Goal: Information Seeking & Learning: Learn about a topic

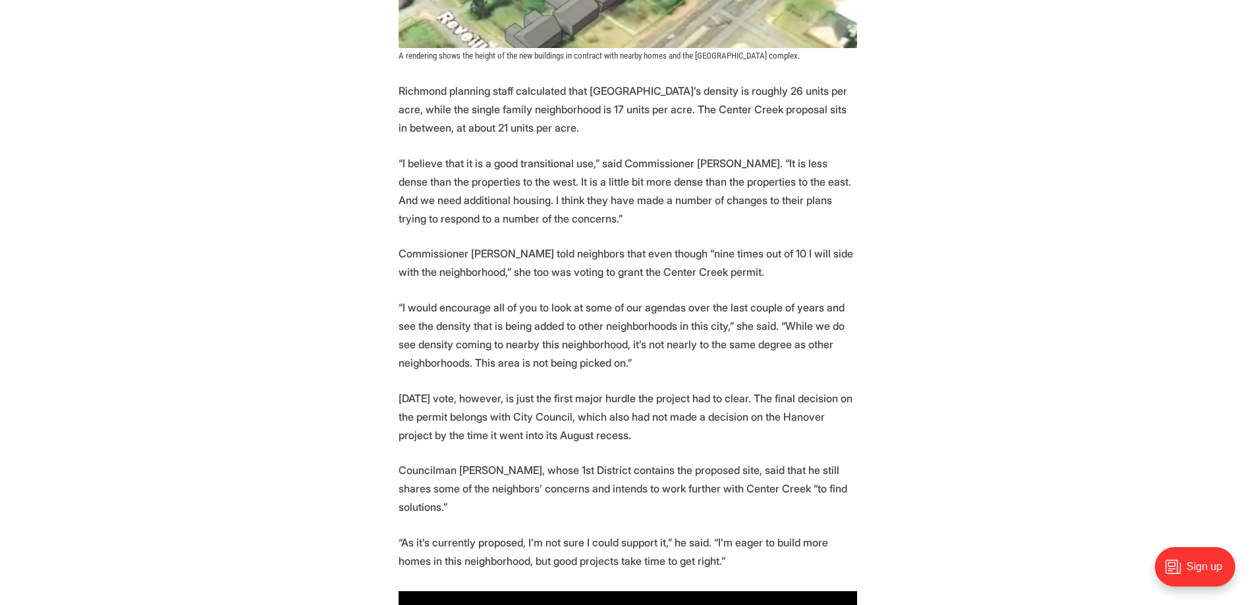
scroll to position [1581, 0]
click at [531, 217] on p "“I believe that it is a good transitional use,” said Commissioner [PERSON_NAME]…" at bounding box center [627, 190] width 458 height 74
click at [531, 217] on p "“I believe that it is a good transitional use,” said Commissioner Brian White. …" at bounding box center [627, 190] width 458 height 74
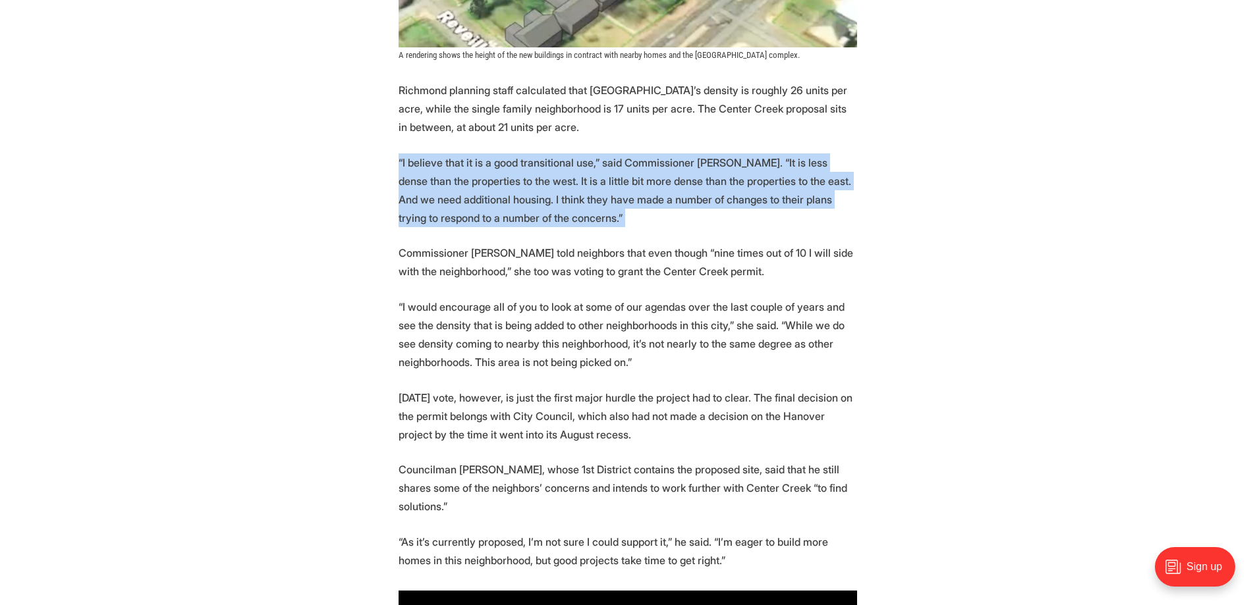
drag, startPoint x: 531, startPoint y: 217, endPoint x: 679, endPoint y: 285, distance: 163.3
click at [531, 218] on p "“I believe that it is a good transitional use,” said Commissioner Brian White. …" at bounding box center [627, 190] width 458 height 74
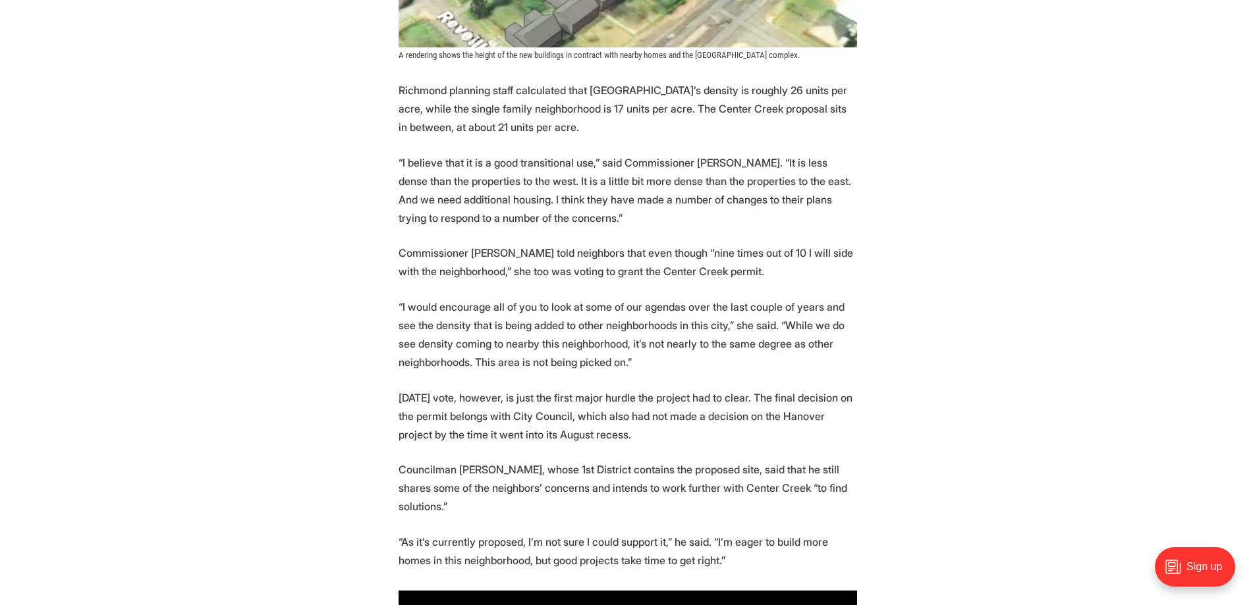
click at [767, 258] on p "Commissioner Rebecca Rowe told neighbors that even though “nine times out of 10…" at bounding box center [627, 262] width 458 height 37
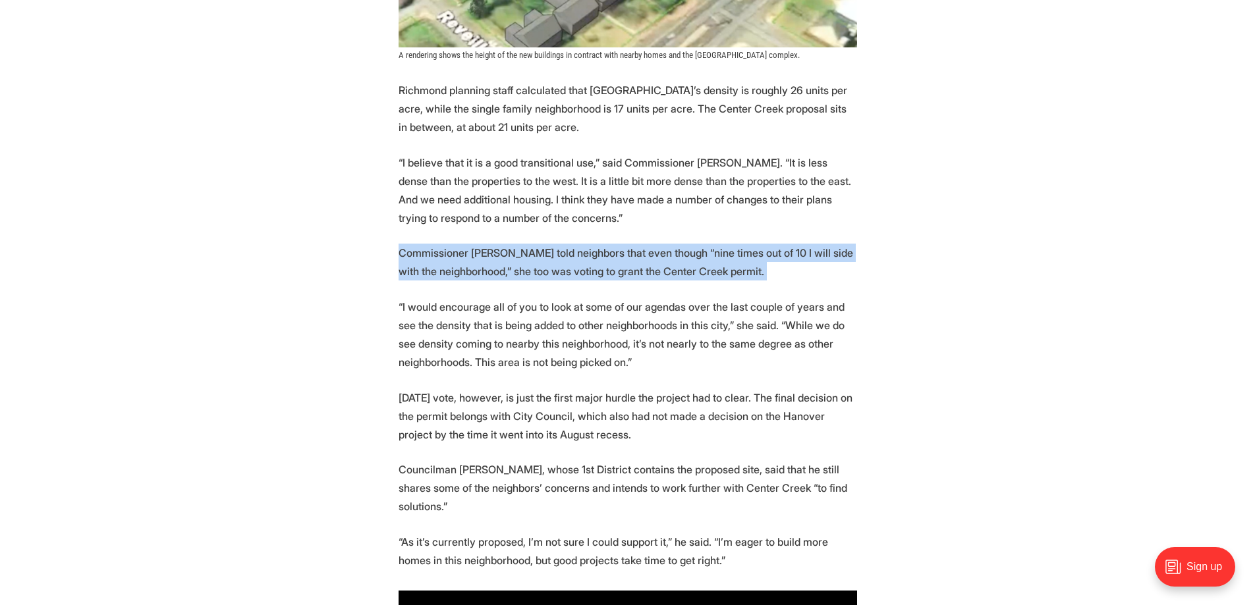
click at [767, 257] on p "Commissioner Rebecca Rowe told neighbors that even though “nine times out of 10…" at bounding box center [627, 262] width 458 height 37
click at [490, 260] on p "Commissioner Rebecca Rowe told neighbors that even though “nine times out of 10…" at bounding box center [627, 262] width 458 height 37
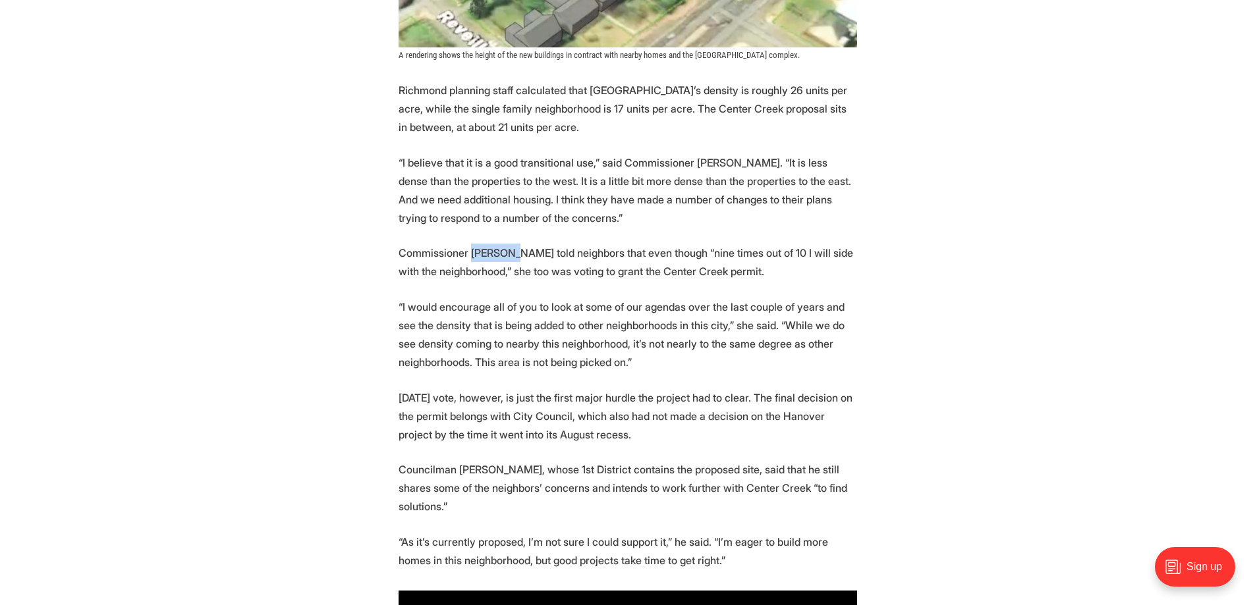
click at [490, 260] on p "Commissioner Rebecca Rowe told neighbors that even though “nine times out of 10…" at bounding box center [627, 262] width 458 height 37
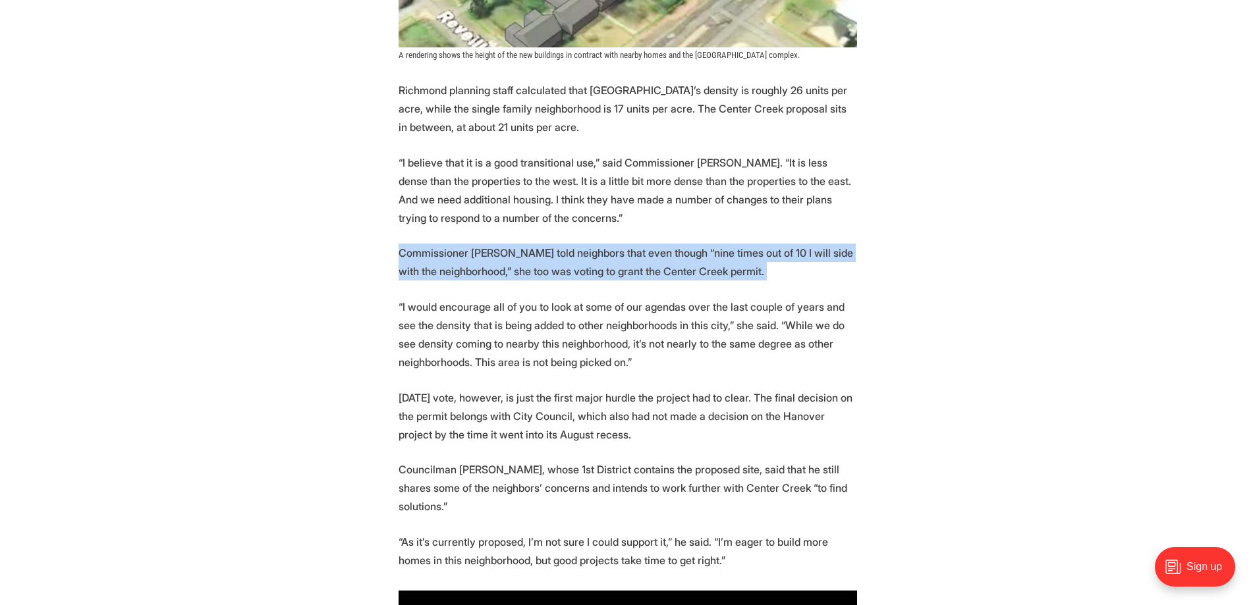
drag, startPoint x: 490, startPoint y: 260, endPoint x: 487, endPoint y: 286, distance: 26.5
click at [491, 271] on p "Commissioner Rebecca Rowe told neighbors that even though “nine times out of 10…" at bounding box center [627, 262] width 458 height 37
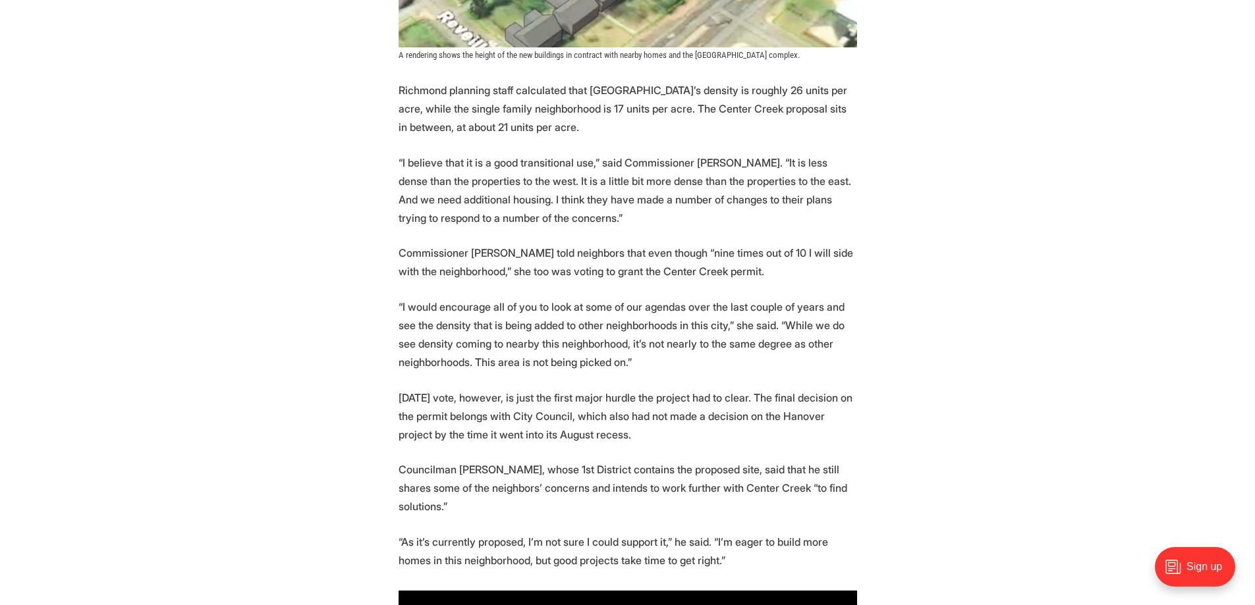
click at [445, 308] on p "“I would encourage all of you to look at some of our agendas over the last coup…" at bounding box center [627, 335] width 458 height 74
drag, startPoint x: 445, startPoint y: 308, endPoint x: 450, endPoint y: 301, distance: 8.0
click at [450, 302] on p "“I would encourage all of you to look at some of our agendas over the last coup…" at bounding box center [627, 335] width 458 height 74
click at [450, 301] on p "“I would encourage all of you to look at some of our agendas over the last coup…" at bounding box center [627, 335] width 458 height 74
click at [452, 301] on p "“I would encourage all of you to look at some of our agendas over the last coup…" at bounding box center [627, 335] width 458 height 74
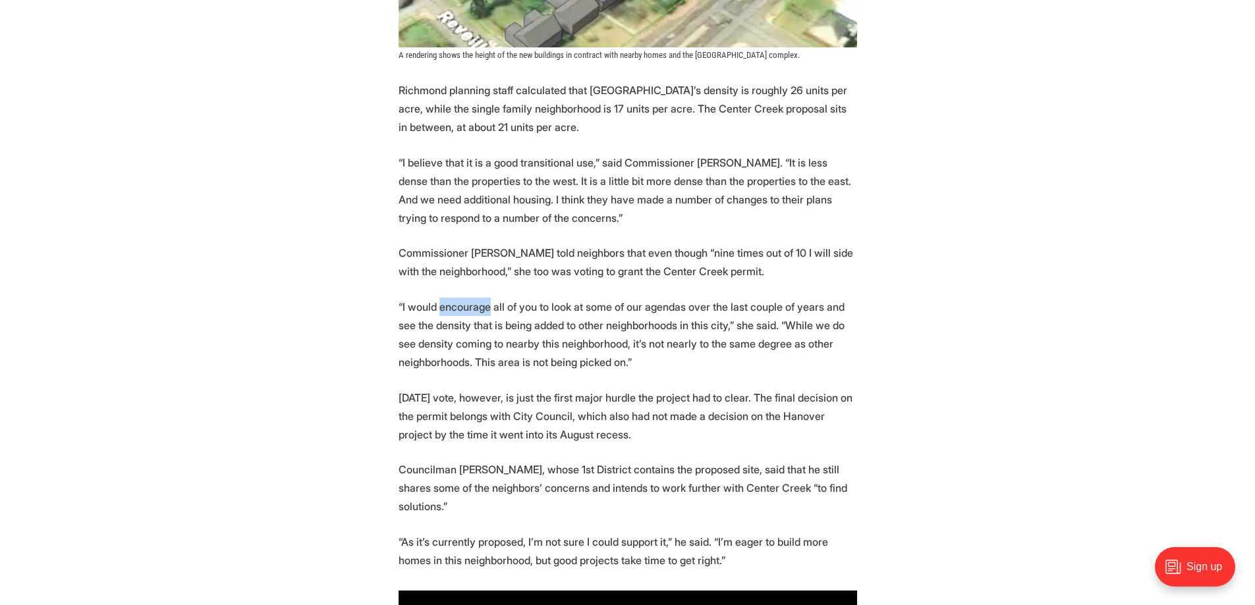
click at [452, 301] on p "“I would encourage all of you to look at some of our agendas over the last coup…" at bounding box center [627, 335] width 458 height 74
drag, startPoint x: 454, startPoint y: 300, endPoint x: 472, endPoint y: 315, distance: 22.9
click at [454, 301] on p "“I would encourage all of you to look at some of our agendas over the last coup…" at bounding box center [627, 335] width 458 height 74
click at [472, 342] on p "“I would encourage all of you to look at some of our agendas over the last coup…" at bounding box center [627, 335] width 458 height 74
click at [468, 342] on p "“I would encourage all of you to look at some of our agendas over the last coup…" at bounding box center [627, 335] width 458 height 74
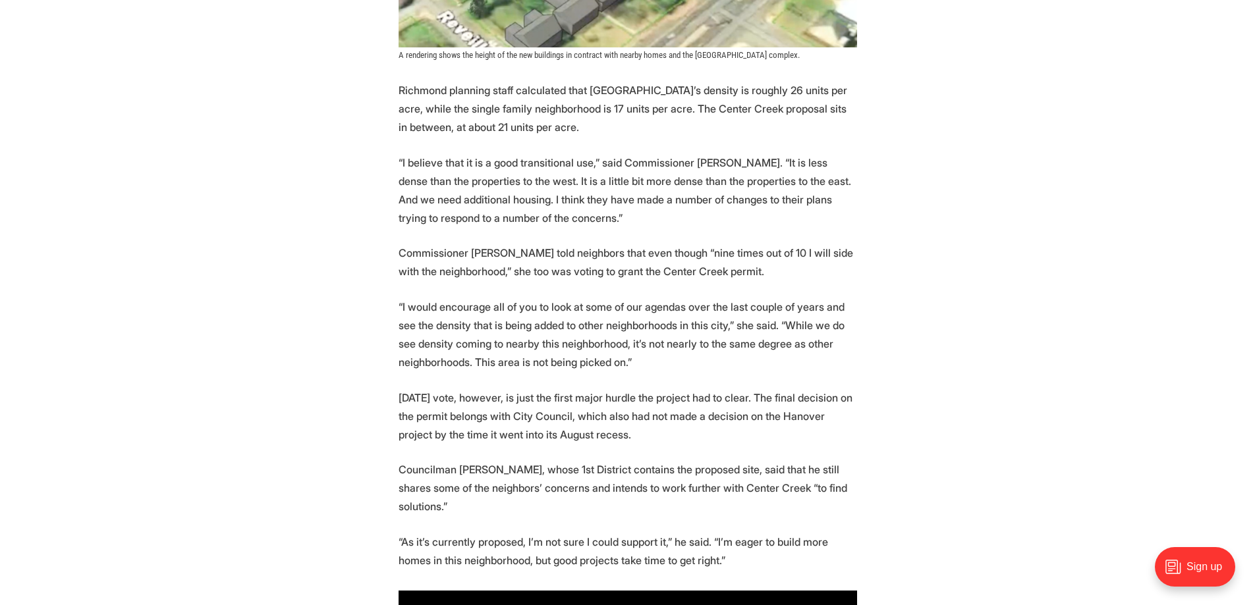
click at [466, 342] on p "“I would encourage all of you to look at some of our agendas over the last coup…" at bounding box center [627, 335] width 458 height 74
click at [469, 342] on p "“I would encourage all of you to look at some of our agendas over the last coup…" at bounding box center [627, 335] width 458 height 74
click at [539, 301] on p "“I would encourage all of you to look at some of our agendas over the last coup…" at bounding box center [627, 335] width 458 height 74
click at [543, 111] on p "Richmond planning staff calculated that Malvern Manor’s density is roughly 26 u…" at bounding box center [627, 108] width 458 height 55
click at [542, 111] on p "Richmond planning staff calculated that Malvern Manor’s density is roughly 26 u…" at bounding box center [627, 108] width 458 height 55
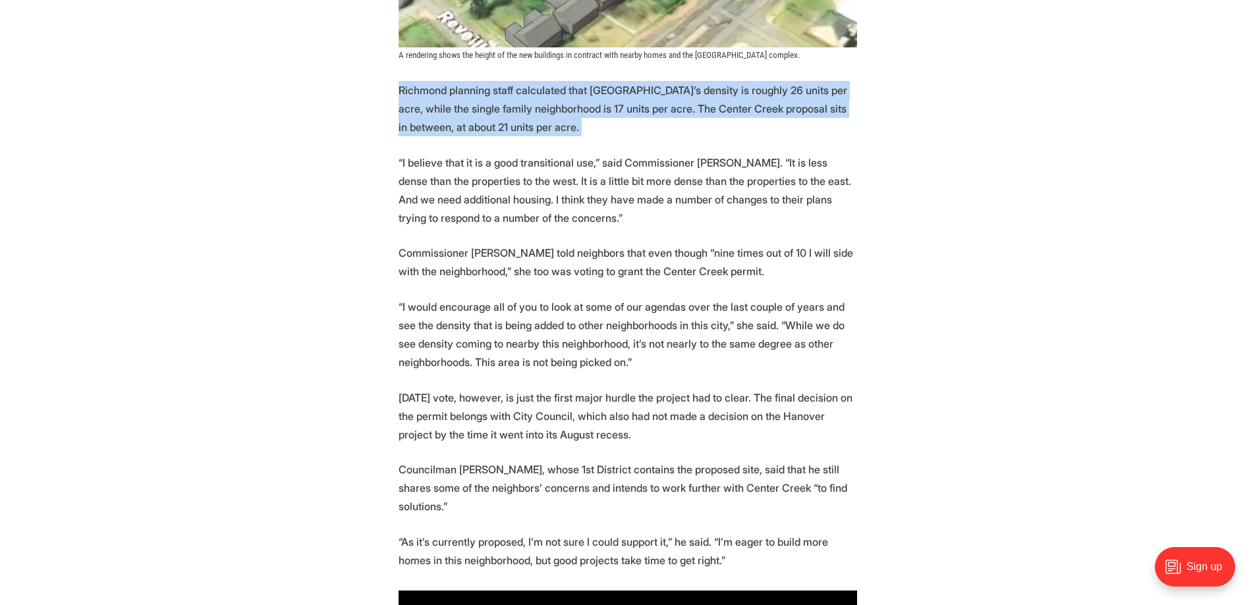
click at [542, 111] on p "Richmond planning staff calculated that Malvern Manor’s density is roughly 26 u…" at bounding box center [627, 108] width 458 height 55
click at [541, 111] on p "Richmond planning staff calculated that Malvern Manor’s density is roughly 26 u…" at bounding box center [627, 108] width 458 height 55
click at [690, 98] on p "Richmond planning staff calculated that Malvern Manor’s density is roughly 26 u…" at bounding box center [627, 108] width 458 height 55
click at [517, 110] on p "Richmond planning staff calculated that Malvern Manor’s density is roughly 26 u…" at bounding box center [627, 108] width 458 height 55
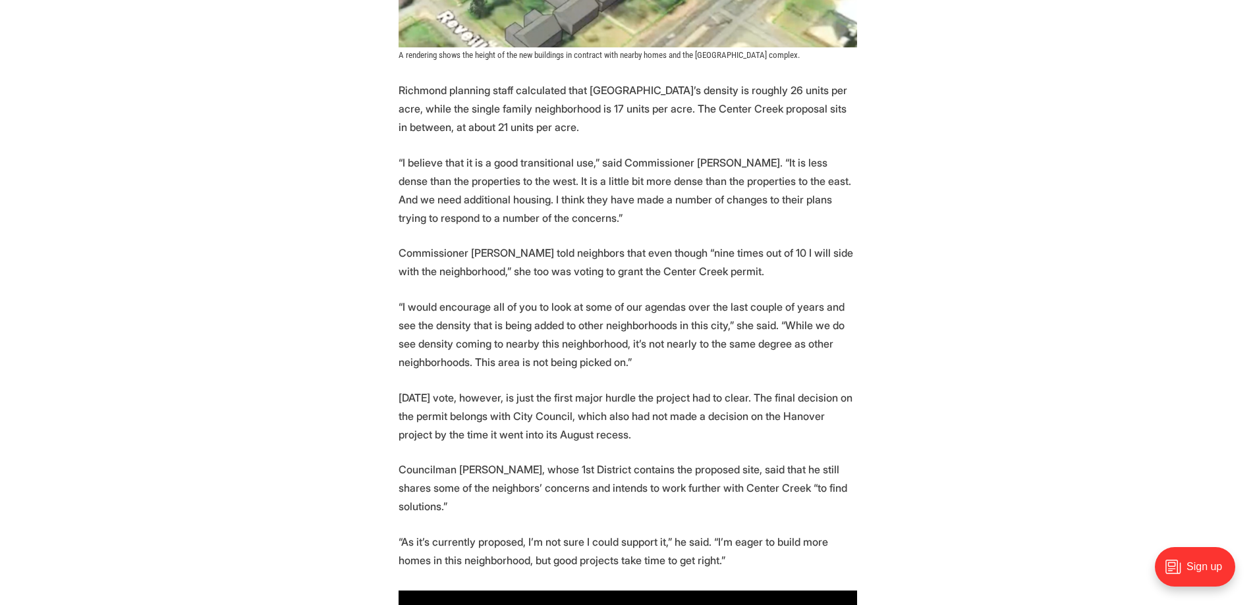
click at [514, 124] on p "Richmond planning staff calculated that Malvern Manor’s density is roughly 26 u…" at bounding box center [627, 108] width 458 height 55
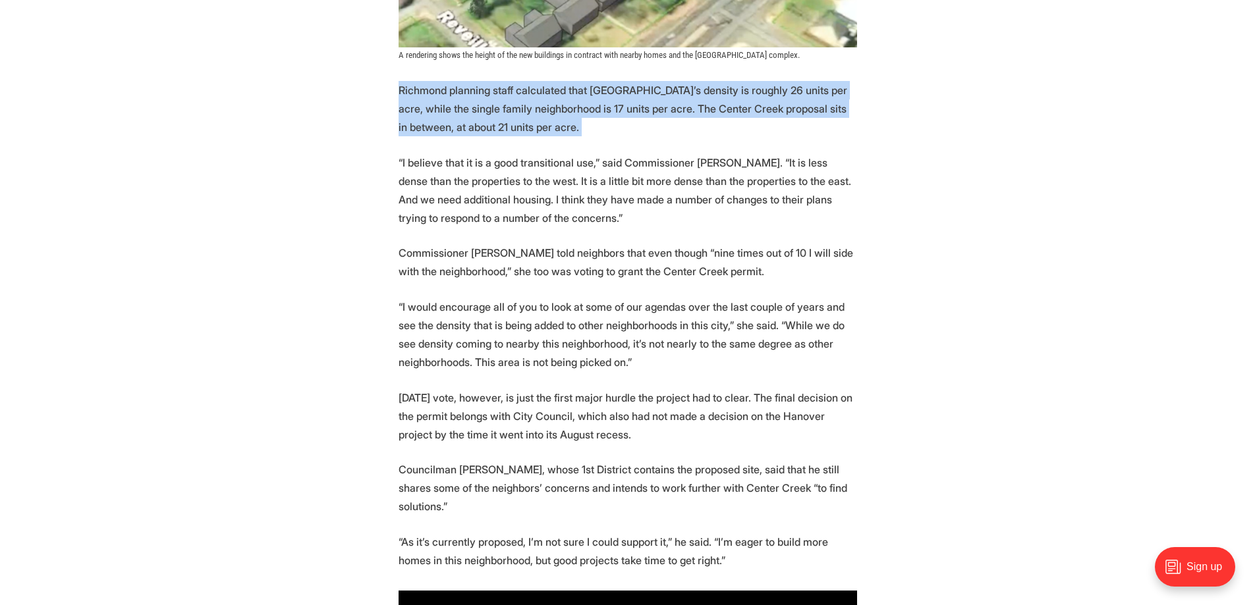
click at [514, 123] on p "Richmond planning staff calculated that Malvern Manor’s density is roughly 26 u…" at bounding box center [627, 108] width 458 height 55
click at [718, 121] on p "Richmond planning staff calculated that Malvern Manor’s density is roughly 26 u…" at bounding box center [627, 108] width 458 height 55
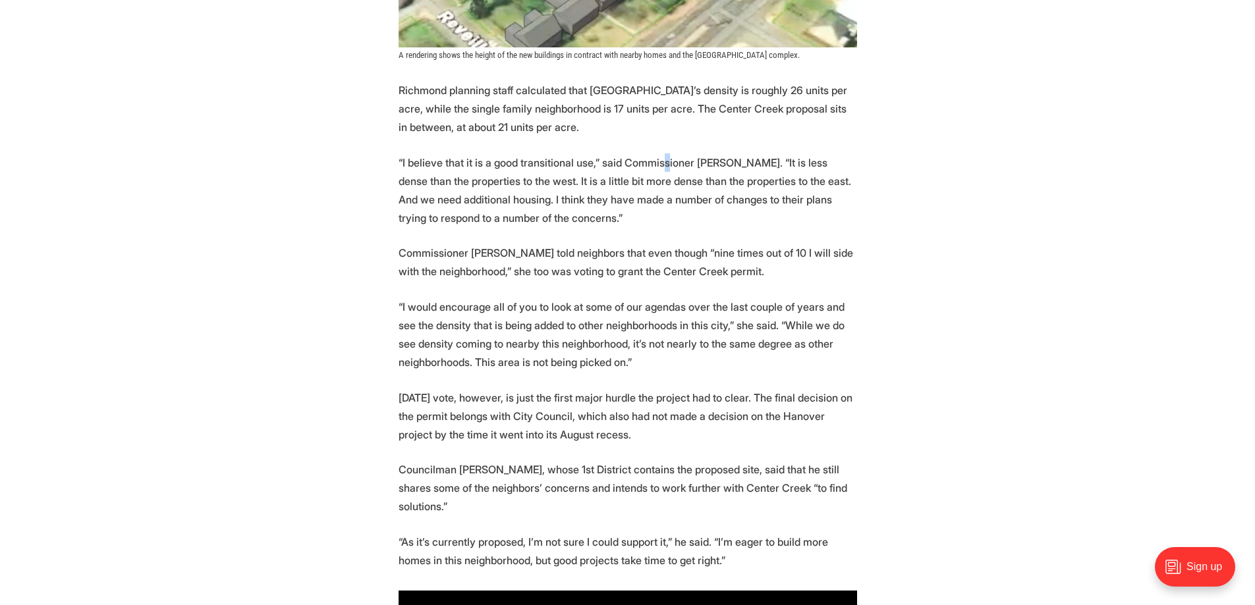
drag, startPoint x: 662, startPoint y: 147, endPoint x: 651, endPoint y: 174, distance: 29.2
click at [639, 189] on p "“I believe that it is a good transitional use,” said Commissioner Brian White. …" at bounding box center [627, 190] width 458 height 74
click at [638, 188] on p "“I believe that it is a good transitional use,” said Commissioner Brian White. …" at bounding box center [627, 190] width 458 height 74
click at [637, 188] on p "“I believe that it is a good transitional use,” said Commissioner Brian White. …" at bounding box center [627, 190] width 458 height 74
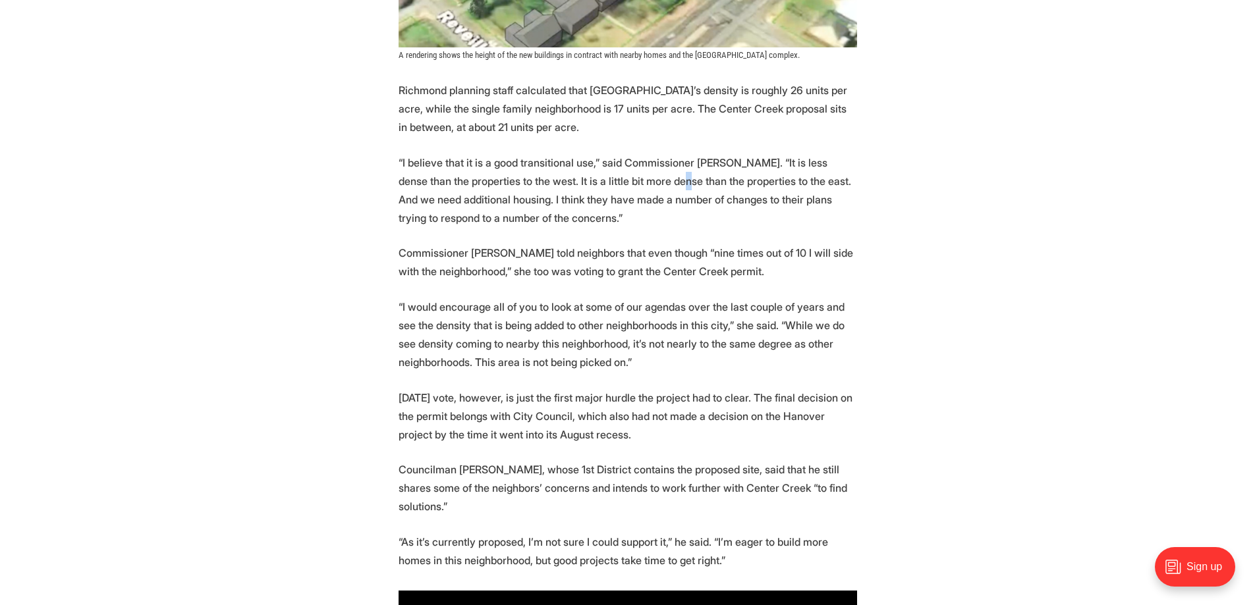
click at [635, 188] on p "“I believe that it is a good transitional use,” said Commissioner Brian White. …" at bounding box center [627, 190] width 458 height 74
click at [630, 192] on p "“I believe that it is a good transitional use,” said Commissioner Brian White. …" at bounding box center [627, 190] width 458 height 74
click at [622, 182] on p "“I believe that it is a good transitional use,” said Commissioner Brian White. …" at bounding box center [627, 190] width 458 height 74
click at [620, 184] on p "“I believe that it is a good transitional use,” said Commissioner Brian White. …" at bounding box center [627, 190] width 458 height 74
click at [616, 188] on p "“I believe that it is a good transitional use,” said Commissioner Brian White. …" at bounding box center [627, 190] width 458 height 74
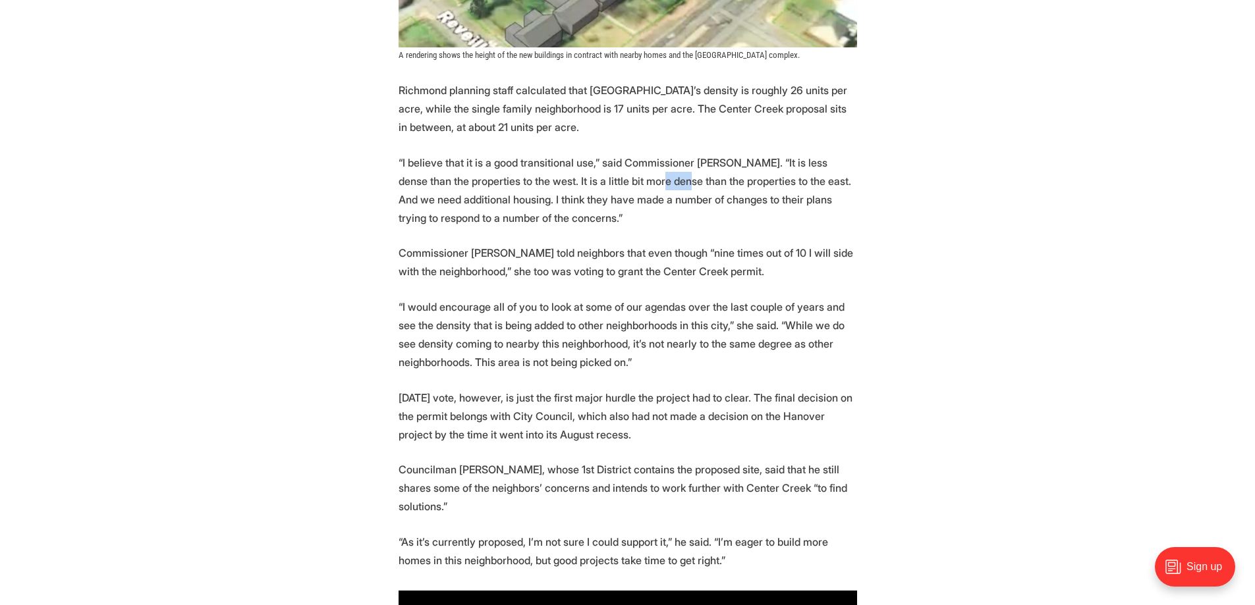
click at [616, 188] on p "“I believe that it is a good transitional use,” said Commissioner Brian White. …" at bounding box center [627, 190] width 458 height 74
click at [618, 188] on p "“I believe that it is a good transitional use,” said Commissioner Brian White. …" at bounding box center [627, 190] width 458 height 74
click at [617, 190] on p "“I believe that it is a good transitional use,” said Commissioner Brian White. …" at bounding box center [627, 190] width 458 height 74
click at [530, 155] on p "“I believe that it is a good transitional use,” said Commissioner Brian White. …" at bounding box center [627, 190] width 458 height 74
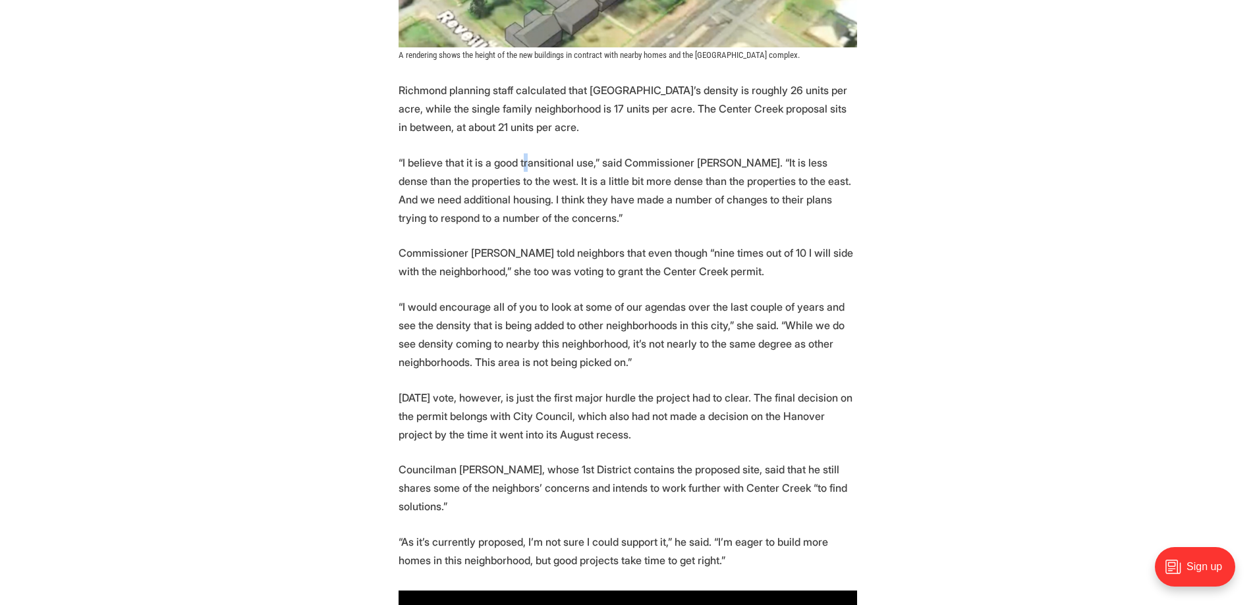
click at [523, 170] on p "“I believe that it is a good transitional use,” said Commissioner Brian White. …" at bounding box center [627, 190] width 458 height 74
click at [522, 170] on p "“I believe that it is a good transitional use,” said Commissioner Brian White. …" at bounding box center [627, 190] width 458 height 74
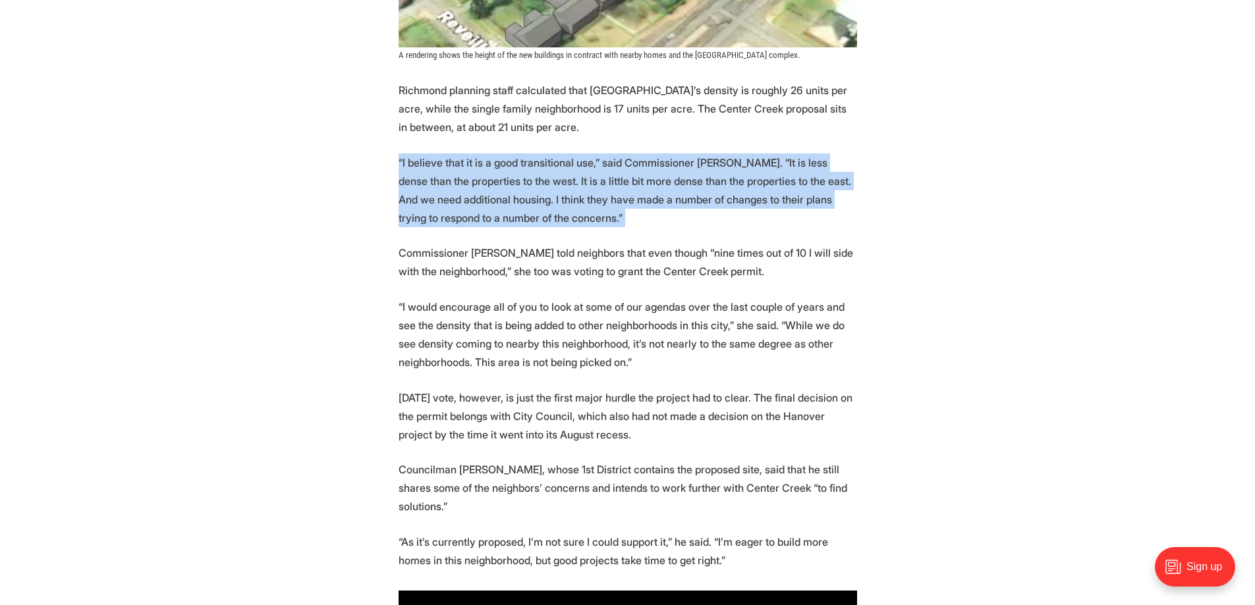
click at [522, 169] on p "“I believe that it is a good transitional use,” said Commissioner Brian White. …" at bounding box center [627, 190] width 458 height 74
click at [697, 212] on p "“I believe that it is a good transitional use,” said Commissioner Brian White. …" at bounding box center [627, 190] width 458 height 74
click at [483, 220] on p "“I believe that it is a good transitional use,” said Commissioner Brian White. …" at bounding box center [627, 190] width 458 height 74
click at [503, 218] on p "“I believe that it is a good transitional use,” said Commissioner Brian White. …" at bounding box center [627, 190] width 458 height 74
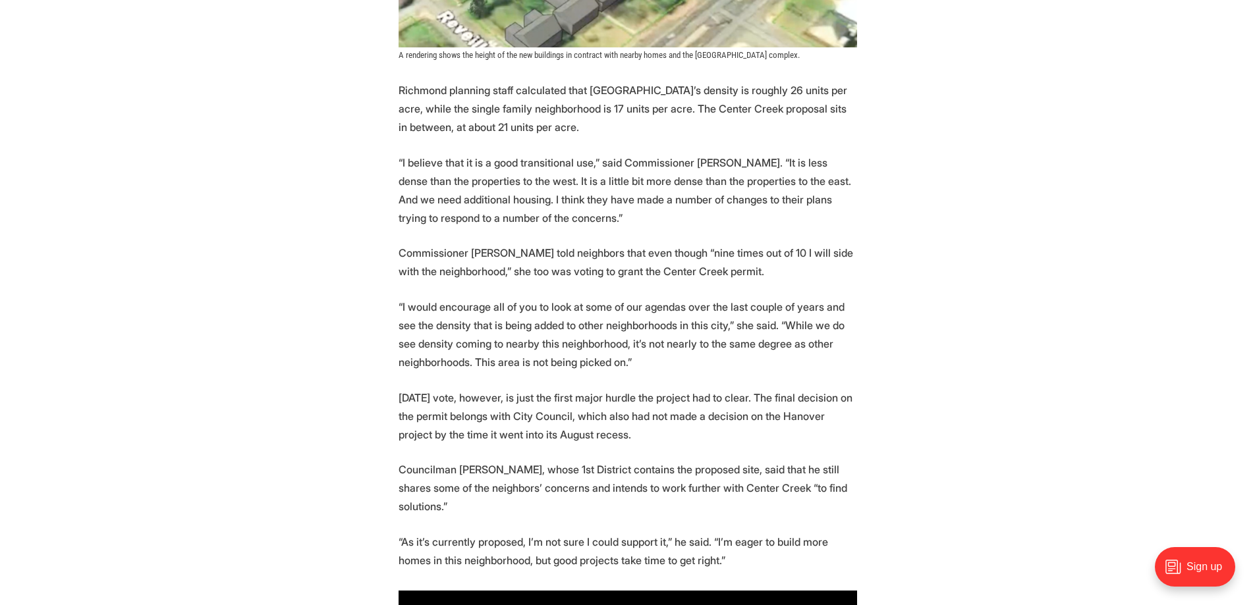
click at [488, 263] on p "Commissioner Rebecca Rowe told neighbors that even though “nine times out of 10…" at bounding box center [627, 262] width 458 height 37
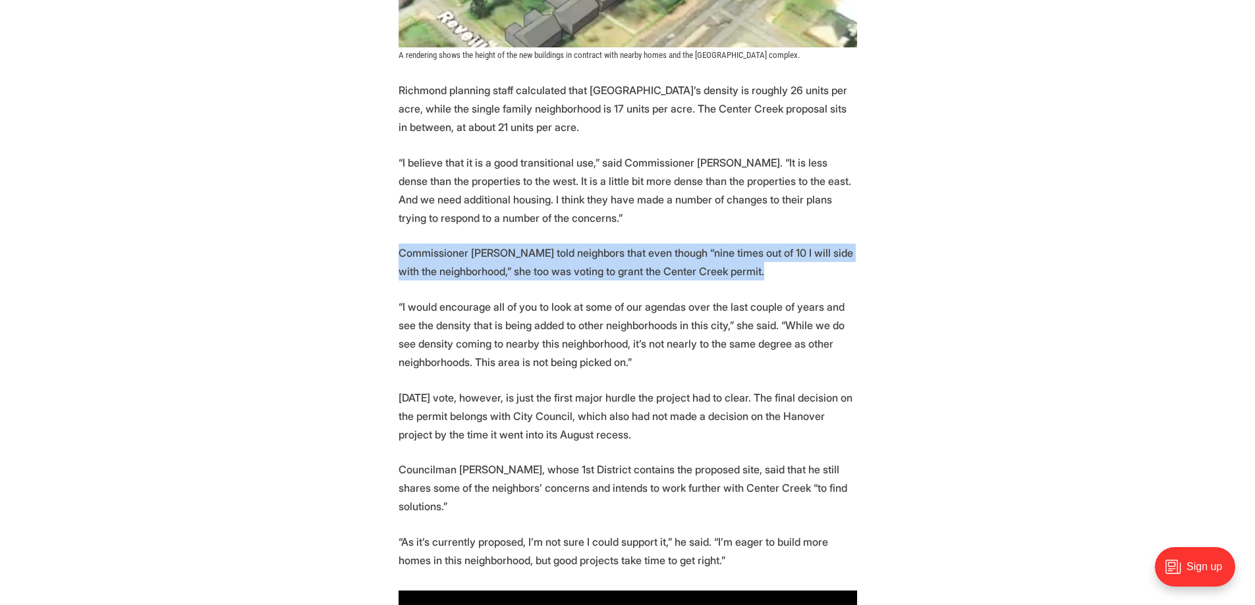
drag, startPoint x: 736, startPoint y: 270, endPoint x: 398, endPoint y: 248, distance: 338.6
click at [398, 248] on p "Commissioner Rebecca Rowe told neighbors that even though “nine times out of 10…" at bounding box center [627, 262] width 458 height 37
click at [400, 258] on p "Commissioner Rebecca Rowe told neighbors that even though “nine times out of 10…" at bounding box center [627, 262] width 458 height 37
click at [398, 246] on p "Commissioner Rebecca Rowe told neighbors that even though “nine times out of 10…" at bounding box center [627, 262] width 458 height 37
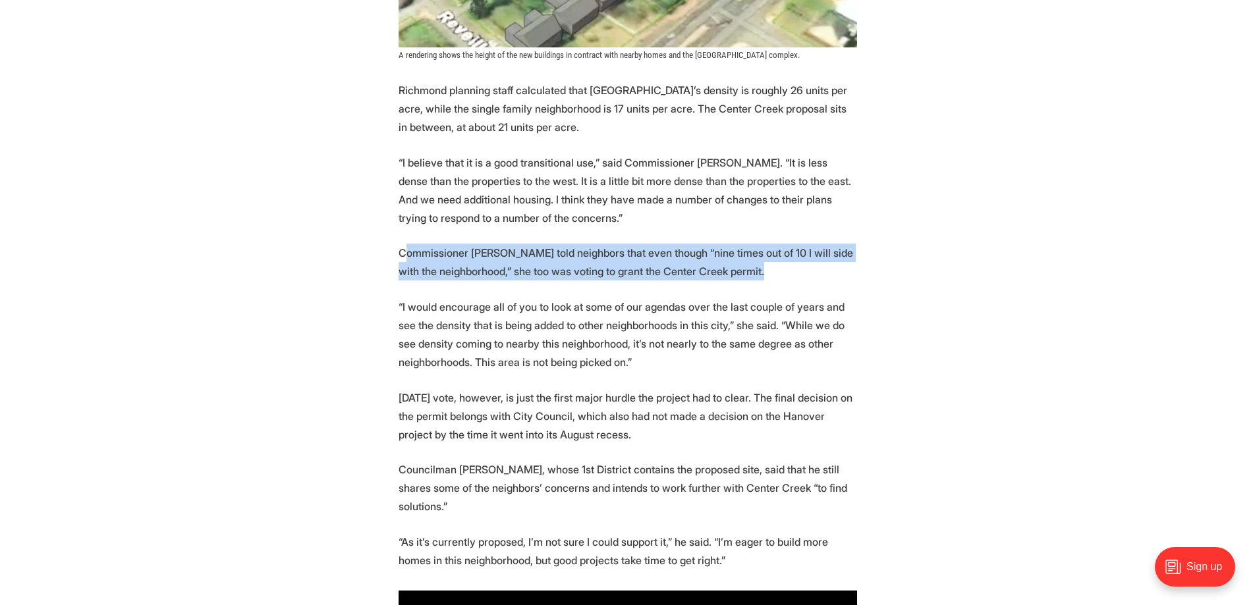
drag, startPoint x: 402, startPoint y: 248, endPoint x: 736, endPoint y: 268, distance: 333.9
click at [736, 268] on p "Commissioner Rebecca Rowe told neighbors that even though “nine times out of 10…" at bounding box center [627, 262] width 458 height 37
click at [750, 273] on p "Commissioner Rebecca Rowe told neighbors that even though “nine times out of 10…" at bounding box center [627, 262] width 458 height 37
click at [735, 267] on p "Commissioner Rebecca Rowe told neighbors that even though “nine times out of 10…" at bounding box center [627, 262] width 458 height 37
drag, startPoint x: 732, startPoint y: 269, endPoint x: 421, endPoint y: 252, distance: 312.0
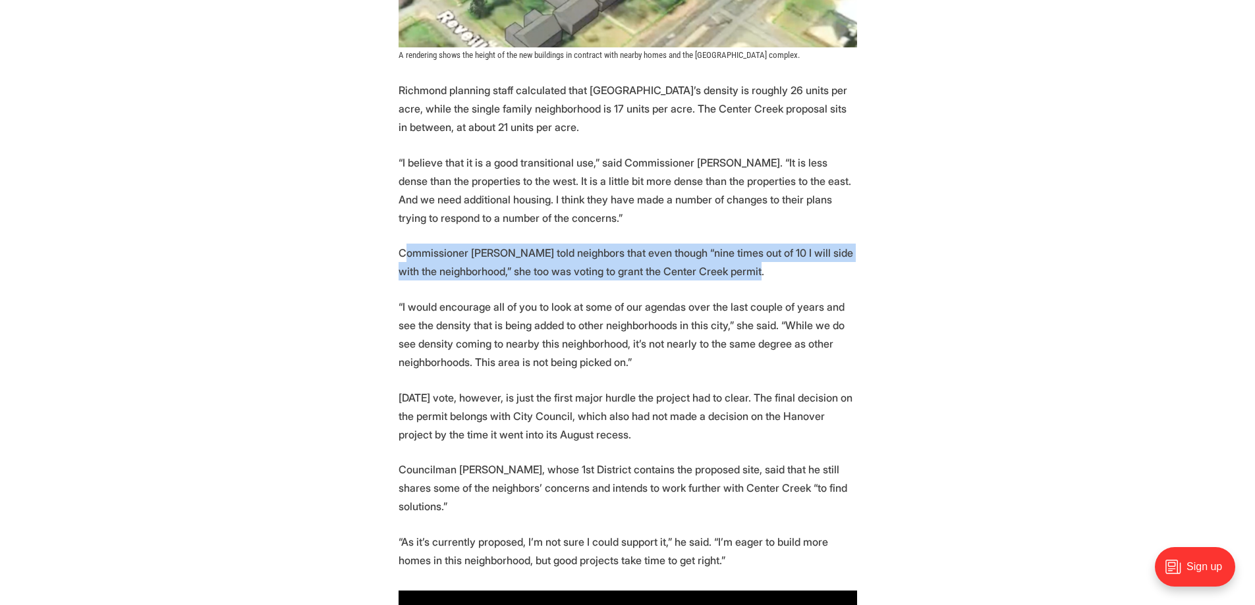
click at [404, 250] on p "Commissioner Rebecca Rowe told neighbors that even though “nine times out of 10…" at bounding box center [627, 262] width 458 height 37
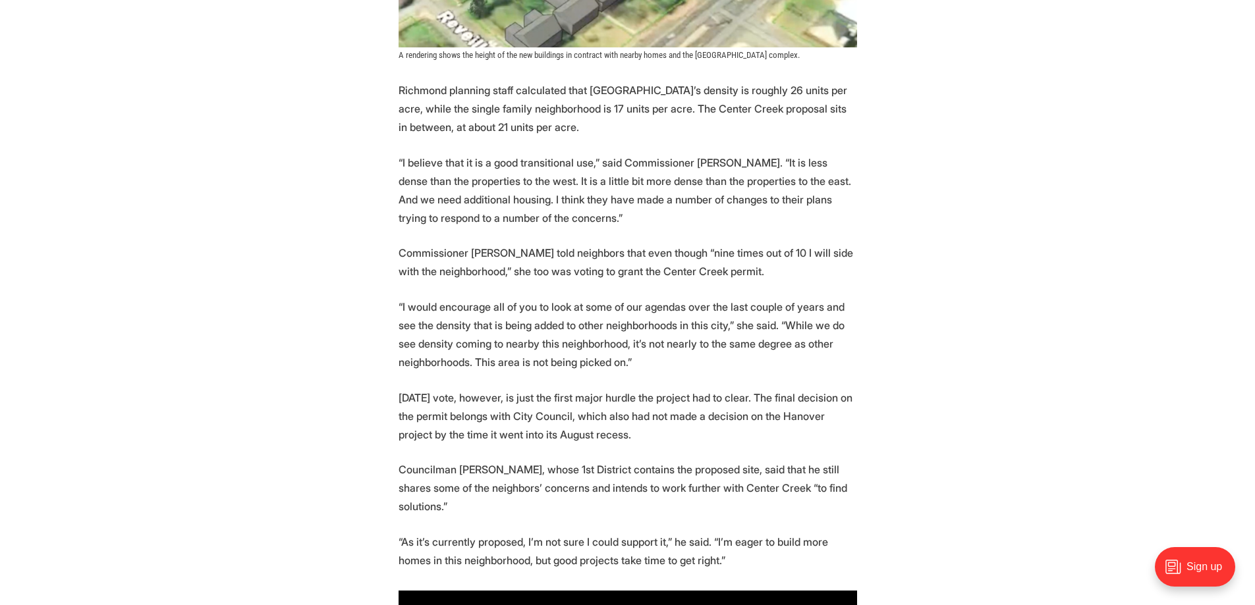
click at [402, 250] on p "Commissioner Rebecca Rowe told neighbors that even though “nine times out of 10…" at bounding box center [627, 262] width 458 height 37
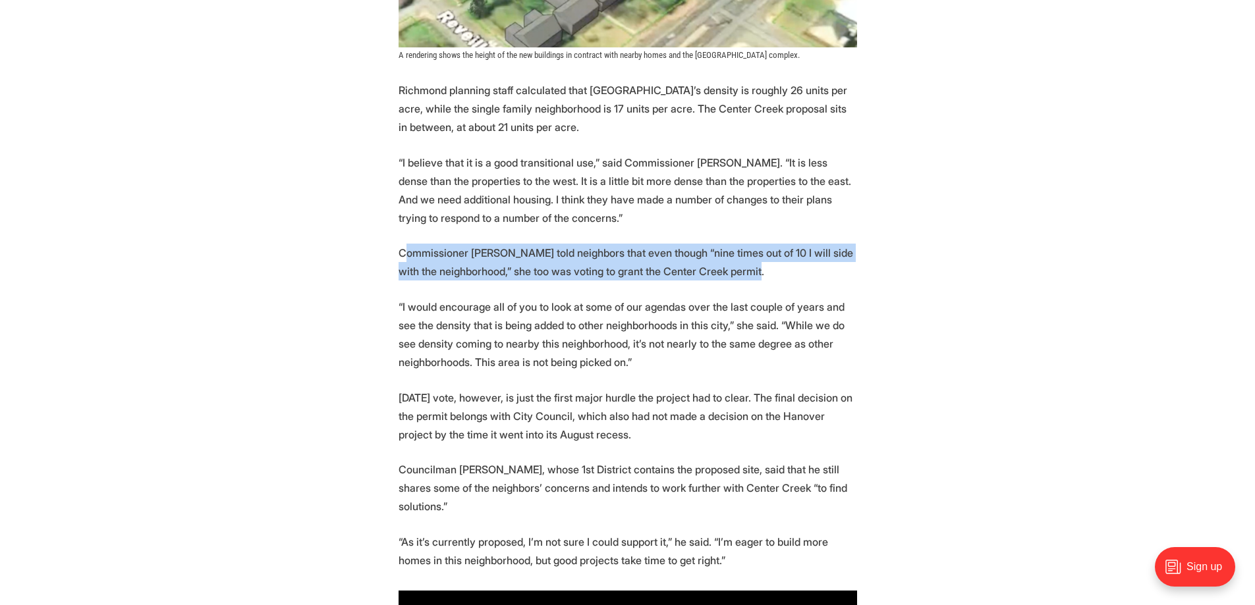
drag, startPoint x: 424, startPoint y: 254, endPoint x: 733, endPoint y: 281, distance: 310.1
click at [733, 280] on p "Commissioner Rebecca Rowe told neighbors that even though “nine times out of 10…" at bounding box center [627, 262] width 458 height 37
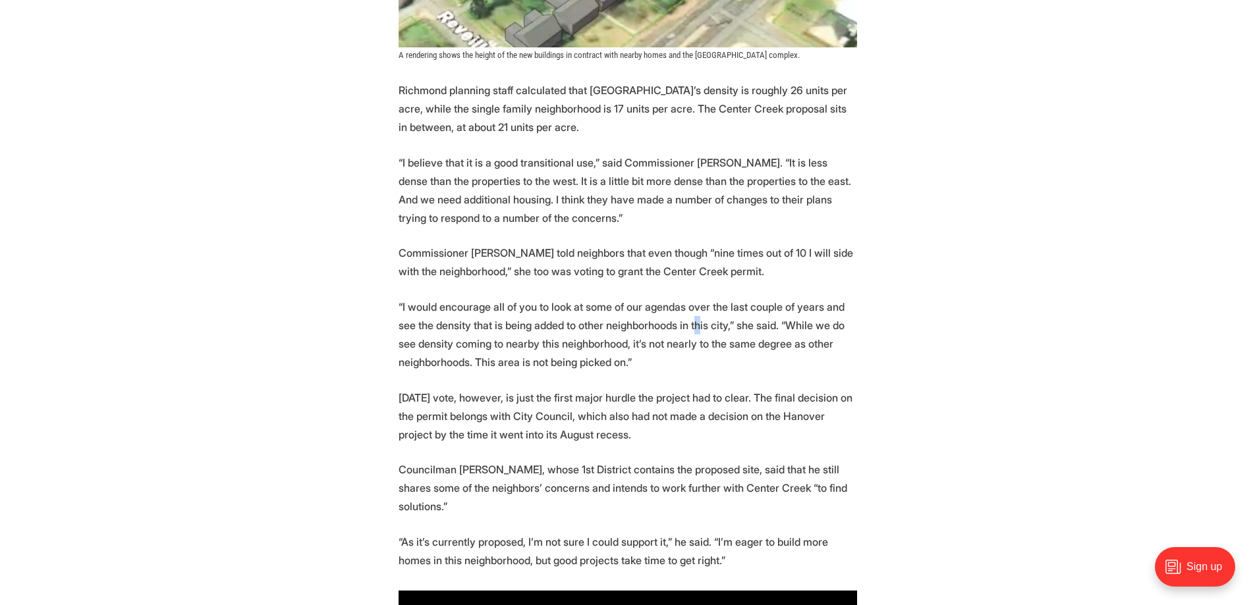
click at [672, 330] on p "“I would encourage all of you to look at some of our agendas over the last coup…" at bounding box center [627, 335] width 458 height 74
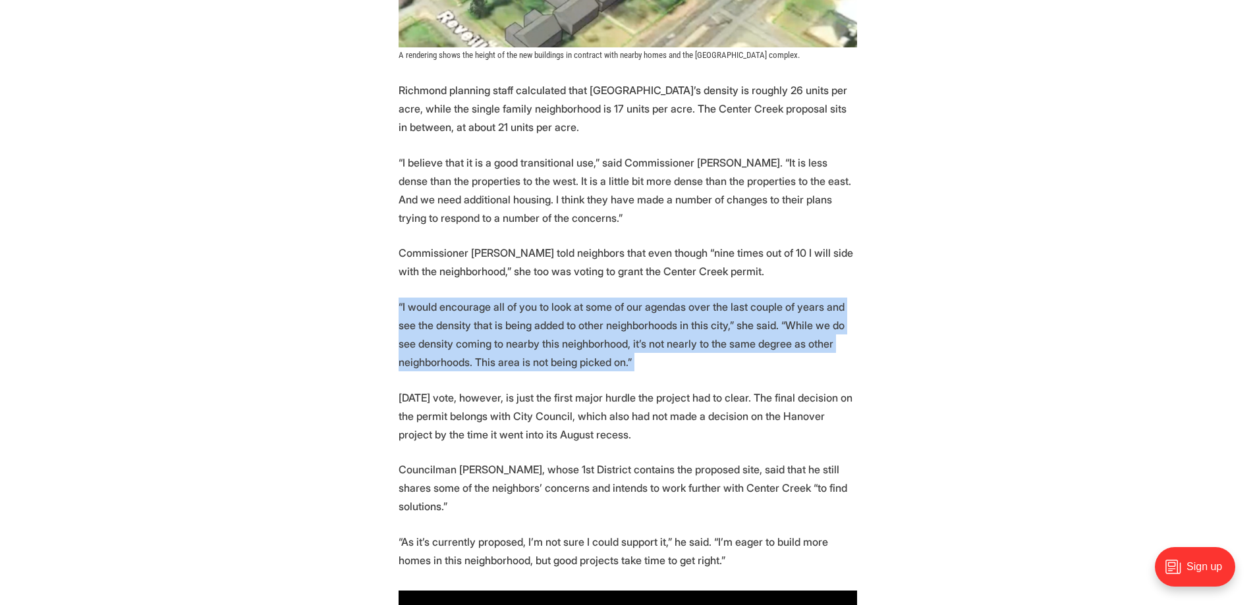
click at [670, 331] on p "“I would encourage all of you to look at some of our agendas over the last coup…" at bounding box center [627, 335] width 458 height 74
click at [669, 336] on p "“I would encourage all of you to look at some of our agendas over the last coup…" at bounding box center [627, 335] width 458 height 74
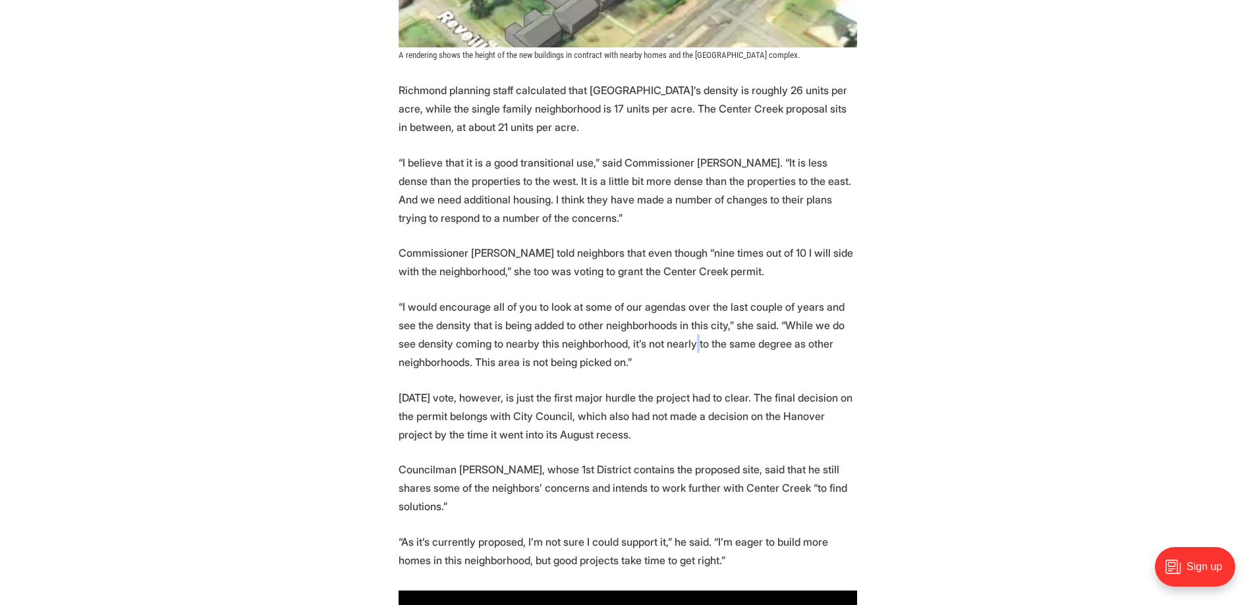
click at [668, 336] on p "“I would encourage all of you to look at some of our agendas over the last coup…" at bounding box center [627, 335] width 458 height 74
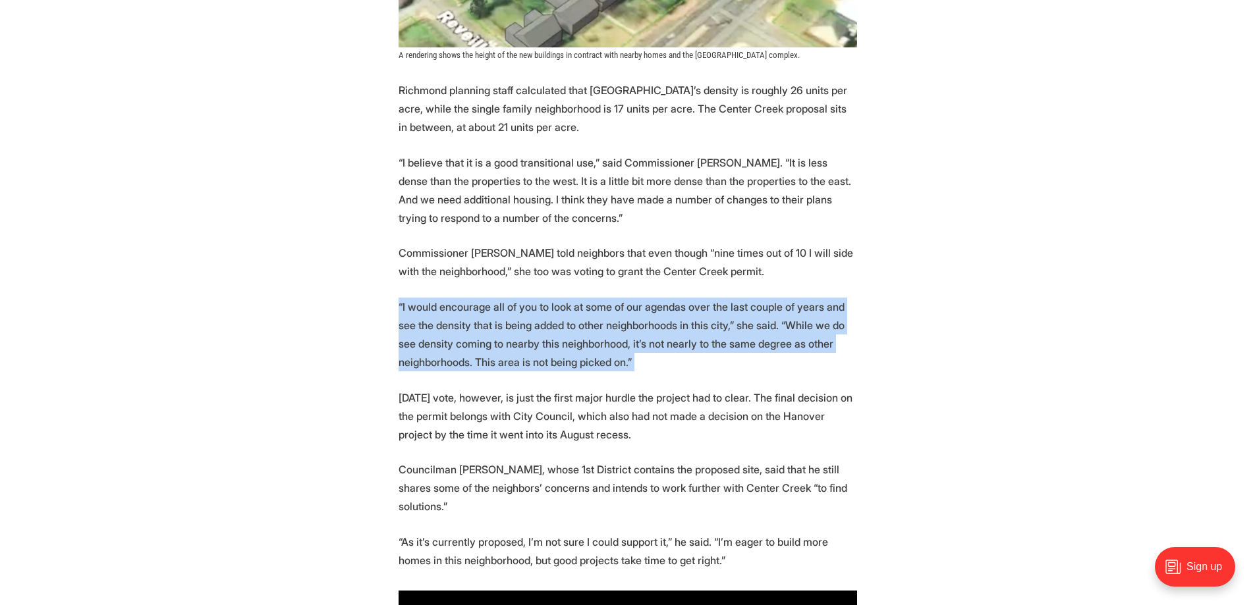
click at [667, 336] on p "“I would encourage all of you to look at some of our agendas over the last coup…" at bounding box center [627, 335] width 458 height 74
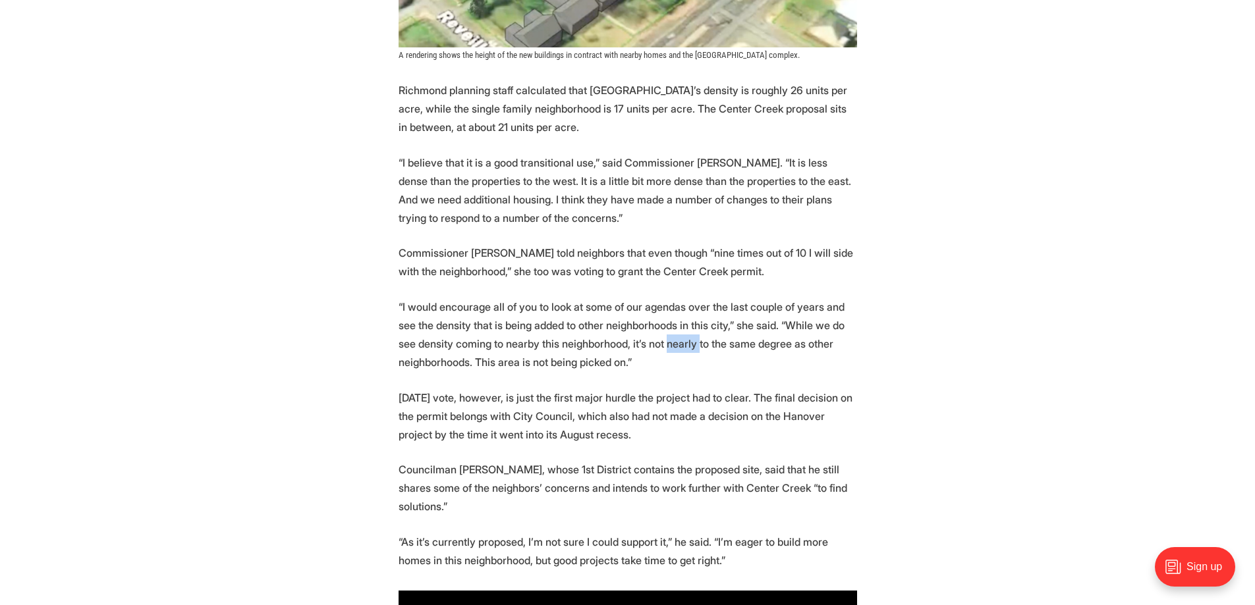
click at [667, 336] on p "“I would encourage all of you to look at some of our agendas over the last coup…" at bounding box center [627, 335] width 458 height 74
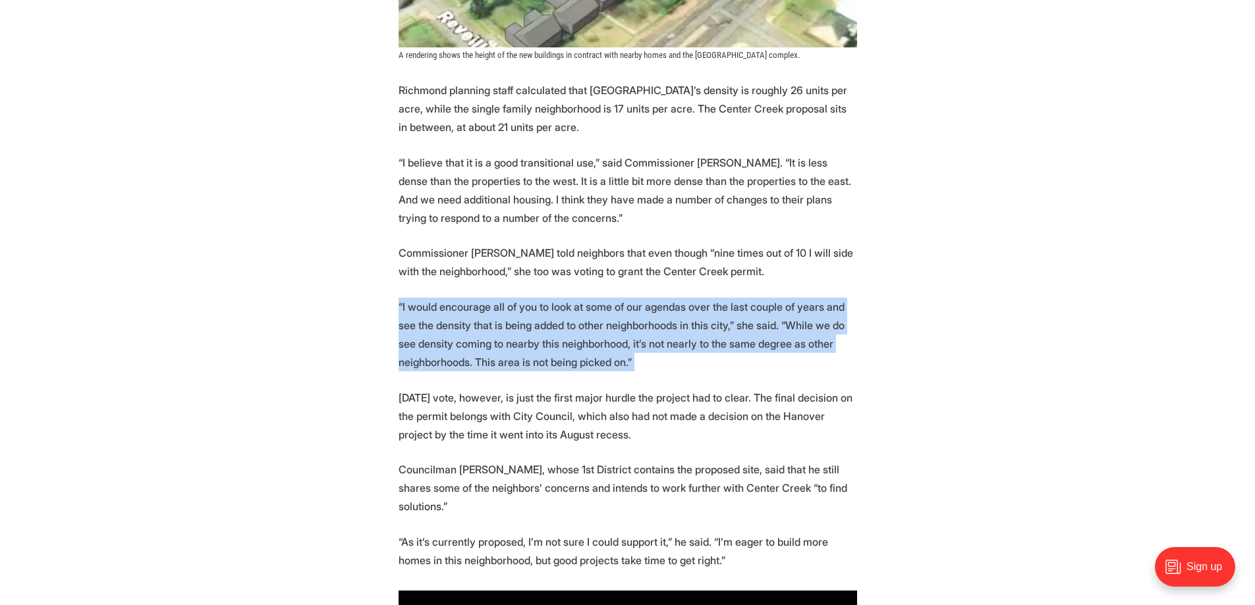
click at [667, 337] on p "“I would encourage all of you to look at some of our agendas over the last coup…" at bounding box center [627, 335] width 458 height 74
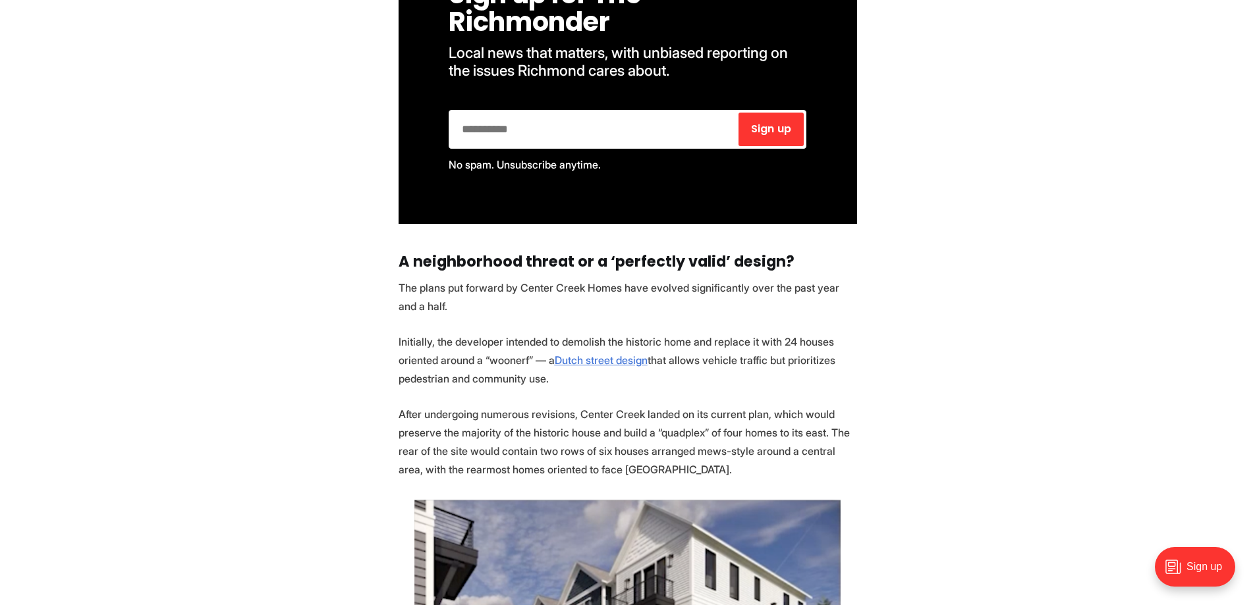
scroll to position [2240, 0]
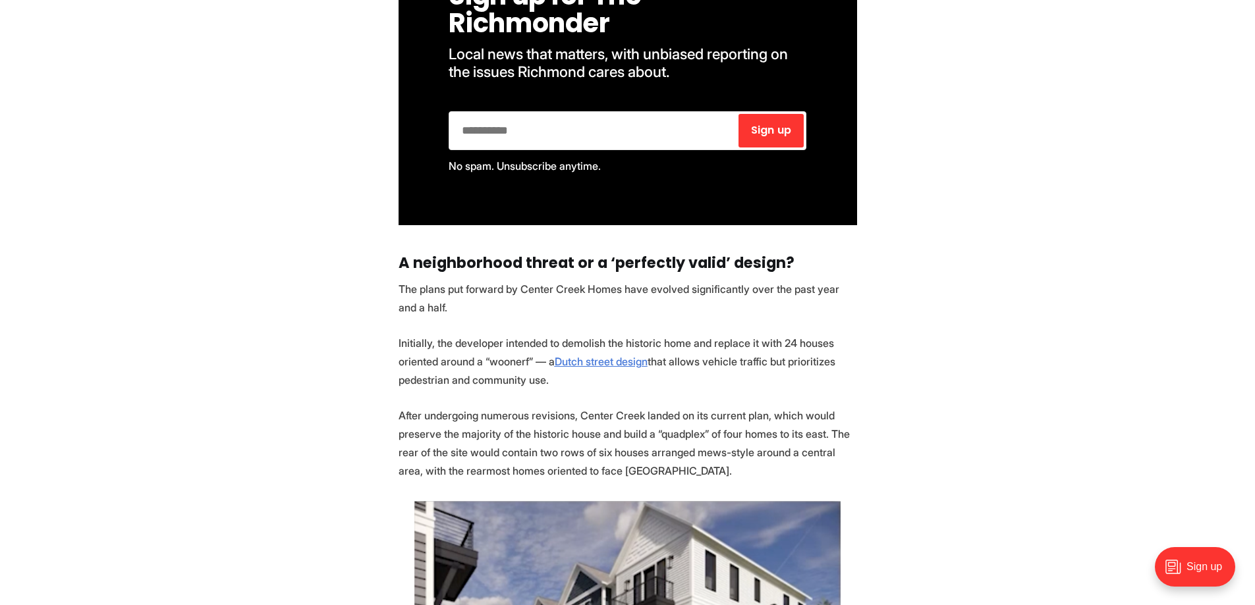
click at [701, 260] on section "Another significant redevelopment of a large residential lot into more densely …" at bounding box center [627, 583] width 1255 height 4311
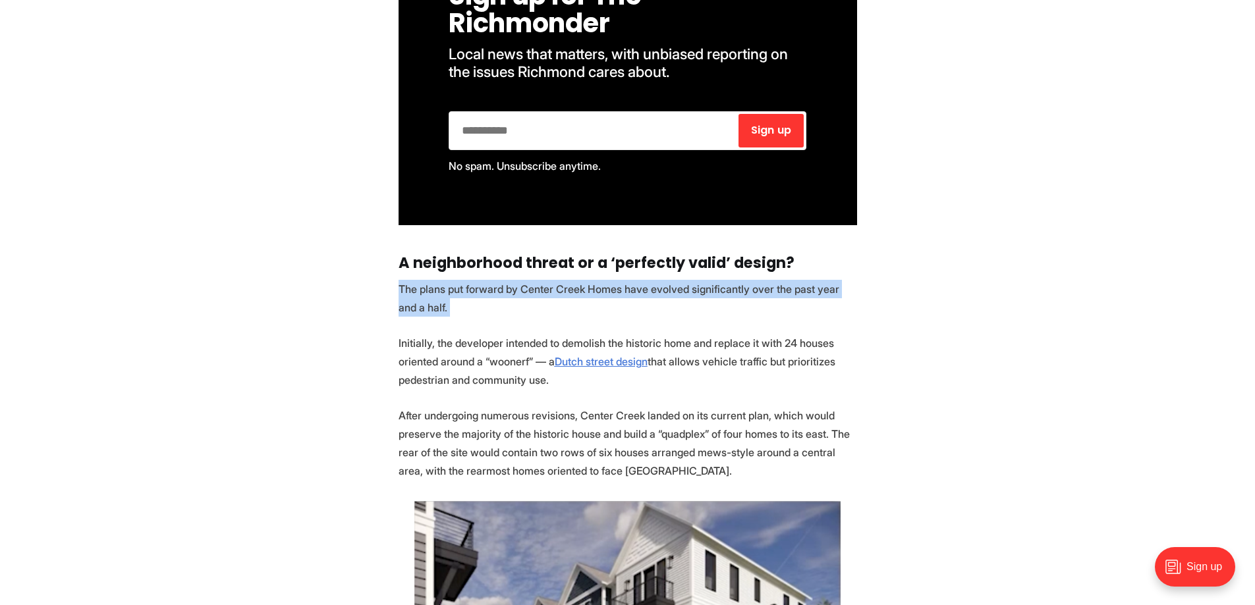
drag, startPoint x: 701, startPoint y: 260, endPoint x: 691, endPoint y: 288, distance: 30.0
click at [698, 272] on section "Another significant redevelopment of a large residential lot into more densely …" at bounding box center [627, 583] width 1255 height 4311
click at [680, 280] on p "The plans put forward by Center Creek Homes have evolved significantly over the…" at bounding box center [627, 298] width 458 height 37
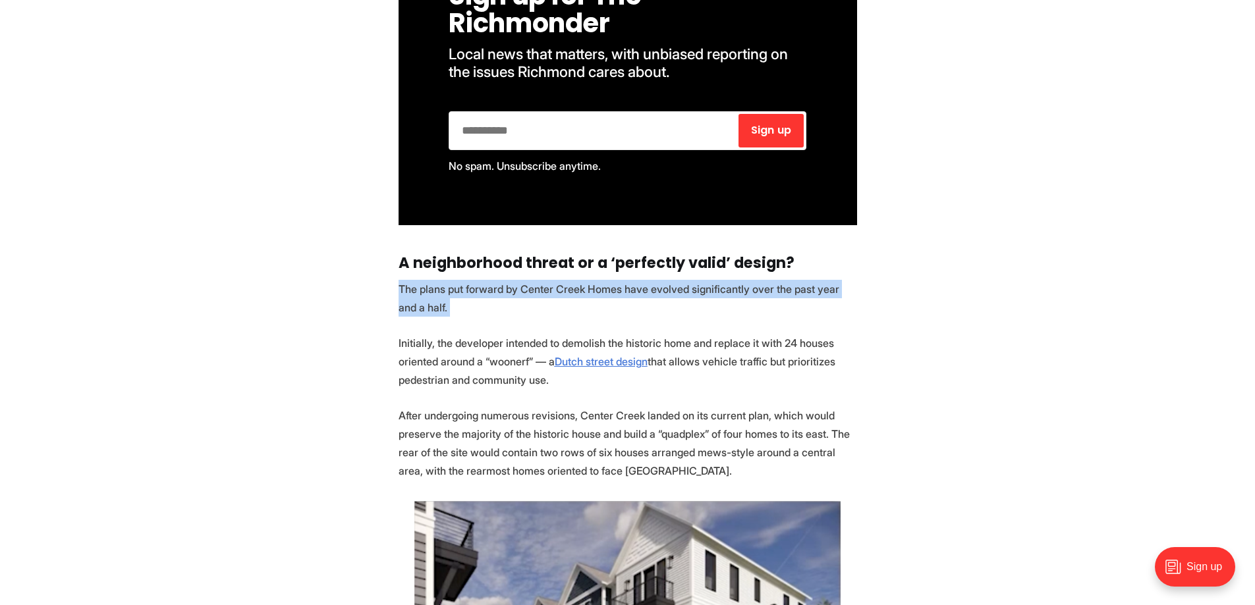
click at [680, 280] on p "The plans put forward by Center Creek Homes have evolved significantly over the…" at bounding box center [627, 298] width 458 height 37
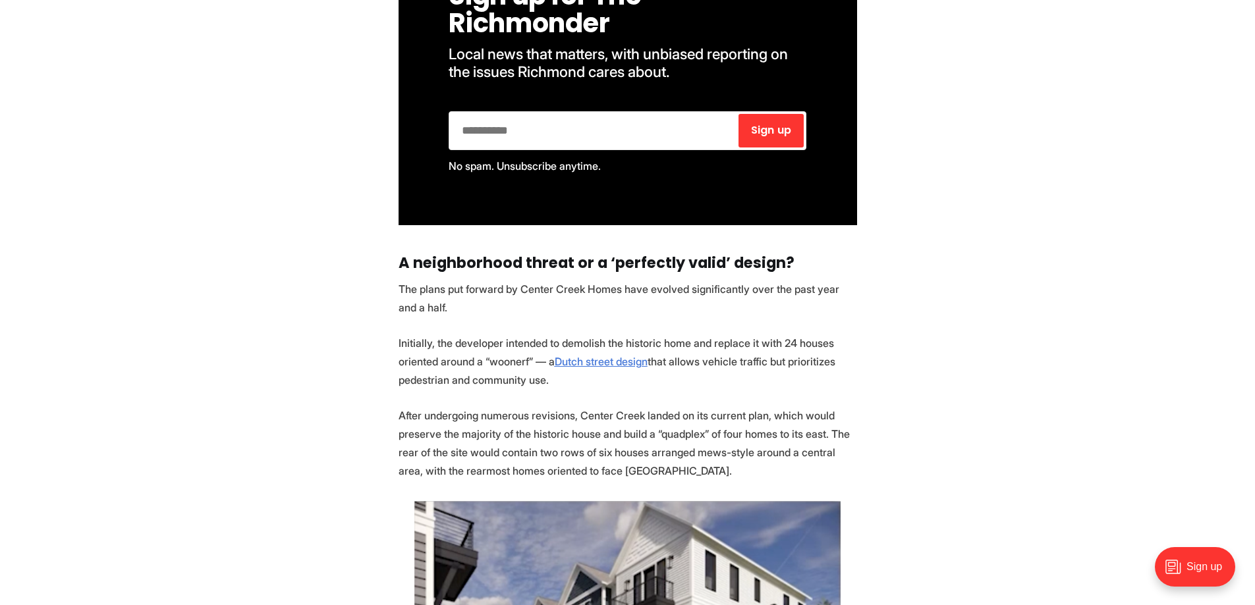
click at [696, 252] on strong "A neighborhood threat or a ‘perfectly valid’ design?" at bounding box center [596, 262] width 396 height 21
drag, startPoint x: 682, startPoint y: 268, endPoint x: 675, endPoint y: 275, distance: 9.3
click at [676, 280] on p "The plans put forward by Center Creek Homes have evolved significantly over the…" at bounding box center [627, 298] width 458 height 37
click at [672, 280] on p "The plans put forward by Center Creek Homes have evolved significantly over the…" at bounding box center [627, 298] width 458 height 37
drag, startPoint x: 672, startPoint y: 278, endPoint x: 683, endPoint y: 266, distance: 16.3
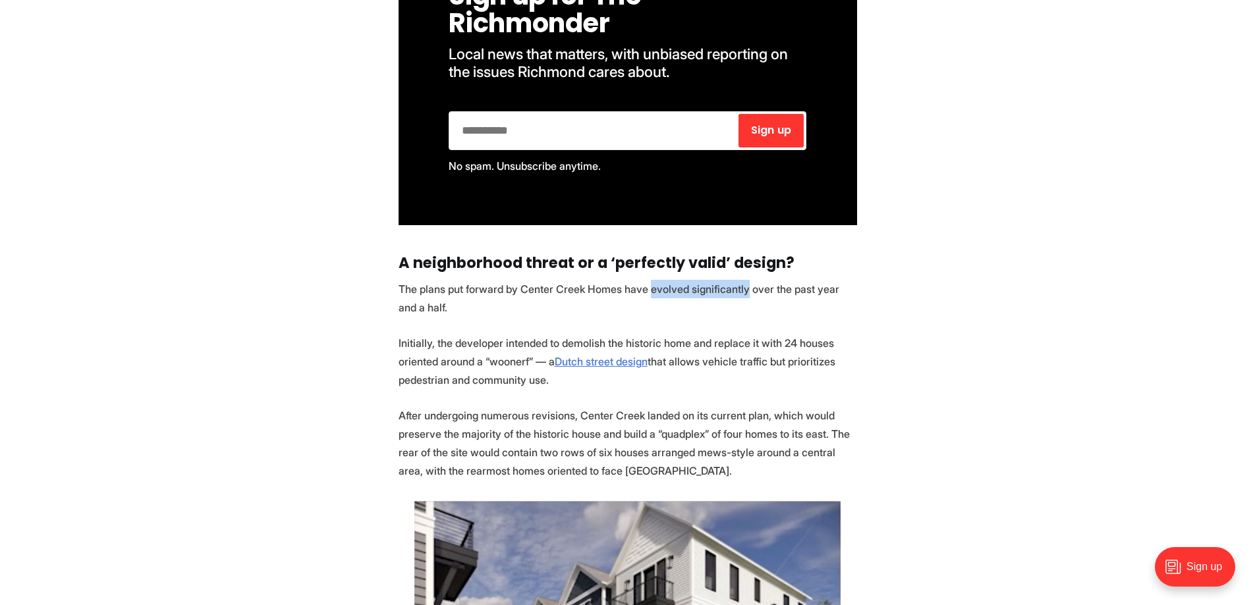
click at [683, 280] on p "The plans put forward by Center Creek Homes have evolved significantly over the…" at bounding box center [627, 298] width 458 height 37
click at [692, 280] on p "The plans put forward by Center Creek Homes have evolved significantly over the…" at bounding box center [627, 298] width 458 height 37
click at [704, 304] on section "Another significant redevelopment of a large residential lot into more densely …" at bounding box center [627, 583] width 1255 height 4311
click at [703, 305] on section "Another significant redevelopment of a large residential lot into more densely …" at bounding box center [627, 583] width 1255 height 4311
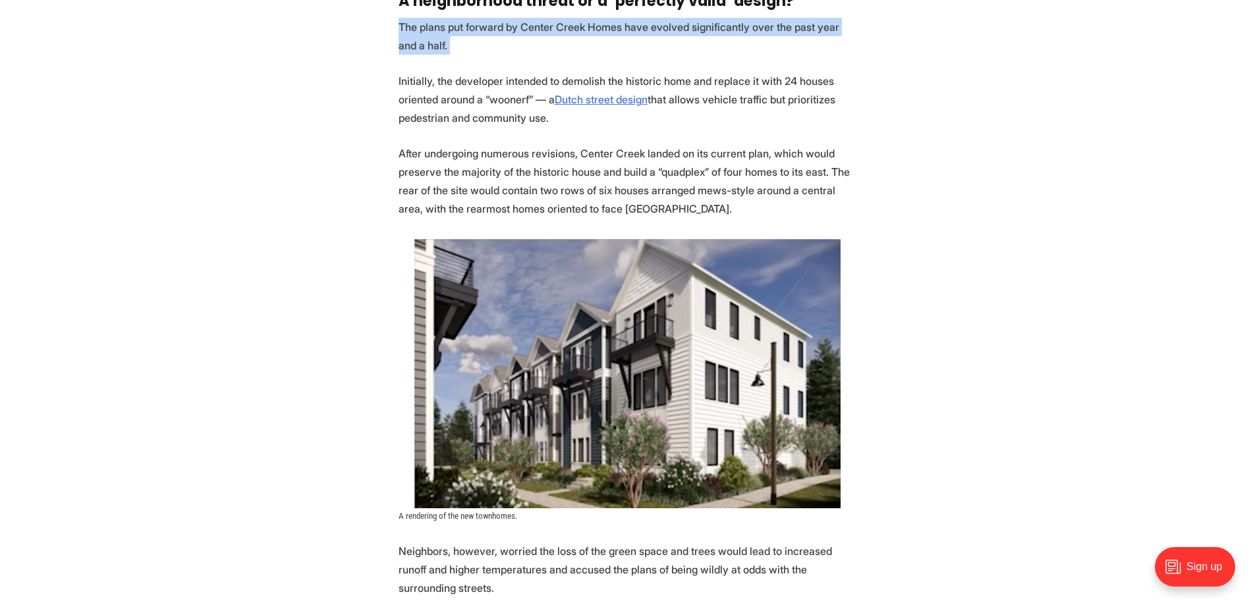
scroll to position [2503, 0]
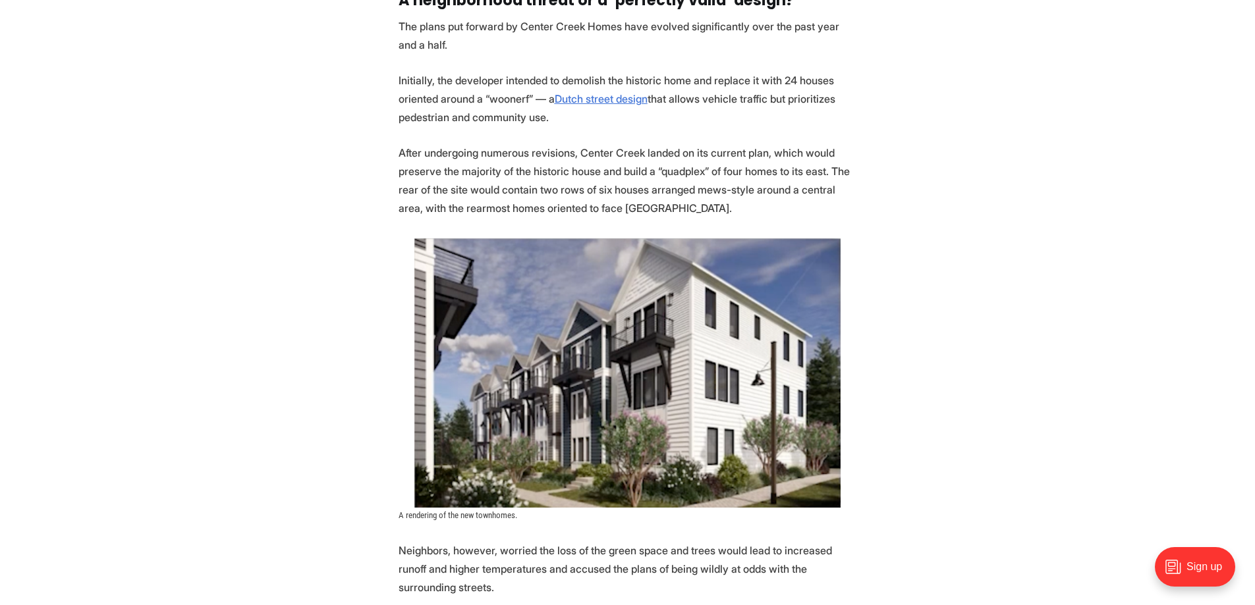
click at [721, 81] on p "Initially, the developer intended to demolish the historic home and replace it …" at bounding box center [627, 98] width 458 height 55
click at [721, 80] on p "Initially, the developer intended to demolish the historic home and replace it …" at bounding box center [627, 98] width 458 height 55
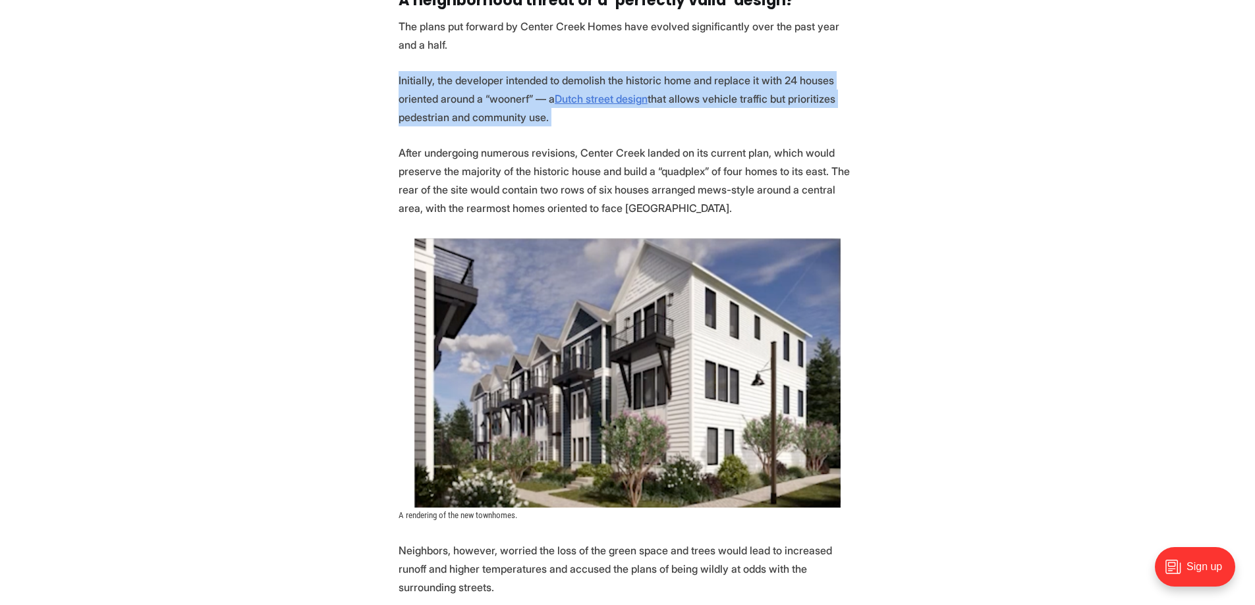
click at [721, 80] on p "Initially, the developer intended to demolish the historic home and replace it …" at bounding box center [627, 98] width 458 height 55
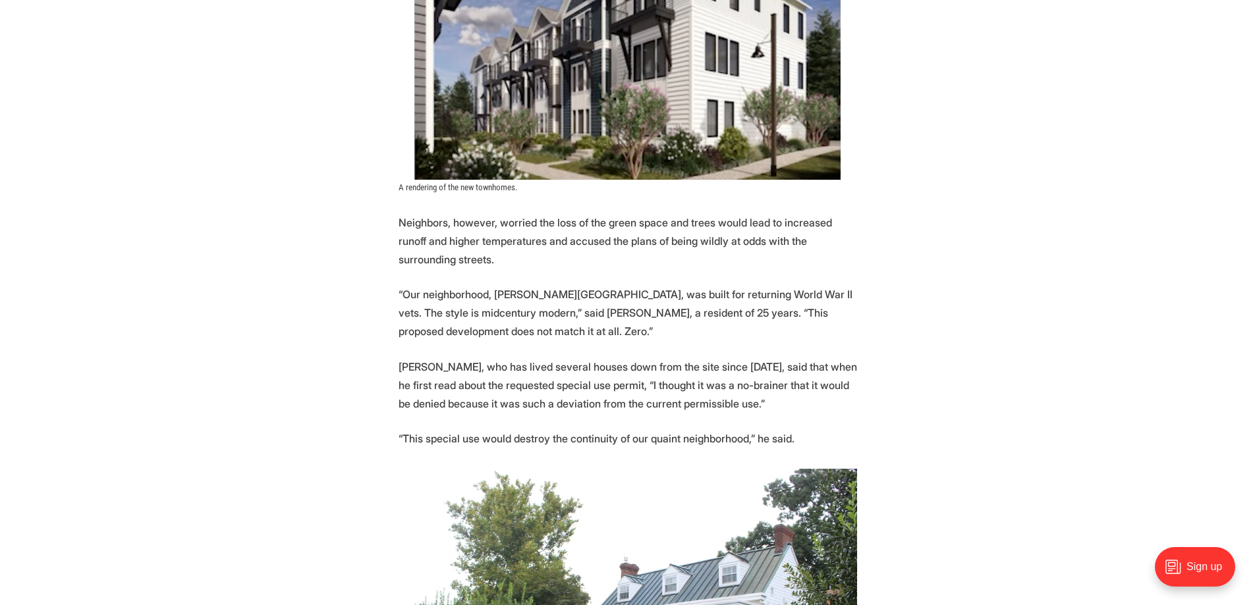
scroll to position [2832, 0]
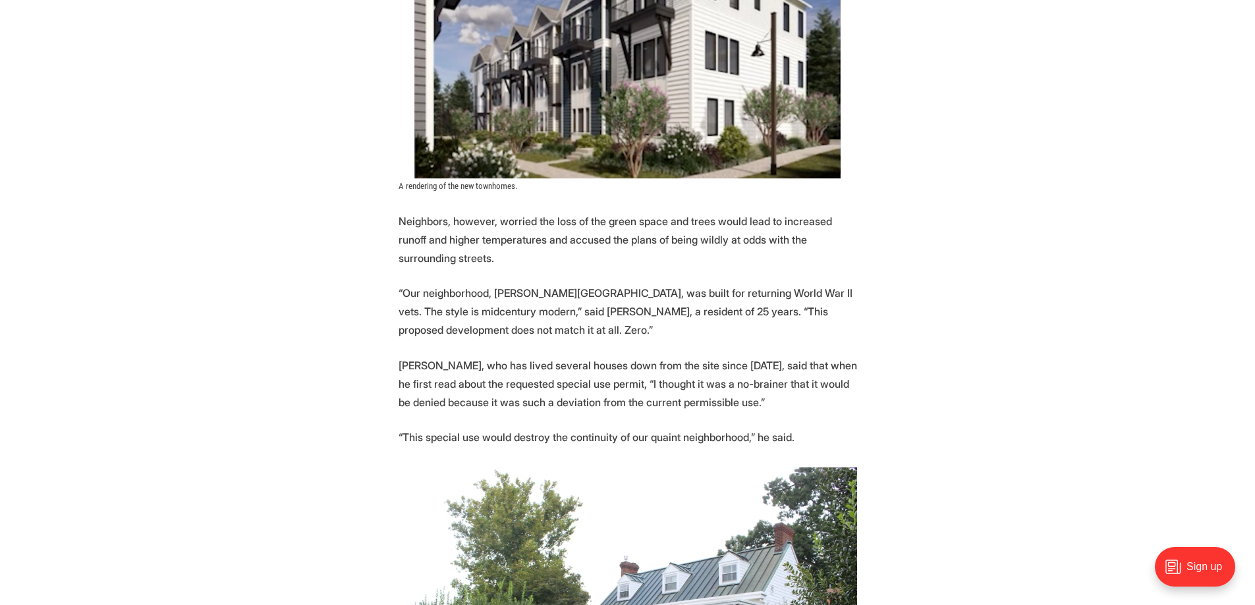
click at [528, 285] on p "“Our neighborhood, Henry Place, was built for returning World War II vets. The …" at bounding box center [627, 311] width 458 height 55
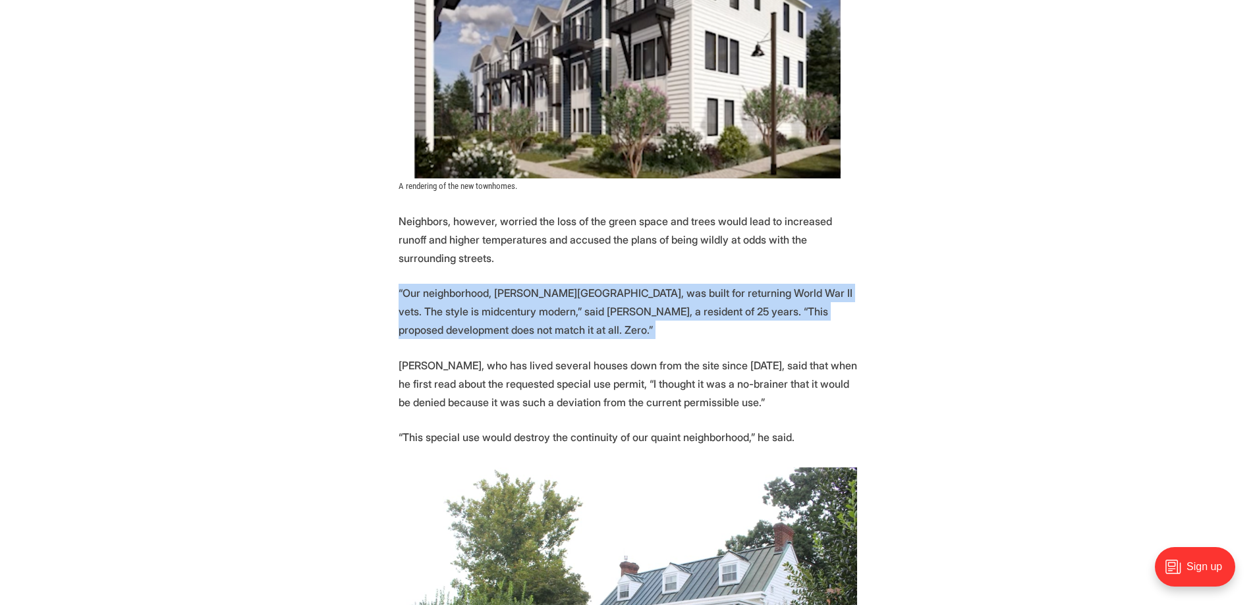
drag, startPoint x: 528, startPoint y: 285, endPoint x: 510, endPoint y: 346, distance: 63.6
click at [528, 288] on p "“Our neighborhood, Henry Place, was built for returning World War II vets. The …" at bounding box center [627, 311] width 458 height 55
click at [505, 309] on p "“Our neighborhood, Henry Place, was built for returning World War II vets. The …" at bounding box center [627, 311] width 458 height 55
click at [505, 310] on p "“Our neighborhood, Henry Place, was built for returning World War II vets. The …" at bounding box center [627, 311] width 458 height 55
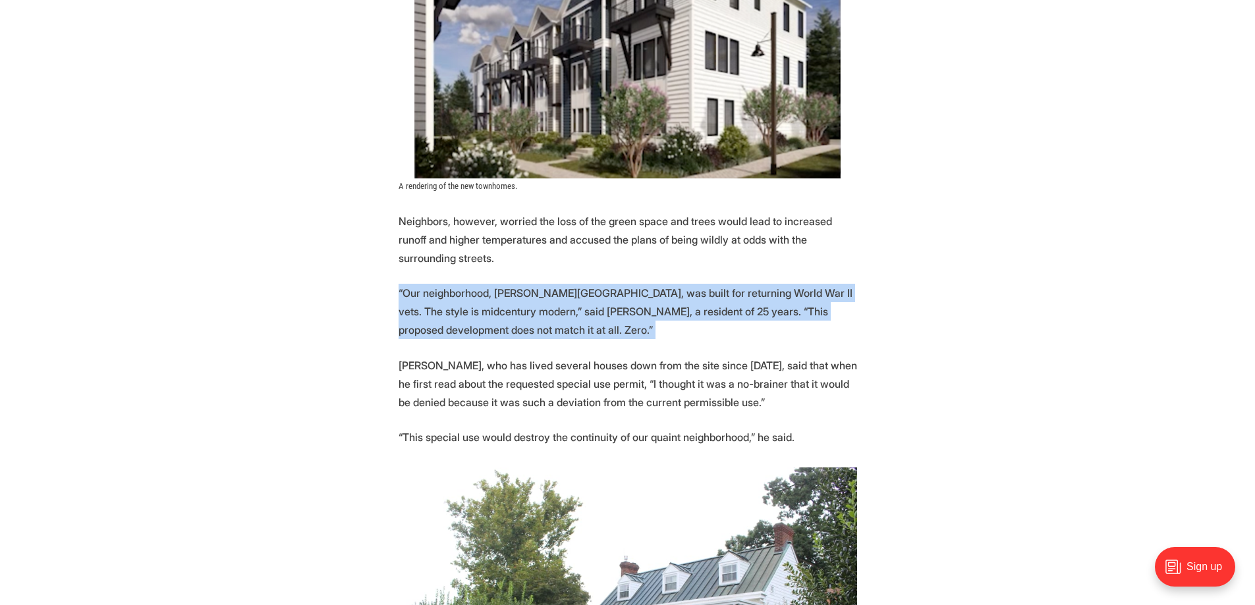
click at [518, 302] on p "“Our neighborhood, Henry Place, was built for returning World War II vets. The …" at bounding box center [627, 311] width 458 height 55
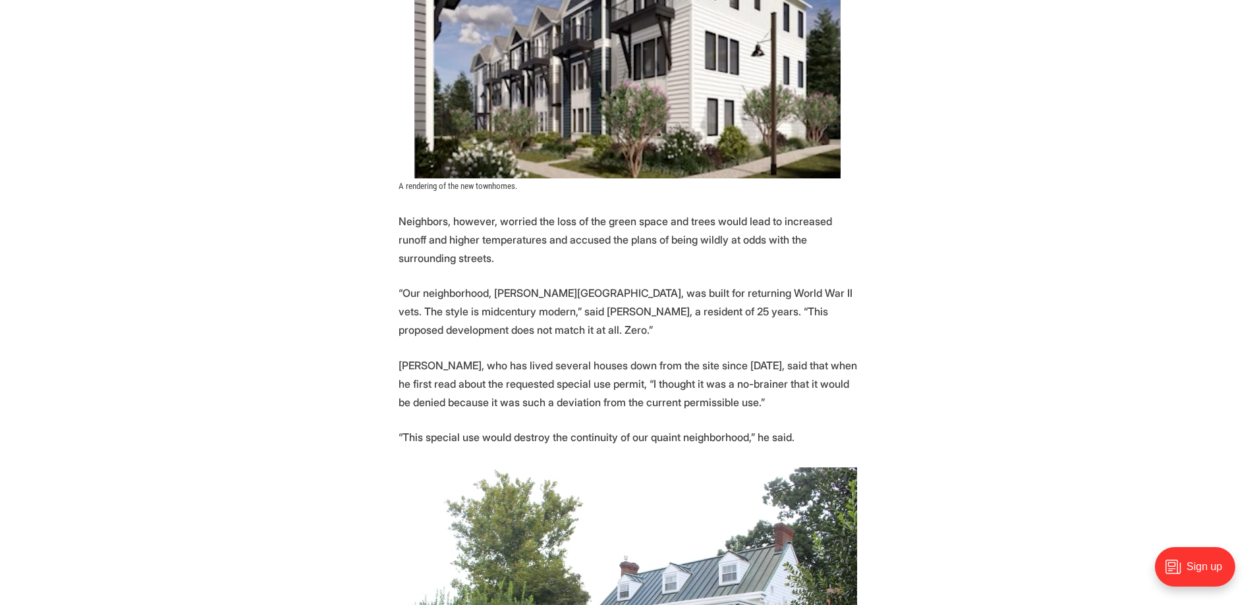
click at [518, 300] on p "“Our neighborhood, Henry Place, was built for returning World War II vets. The …" at bounding box center [627, 311] width 458 height 55
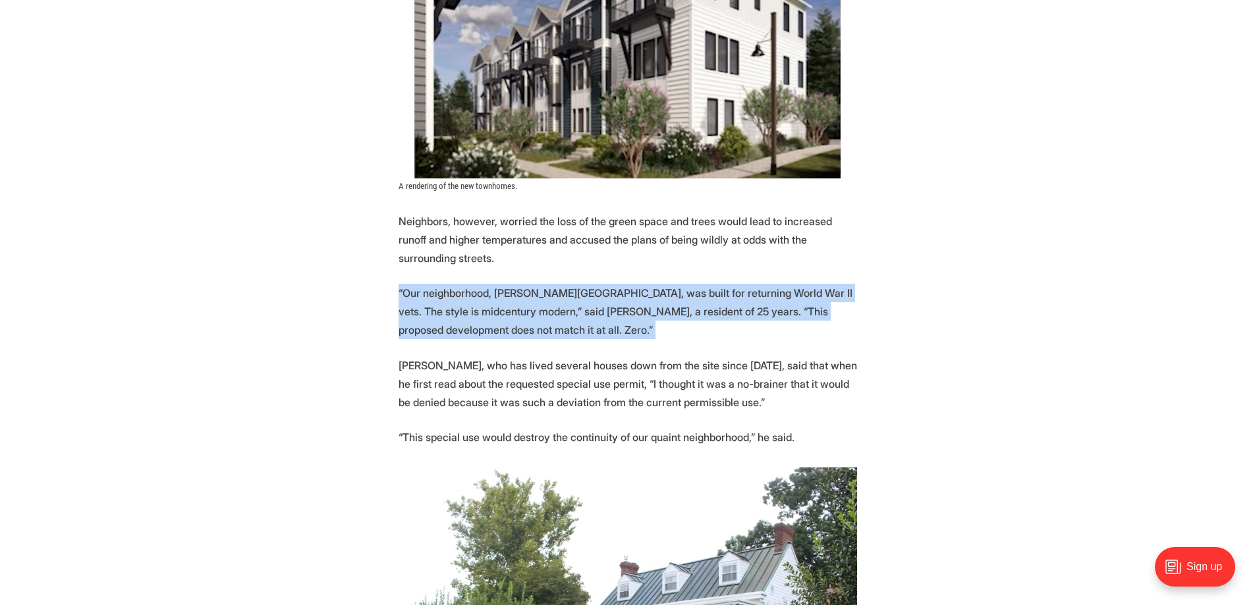
click at [518, 300] on p "“Our neighborhood, Henry Place, was built for returning World War II vets. The …" at bounding box center [627, 311] width 458 height 55
click at [513, 308] on p "“Our neighborhood, Henry Place, was built for returning World War II vets. The …" at bounding box center [627, 311] width 458 height 55
click at [465, 317] on p "“Our neighborhood, Henry Place, was built for returning World War II vets. The …" at bounding box center [627, 311] width 458 height 55
drag, startPoint x: 465, startPoint y: 317, endPoint x: 377, endPoint y: 283, distance: 94.7
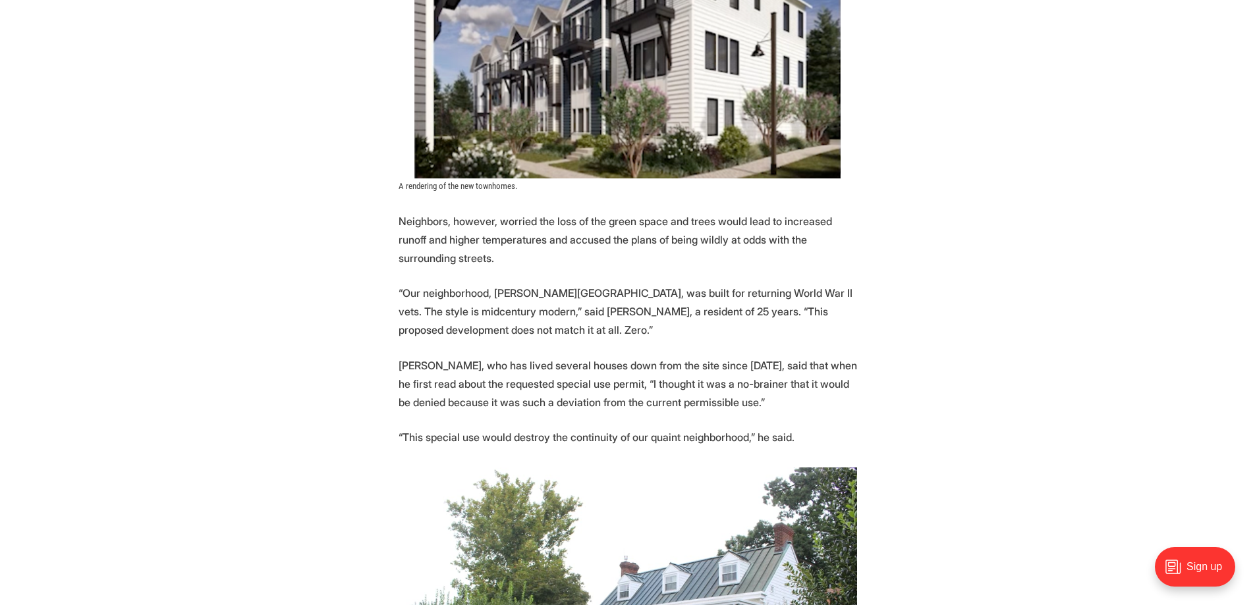
click at [425, 356] on p "Mark Saunders, who has lived several houses down from the site since 2006, said…" at bounding box center [627, 383] width 458 height 55
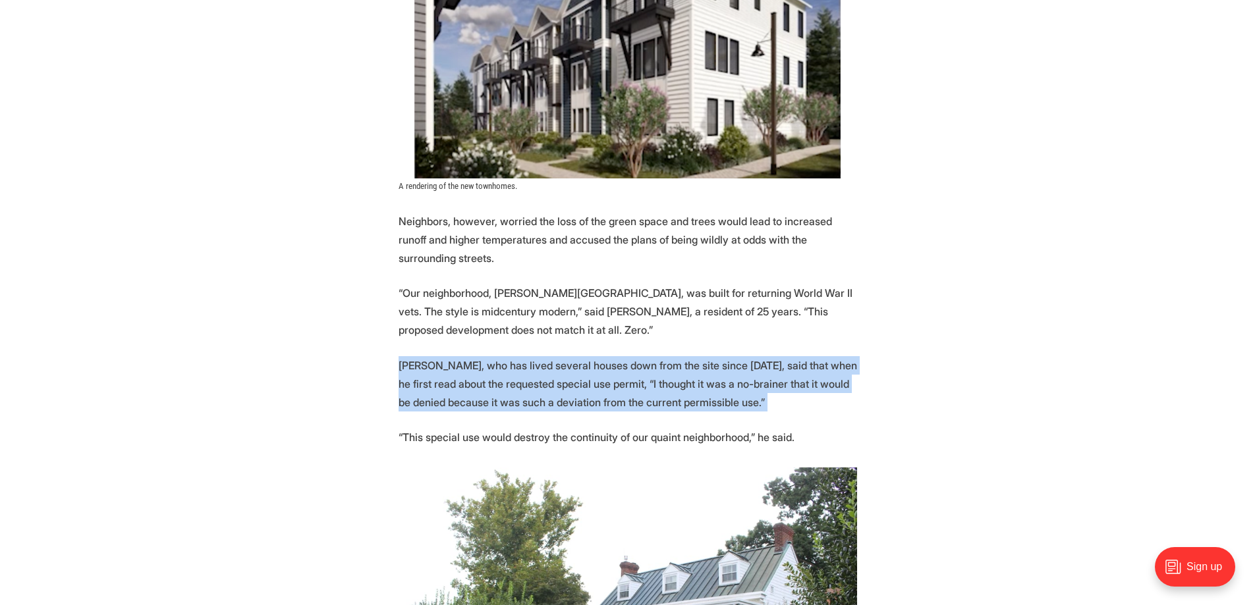
click at [425, 356] on p "Mark Saunders, who has lived several houses down from the site since 2006, said…" at bounding box center [627, 383] width 458 height 55
click at [425, 375] on p "Mark Saunders, who has lived several houses down from the site since 2006, said…" at bounding box center [627, 383] width 458 height 55
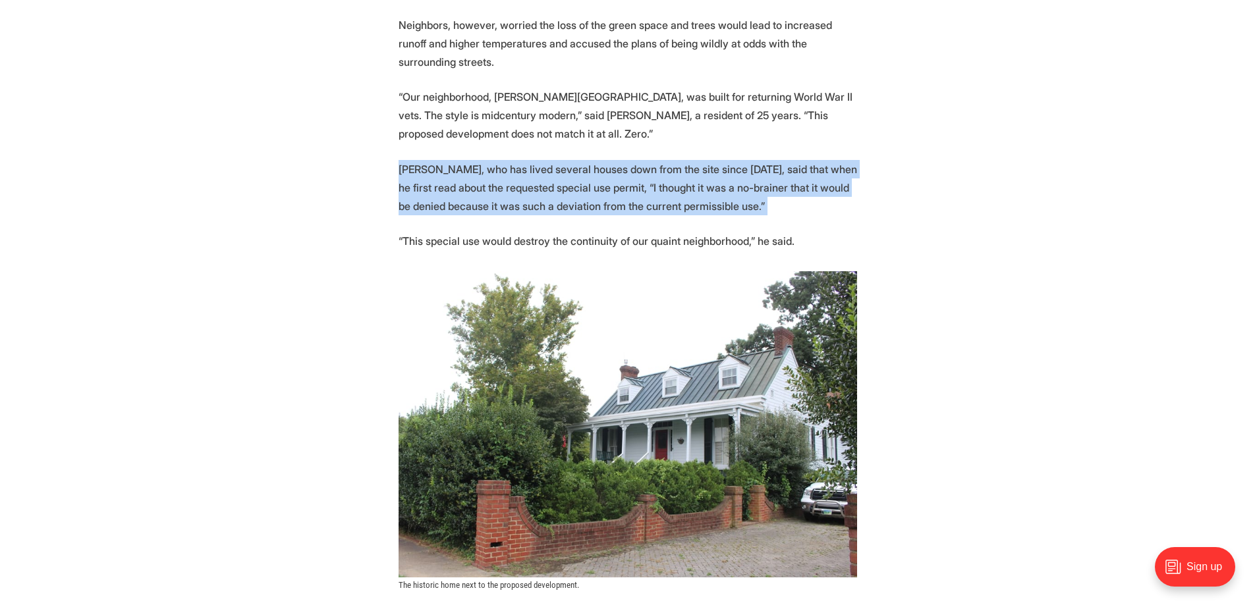
scroll to position [3029, 0]
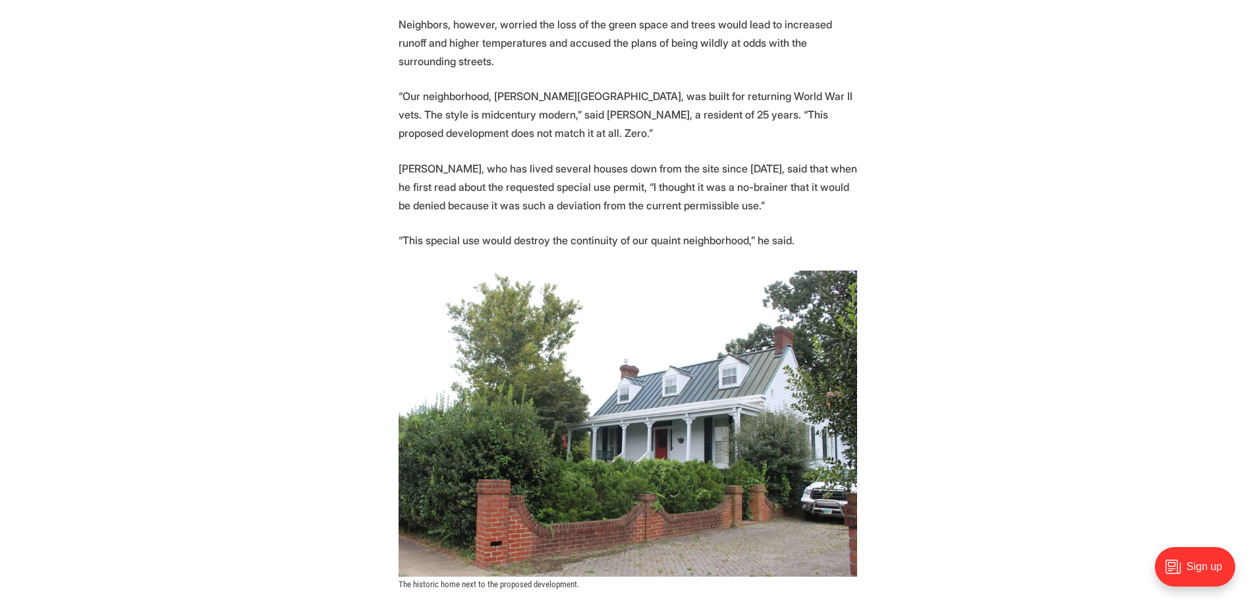
click at [513, 231] on p "“This special use would destroy the continuity of our quaint neighborhood,” he …" at bounding box center [627, 240] width 458 height 18
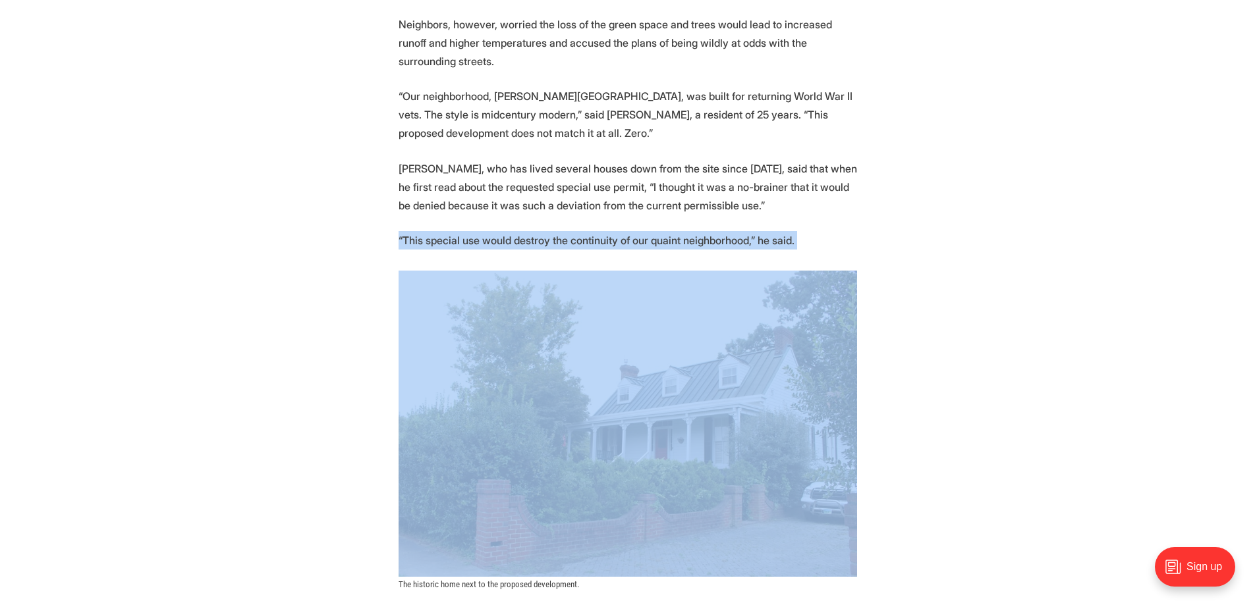
click at [513, 231] on p "“This special use would destroy the continuity of our quaint neighborhood,” he …" at bounding box center [627, 240] width 458 height 18
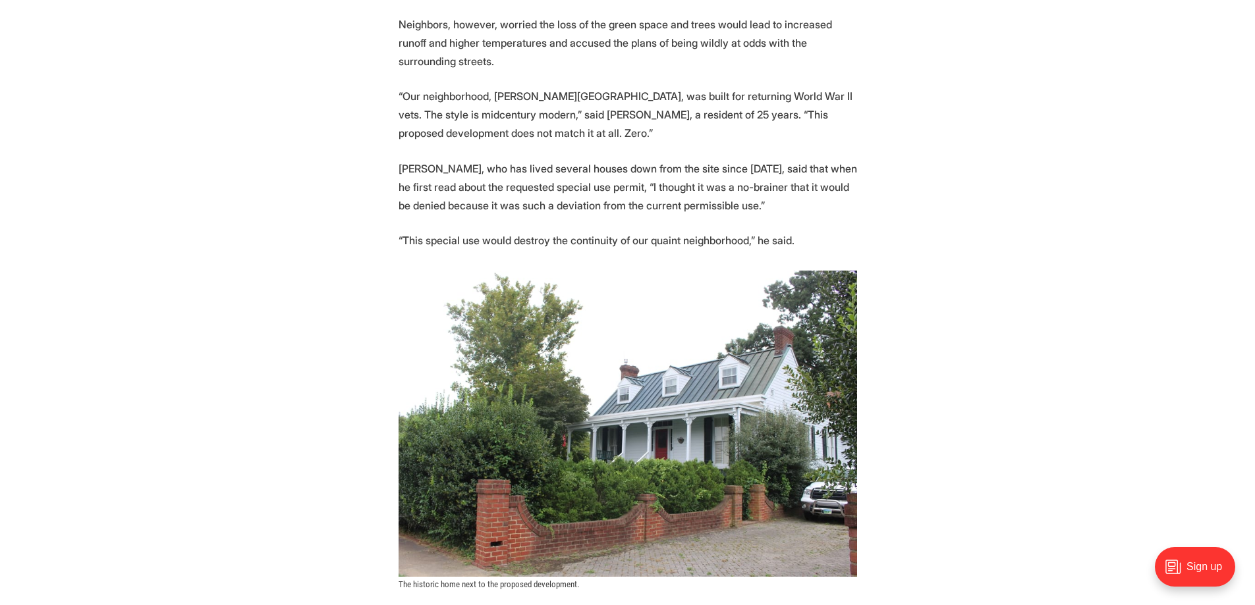
click at [548, 173] on p "Mark Saunders, who has lived several houses down from the site since 2006, said…" at bounding box center [627, 186] width 458 height 55
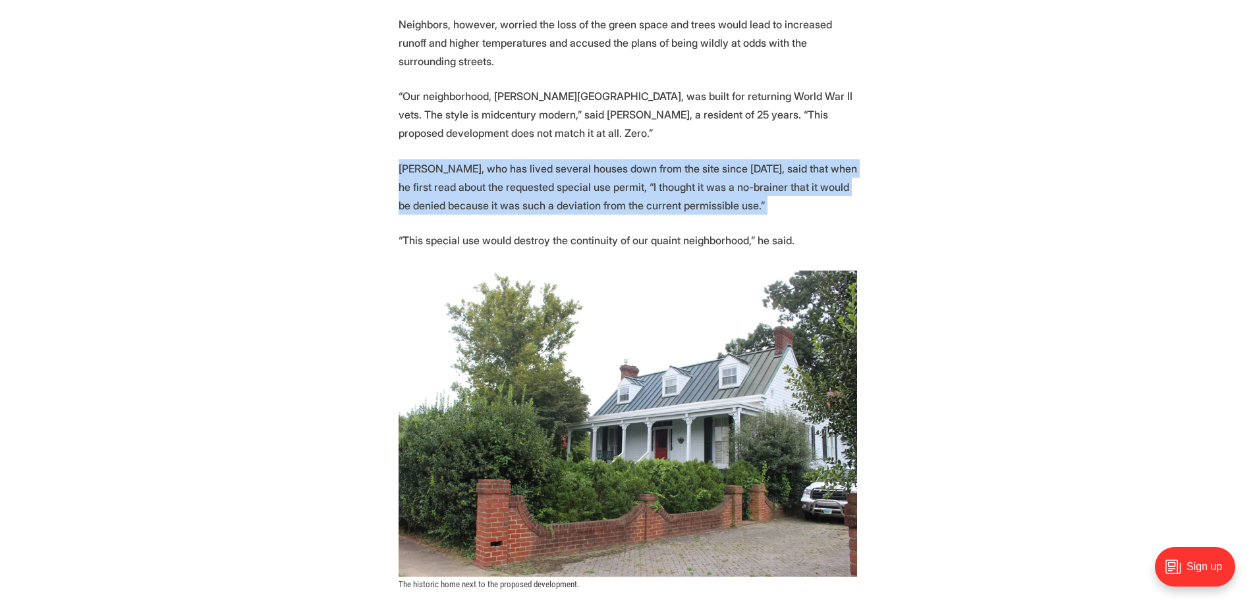
click at [548, 172] on p "Mark Saunders, who has lived several houses down from the site since 2006, said…" at bounding box center [627, 186] width 458 height 55
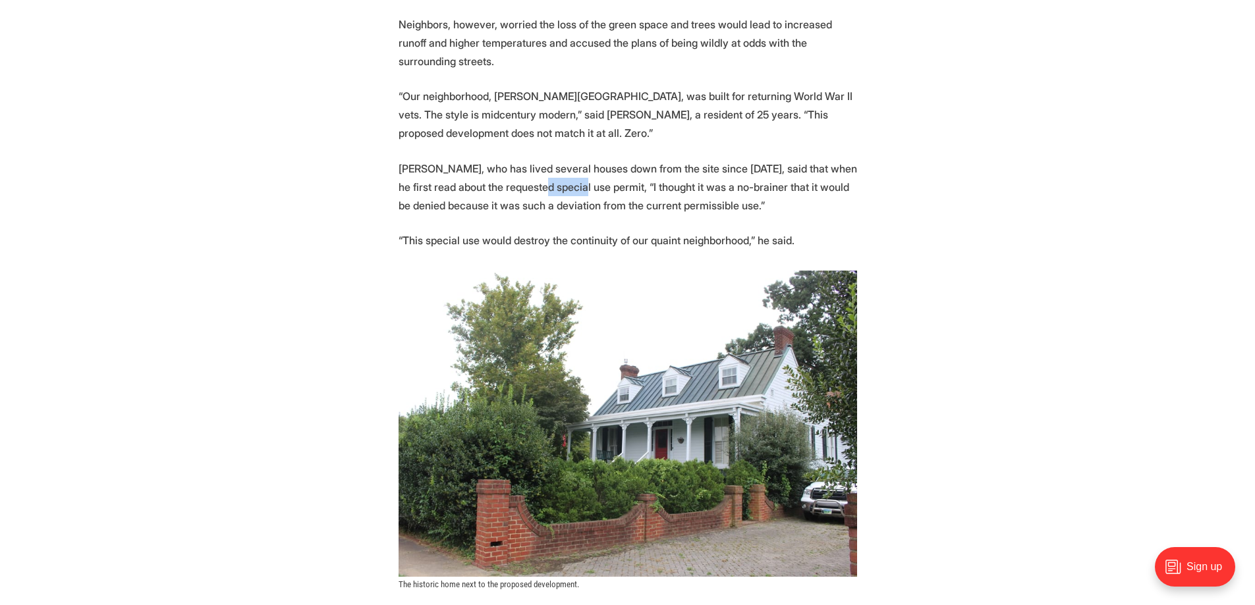
click at [548, 172] on p "Mark Saunders, who has lived several houses down from the site since 2006, said…" at bounding box center [627, 186] width 458 height 55
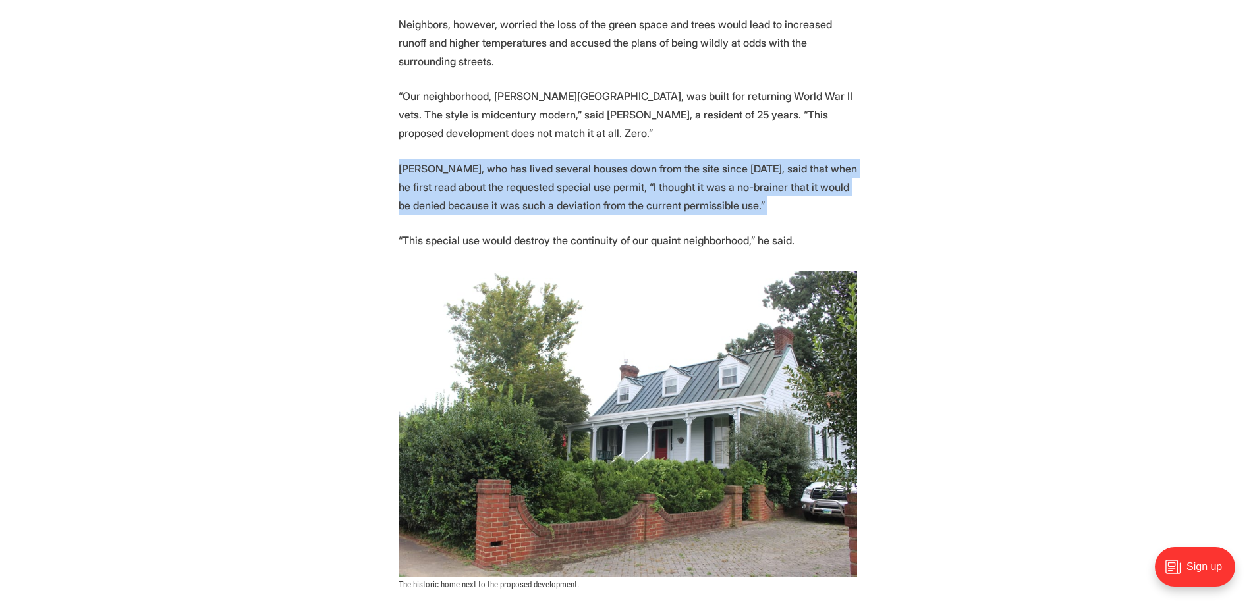
click at [548, 172] on p "Mark Saunders, who has lived several houses down from the site since 2006, said…" at bounding box center [627, 186] width 458 height 55
click at [683, 168] on p "Mark Saunders, who has lived several houses down from the site since 2006, said…" at bounding box center [627, 186] width 458 height 55
click at [666, 159] on p "Mark Saunders, who has lived several houses down from the site since 2006, said…" at bounding box center [627, 186] width 458 height 55
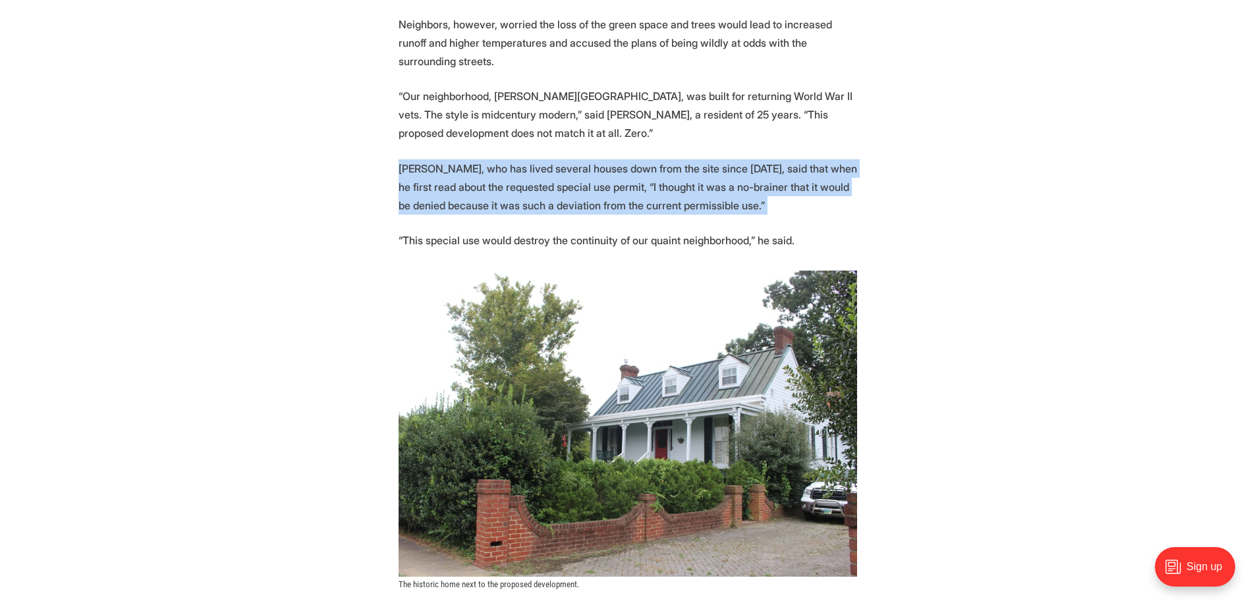
click at [670, 159] on p "Mark Saunders, who has lived several houses down from the site since 2006, said…" at bounding box center [627, 186] width 458 height 55
click at [672, 171] on p "Mark Saunders, who has lived several houses down from the site since 2006, said…" at bounding box center [627, 186] width 458 height 55
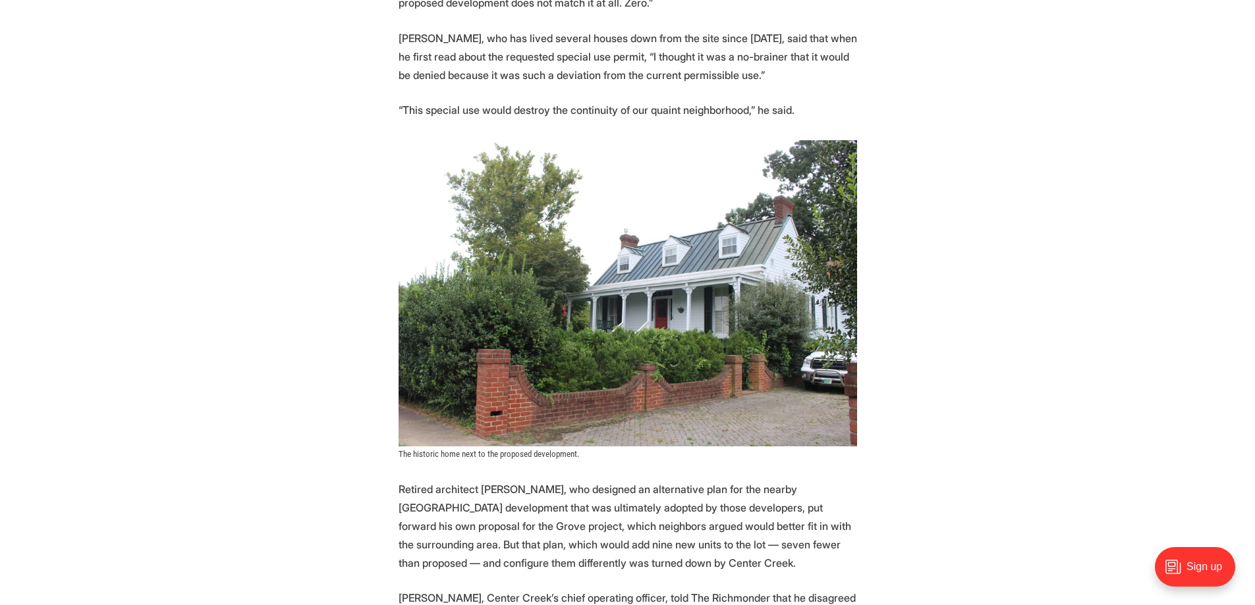
scroll to position [3160, 0]
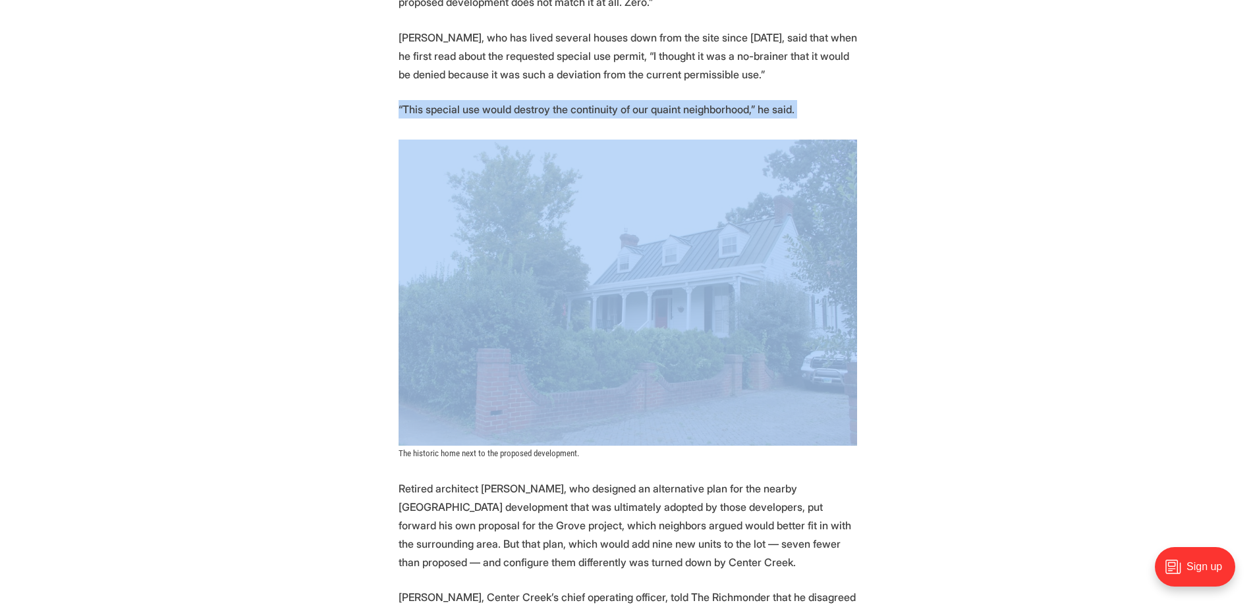
click at [669, 100] on p "“This special use would destroy the continuity of our quaint neighborhood,” he …" at bounding box center [627, 109] width 458 height 18
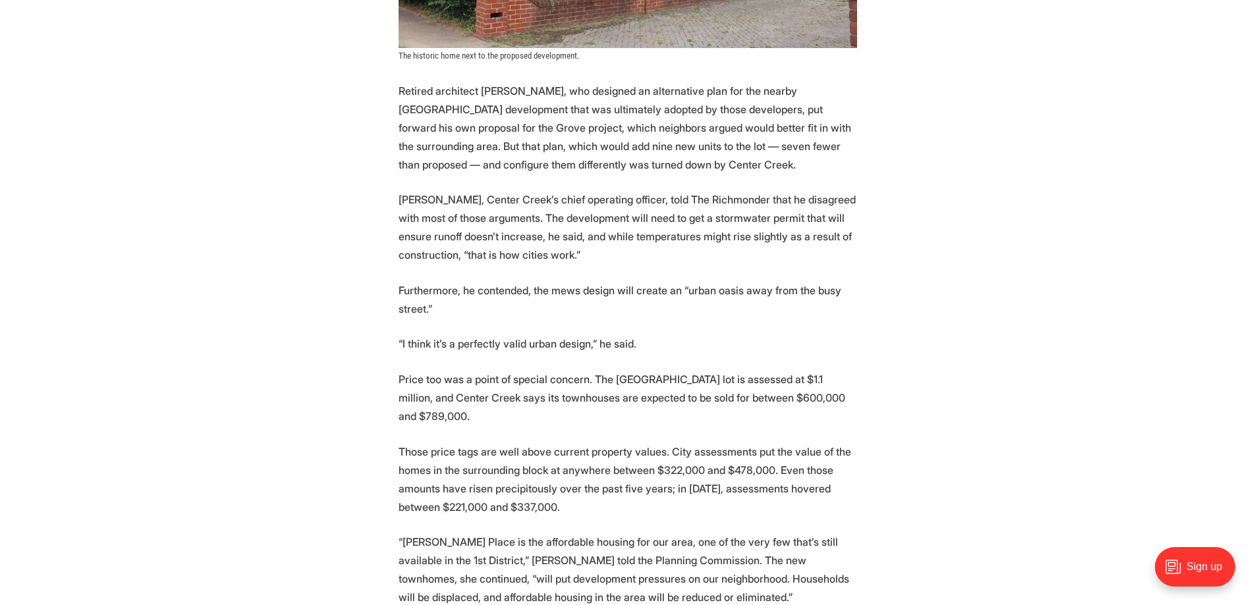
click at [545, 109] on p "Retired architect Bo Fairlamb, who designed an alternative plan for the nearby …" at bounding box center [627, 128] width 458 height 92
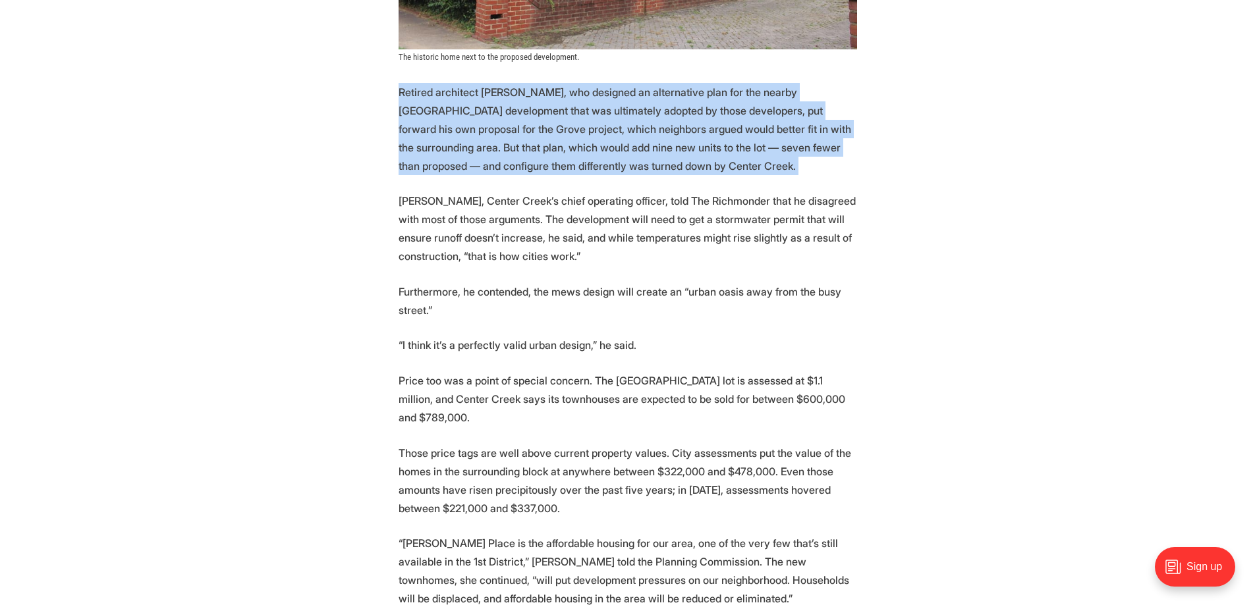
click at [545, 109] on p "Retired architect Bo Fairlamb, who designed an alternative plan for the nearby …" at bounding box center [627, 129] width 458 height 92
click at [517, 83] on p "Retired architect Bo Fairlamb, who designed an alternative plan for the nearby …" at bounding box center [627, 129] width 458 height 92
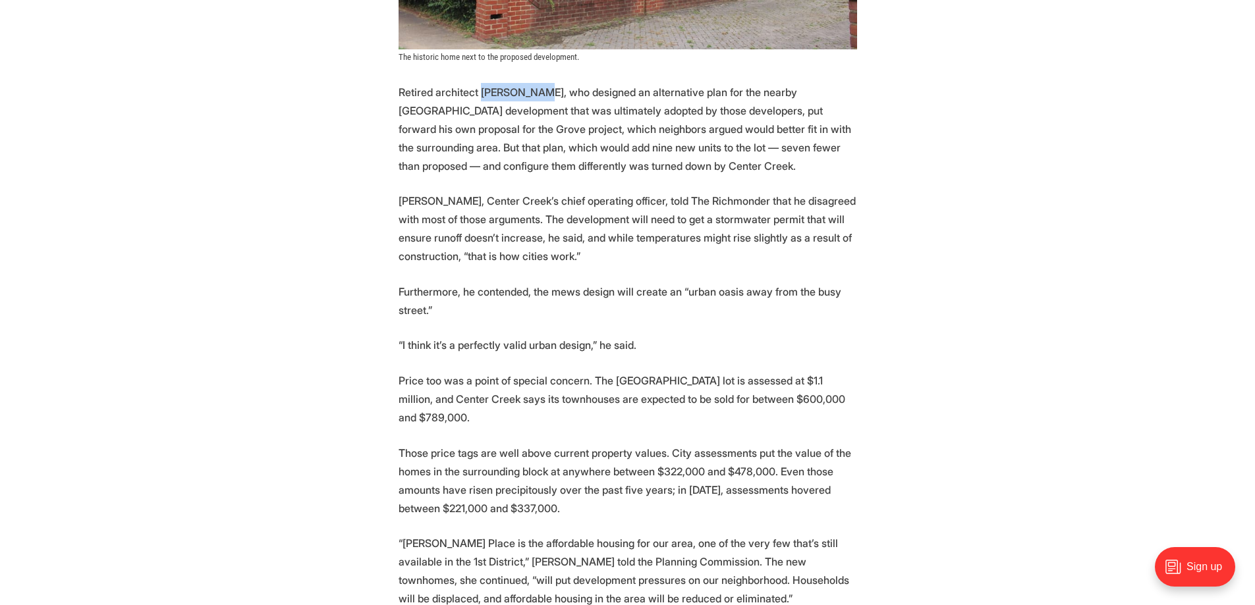
drag, startPoint x: 533, startPoint y: 74, endPoint x: 479, endPoint y: 78, distance: 54.2
click at [479, 83] on p "Retired architect Bo Fairlamb, who designed an alternative plan for the nearby …" at bounding box center [627, 129] width 458 height 92
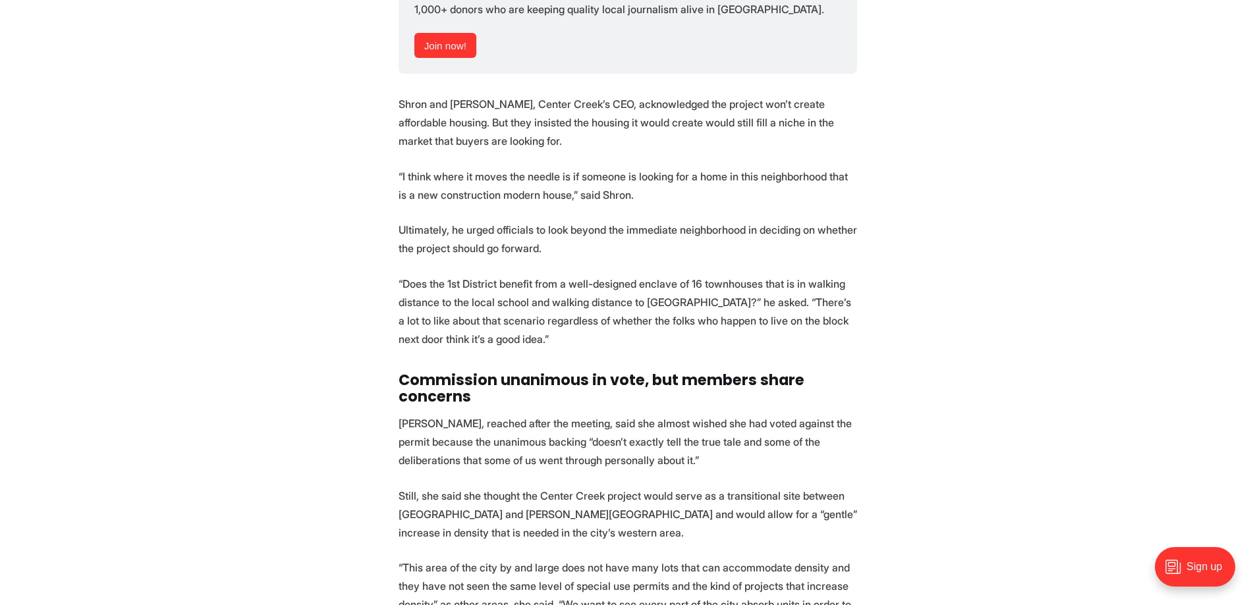
click at [487, 104] on p "Shron and Dan Magder, Center Creek’s CEO, acknowledged the project won’t create…" at bounding box center [627, 122] width 458 height 55
click at [487, 104] on p "Shron and Dan Magder, Center Creek’s CEO, acknowledged the project won’t create…" at bounding box center [627, 123] width 458 height 55
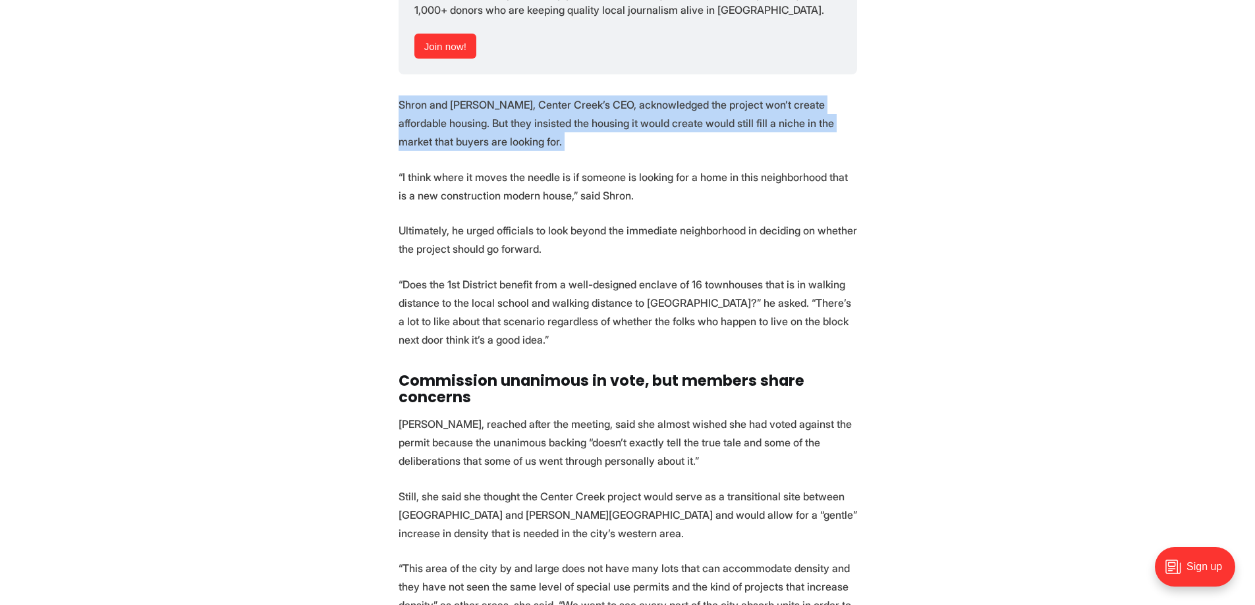
click at [487, 104] on p "Shron and Dan Magder, Center Creek’s CEO, acknowledged the project won’t create…" at bounding box center [627, 123] width 458 height 55
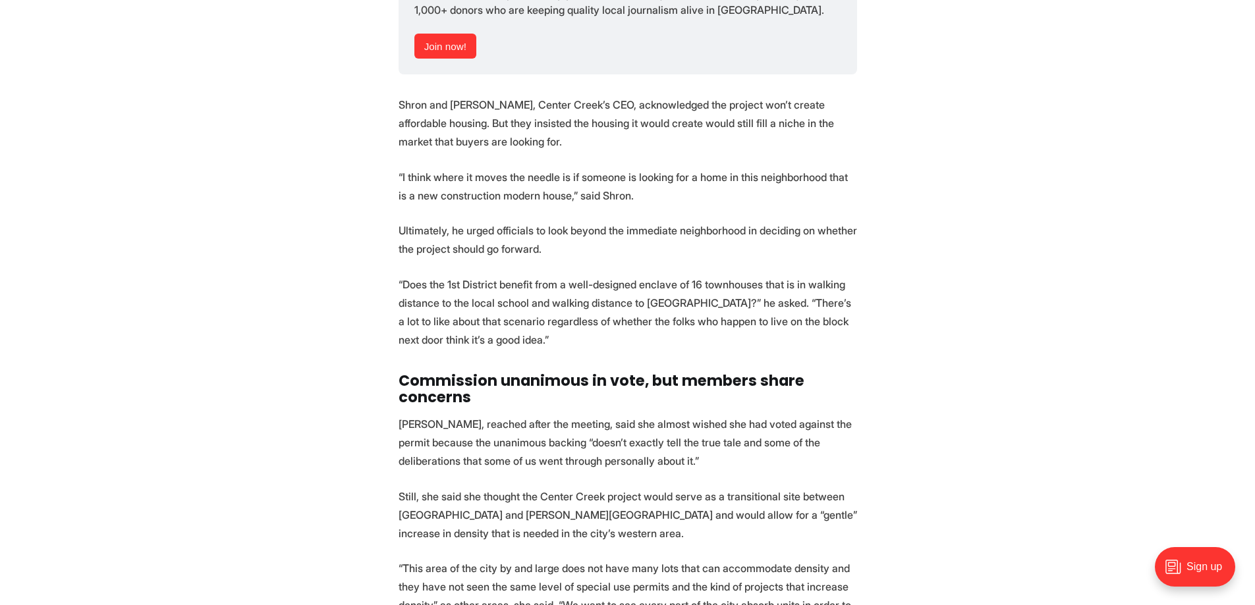
click at [492, 168] on p "“I think where it moves the needle is if someone is looking for a home in this …" at bounding box center [627, 186] width 458 height 37
click at [491, 168] on p "“I think where it moves the needle is if someone is looking for a home in this …" at bounding box center [627, 186] width 458 height 37
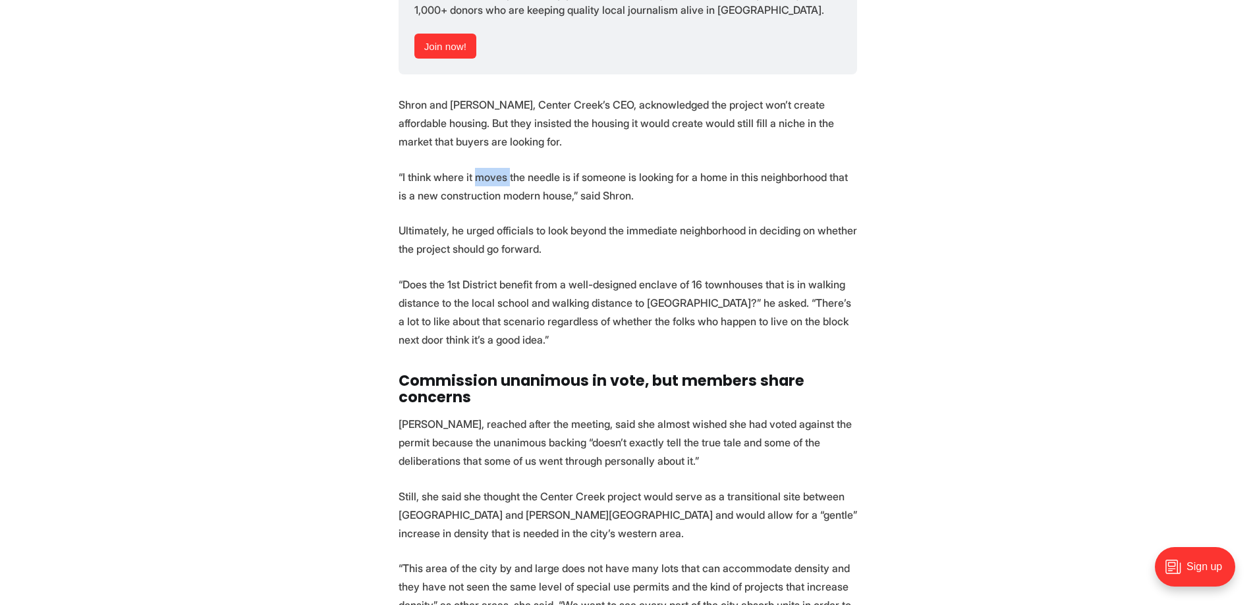
click at [491, 168] on p "“I think where it moves the needle is if someone is looking for a home in this …" at bounding box center [627, 186] width 458 height 37
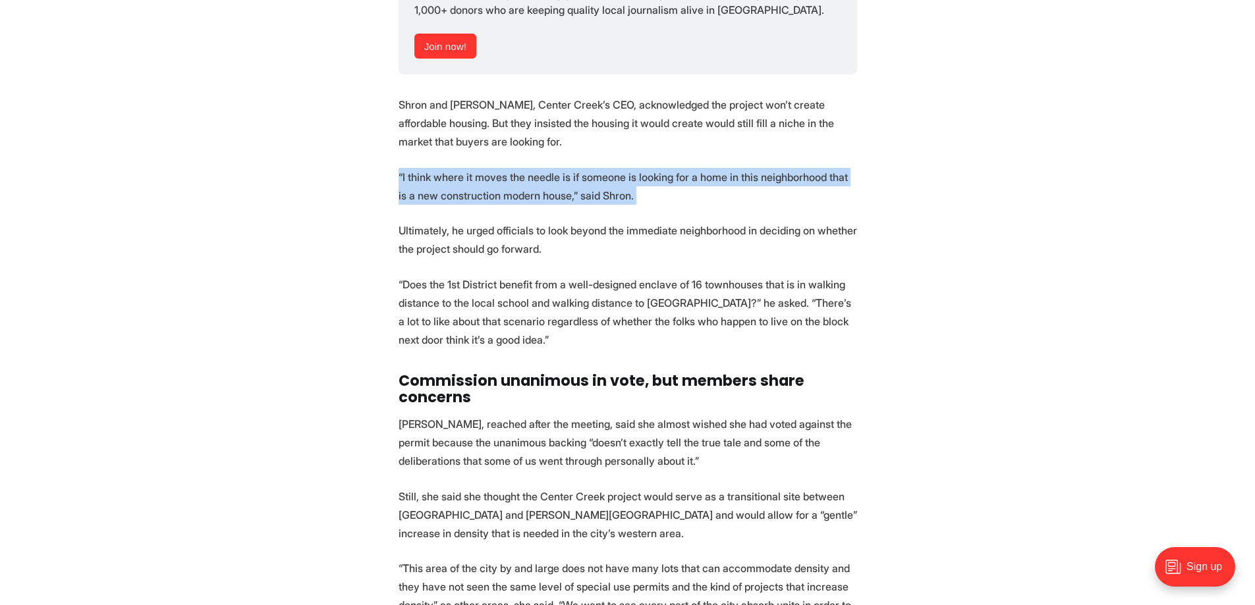
click at [491, 168] on p "“I think where it moves the needle is if someone is looking for a home in this …" at bounding box center [627, 186] width 458 height 37
click at [503, 168] on p "“I think where it moves the needle is if someone is looking for a home in this …" at bounding box center [627, 186] width 458 height 37
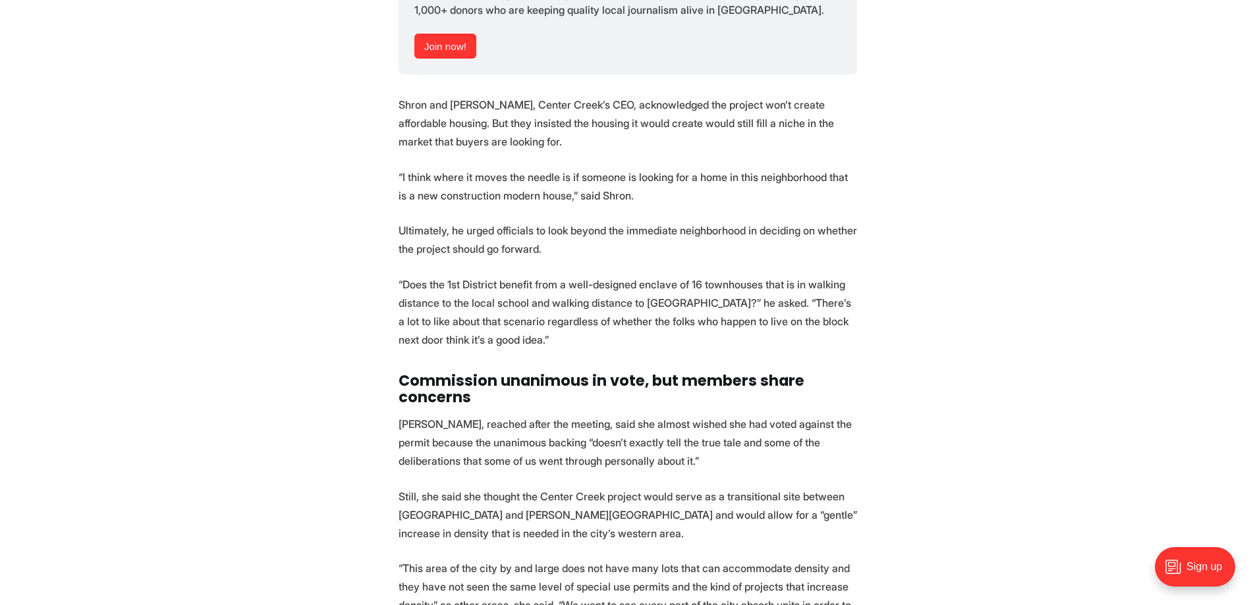
click at [608, 168] on p "“I think where it moves the needle is if someone is looking for a home in this …" at bounding box center [627, 186] width 458 height 37
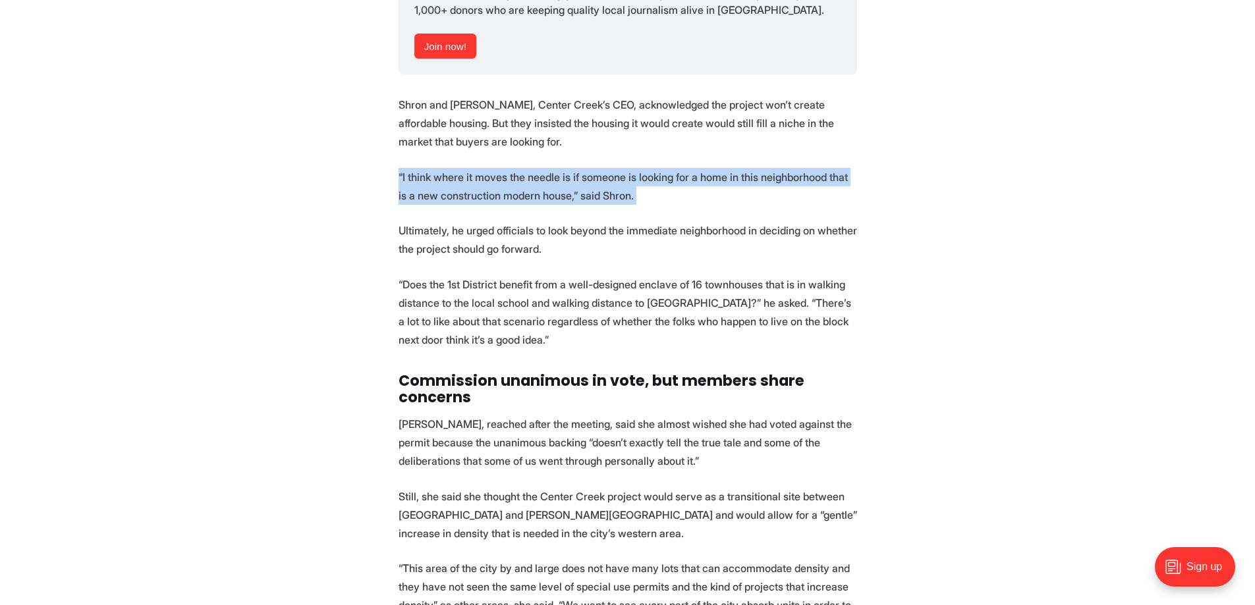
click at [608, 168] on p "“I think where it moves the needle is if someone is looking for a home in this …" at bounding box center [627, 186] width 458 height 37
click at [599, 168] on p "“I think where it moves the needle is if someone is looking for a home in this …" at bounding box center [627, 186] width 458 height 37
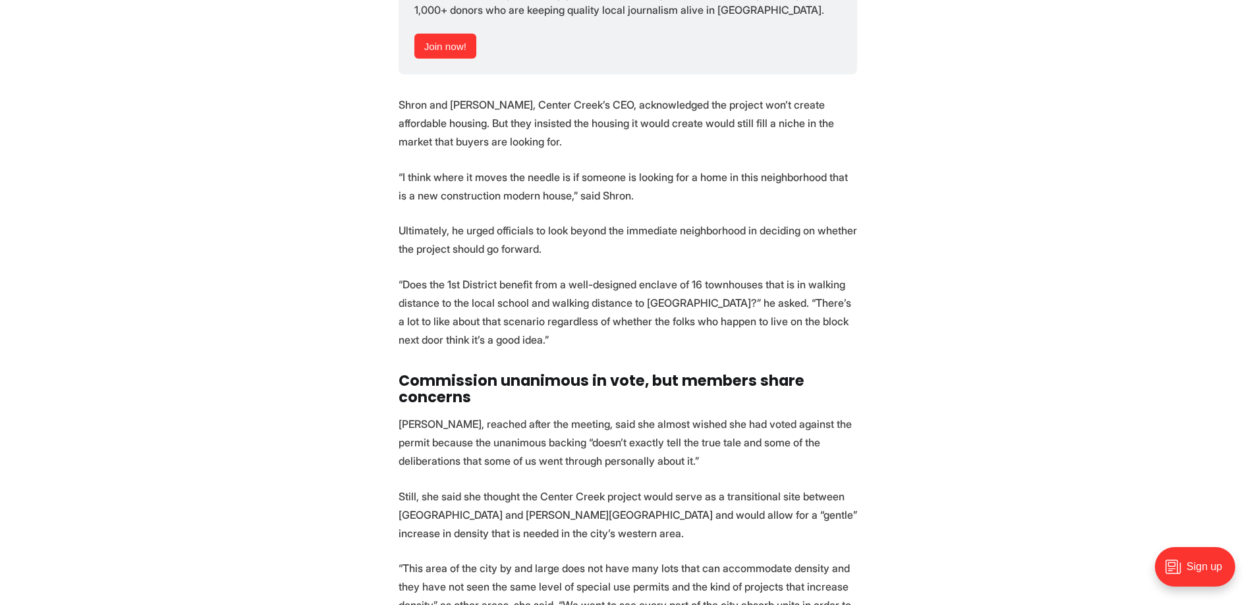
click at [587, 221] on p "Ultimately, he urged officials to look beyond the immediate neighborhood in dec…" at bounding box center [627, 239] width 458 height 37
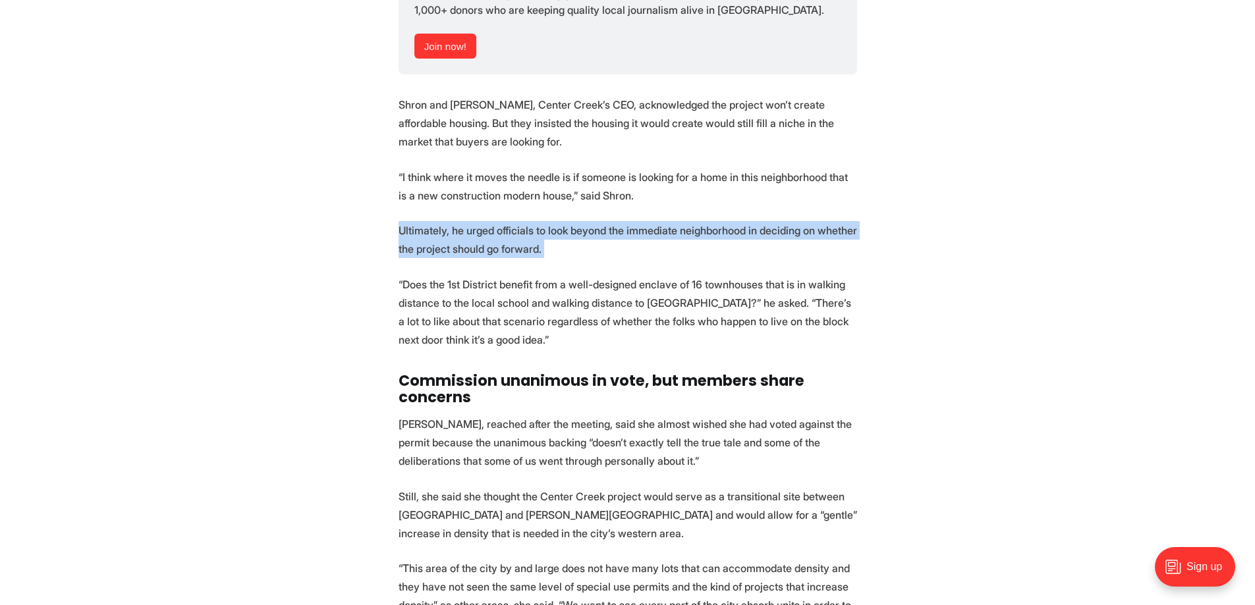
click at [587, 221] on p "Ultimately, he urged officials to look beyond the immediate neighborhood in dec…" at bounding box center [627, 239] width 458 height 37
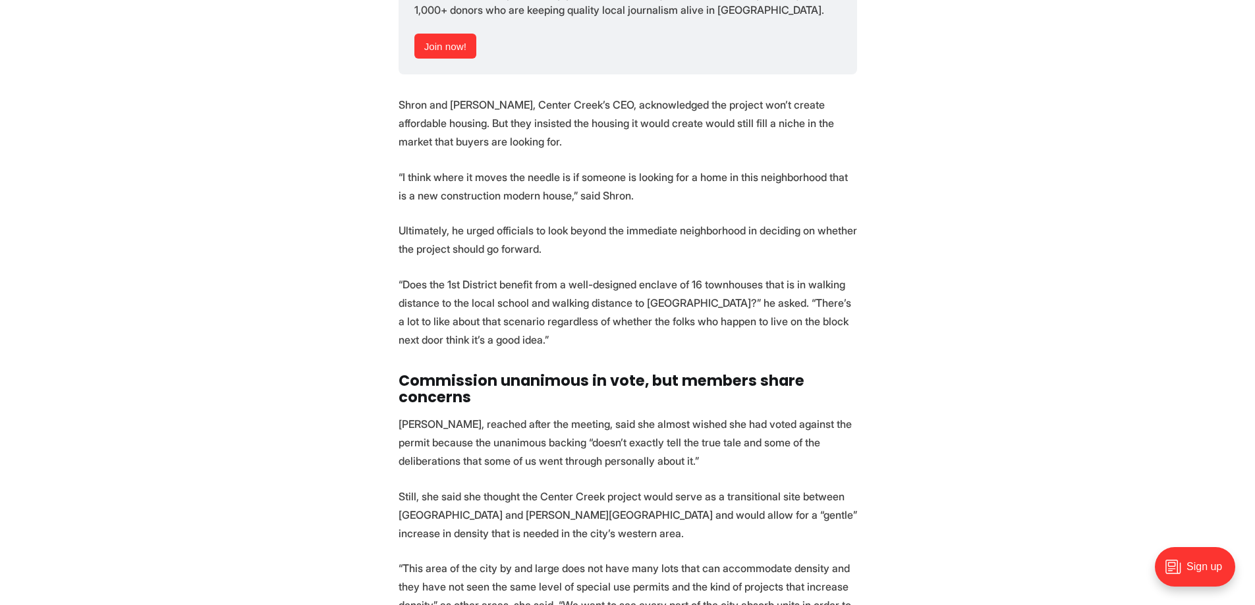
click at [609, 221] on p "Ultimately, he urged officials to look beyond the immediate neighborhood in dec…" at bounding box center [627, 239] width 458 height 37
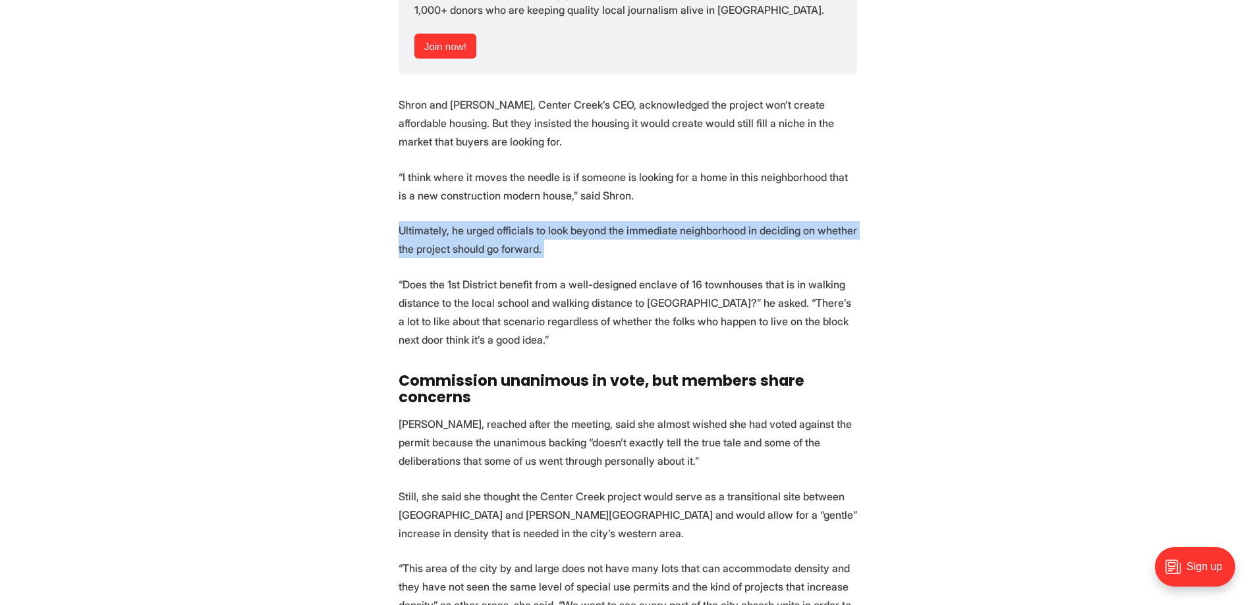
click at [609, 221] on p "Ultimately, he urged officials to look beyond the immediate neighborhood in dec…" at bounding box center [627, 239] width 458 height 37
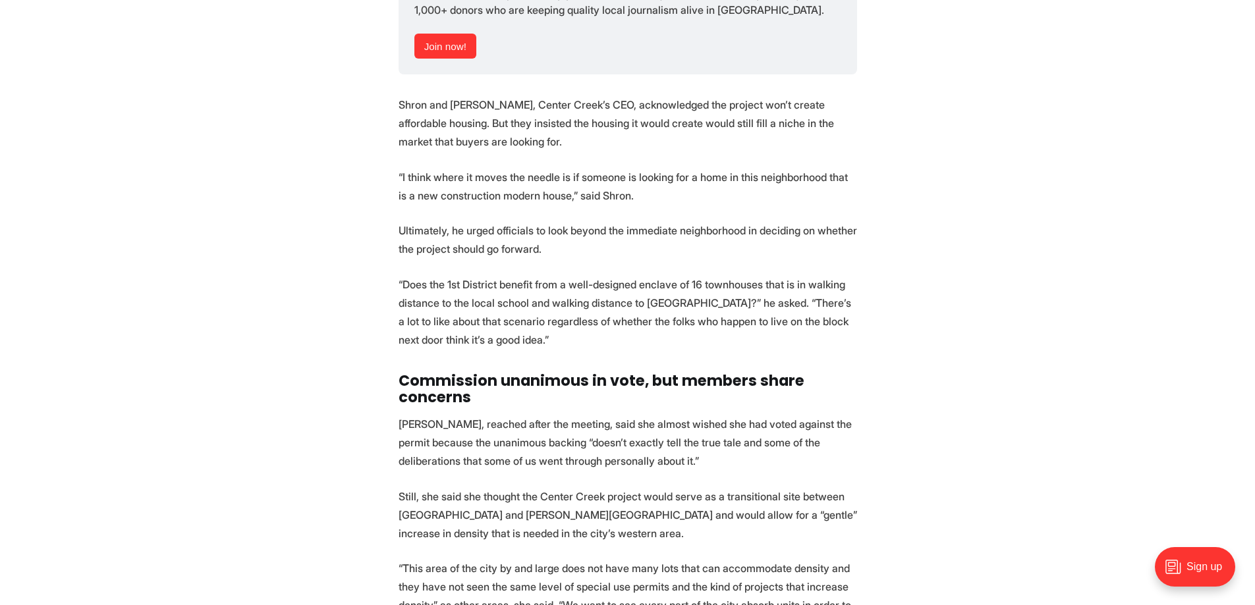
click at [596, 275] on p "“Does the 1st District benefit from a well-designed enclave of 16 townhouses th…" at bounding box center [627, 312] width 458 height 74
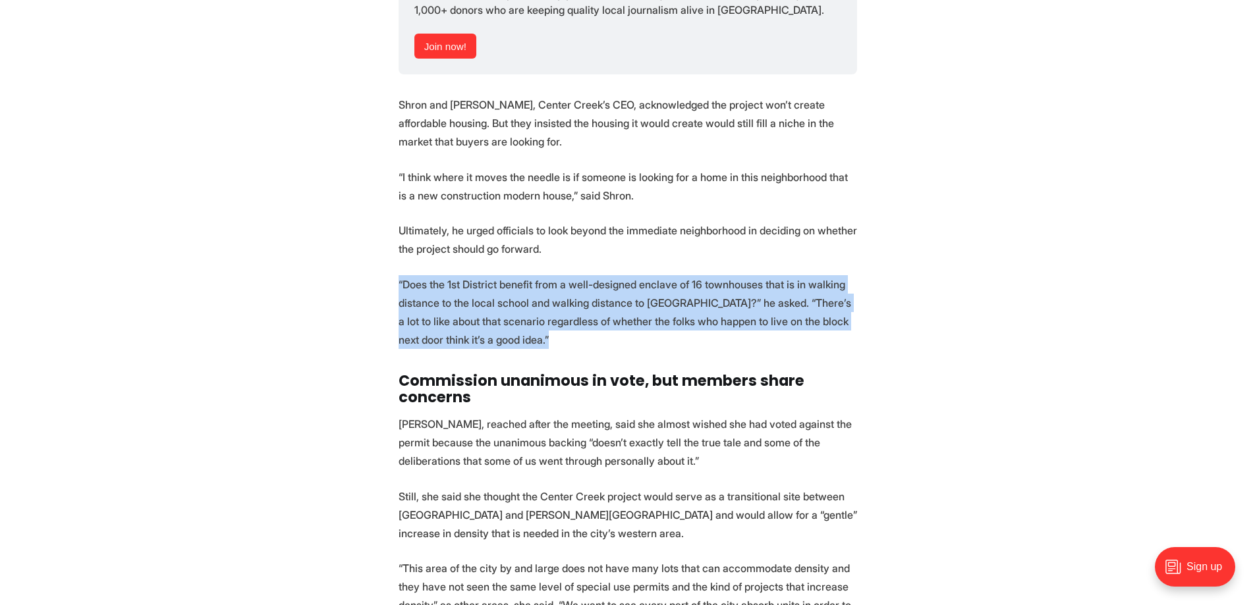
click at [596, 275] on p "“Does the 1st District benefit from a well-designed enclave of 16 townhouses th…" at bounding box center [627, 312] width 458 height 74
click at [595, 275] on p "“Does the 1st District benefit from a well-designed enclave of 16 townhouses th…" at bounding box center [627, 312] width 458 height 74
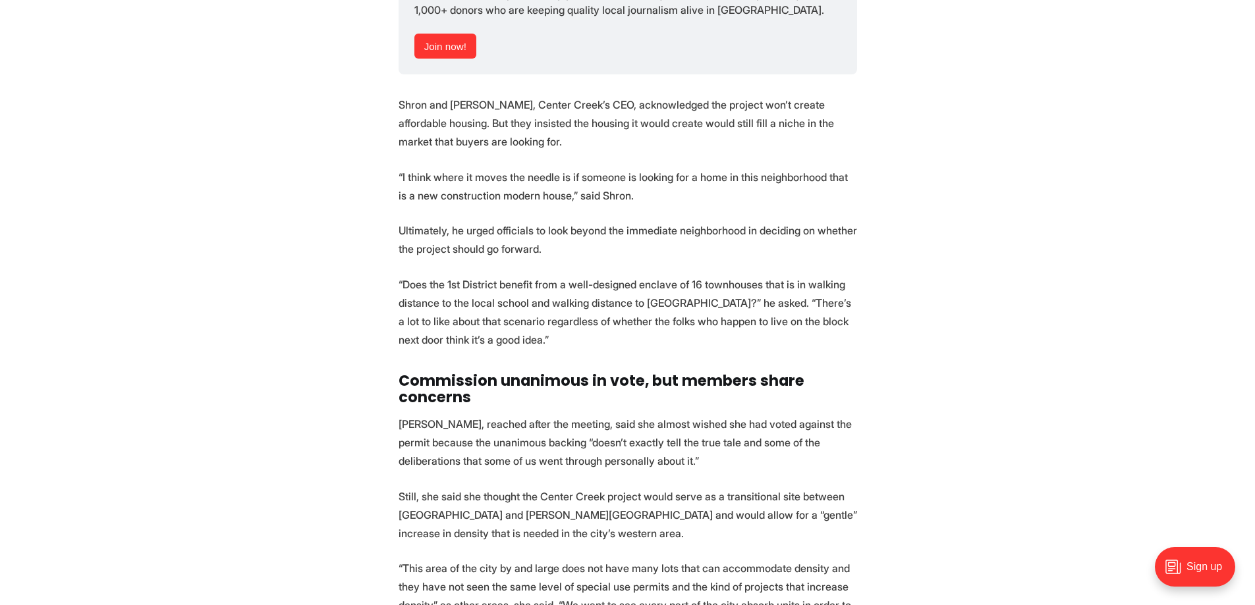
click at [586, 287] on p "“Does the 1st District benefit from a well-designed enclave of 16 townhouses th…" at bounding box center [627, 312] width 458 height 74
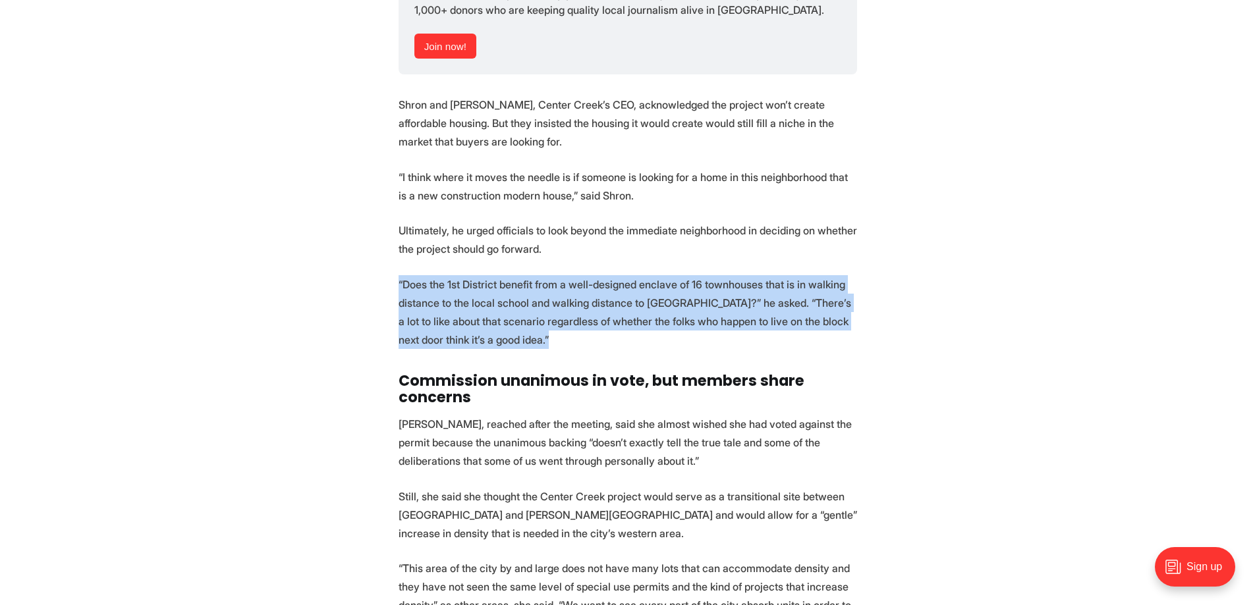
click at [586, 287] on p "“Does the 1st District benefit from a well-designed enclave of 16 townhouses th…" at bounding box center [627, 312] width 458 height 74
click at [500, 297] on p "“Does the 1st District benefit from a well-designed enclave of 16 townhouses th…" at bounding box center [627, 312] width 458 height 74
click at [518, 300] on p "“Does the 1st District benefit from a well-designed enclave of 16 townhouses th…" at bounding box center [627, 312] width 458 height 74
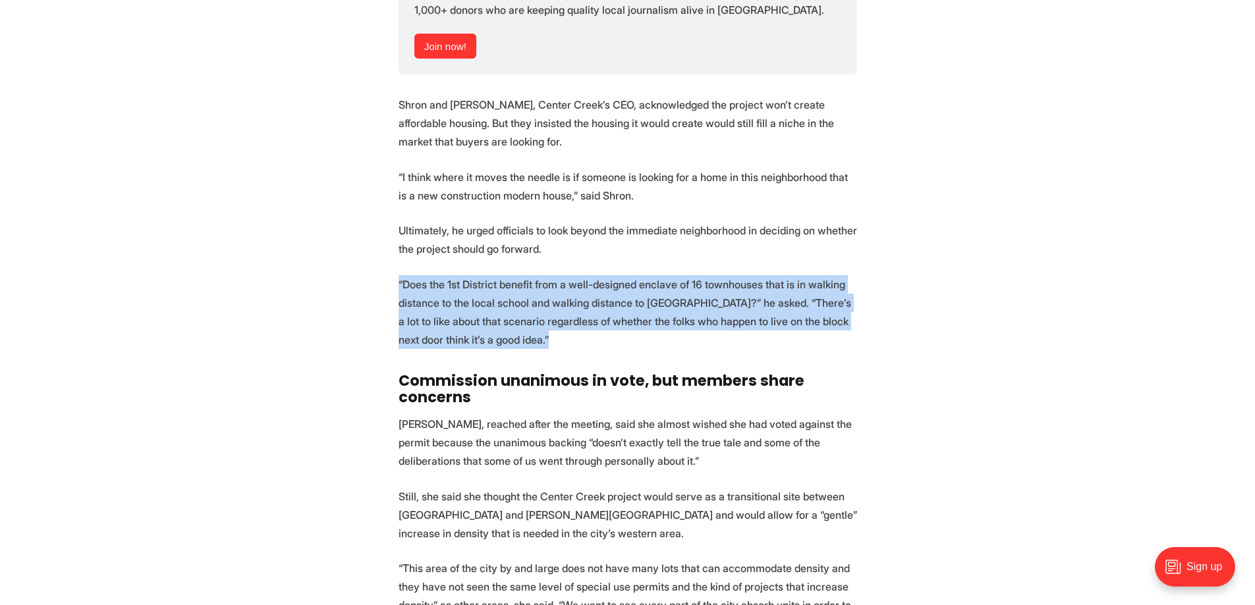
click at [519, 300] on p "“Does the 1st District benefit from a well-designed enclave of 16 townhouses th…" at bounding box center [627, 312] width 458 height 74
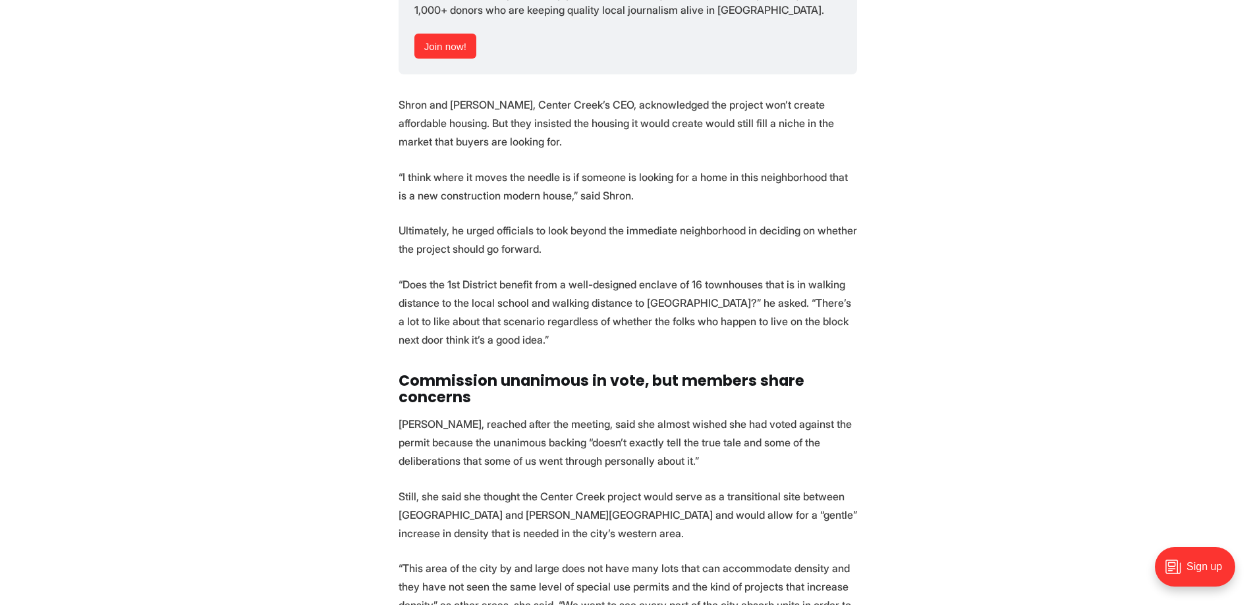
click at [526, 287] on p "“Does the 1st District benefit from a well-designed enclave of 16 townhouses th…" at bounding box center [627, 312] width 458 height 74
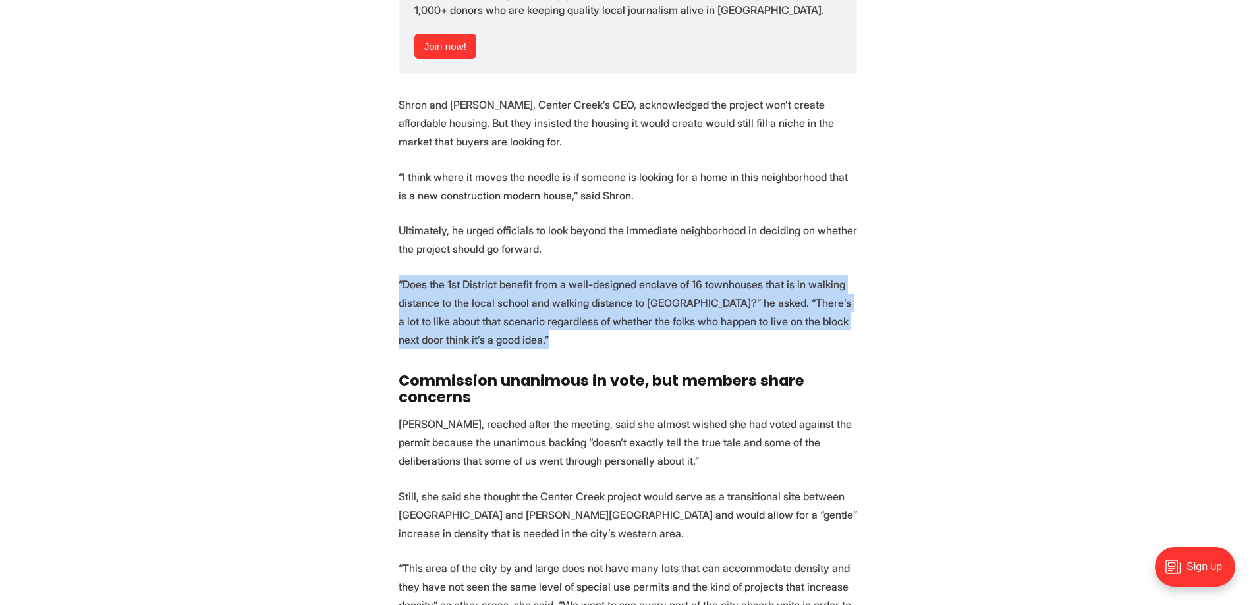
click at [526, 287] on p "“Does the 1st District benefit from a well-designed enclave of 16 townhouses th…" at bounding box center [627, 312] width 458 height 74
click at [520, 288] on p "“Does the 1st District benefit from a well-designed enclave of 16 townhouses th…" at bounding box center [627, 312] width 458 height 74
click at [557, 275] on p "“Does the 1st District benefit from a well-designed enclave of 16 townhouses th…" at bounding box center [627, 312] width 458 height 74
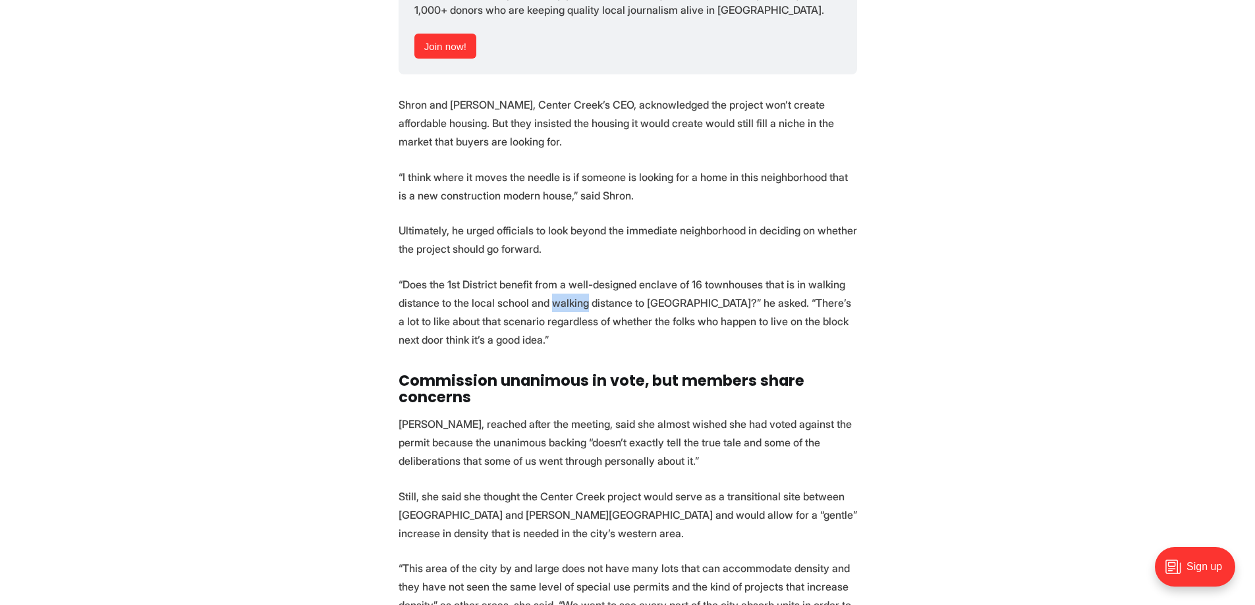
click at [557, 275] on p "“Does the 1st District benefit from a well-designed enclave of 16 townhouses th…" at bounding box center [627, 312] width 458 height 74
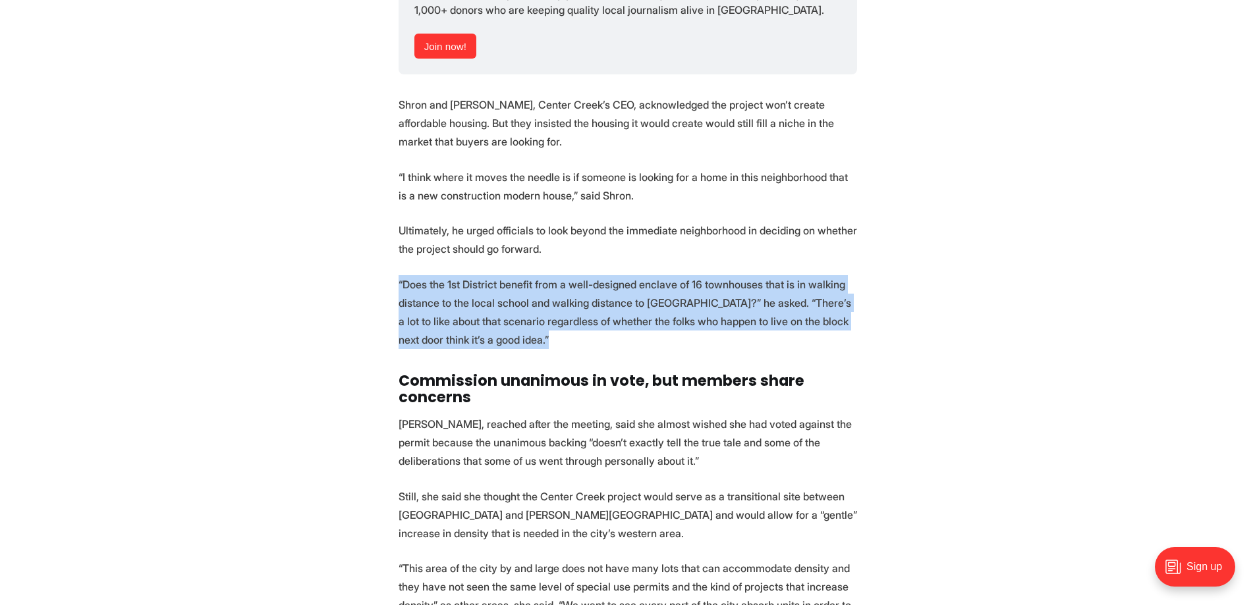
click at [557, 275] on p "“Does the 1st District benefit from a well-designed enclave of 16 townhouses th…" at bounding box center [627, 312] width 458 height 74
click at [537, 295] on p "“Does the 1st District benefit from a well-designed enclave of 16 townhouses th…" at bounding box center [627, 312] width 458 height 74
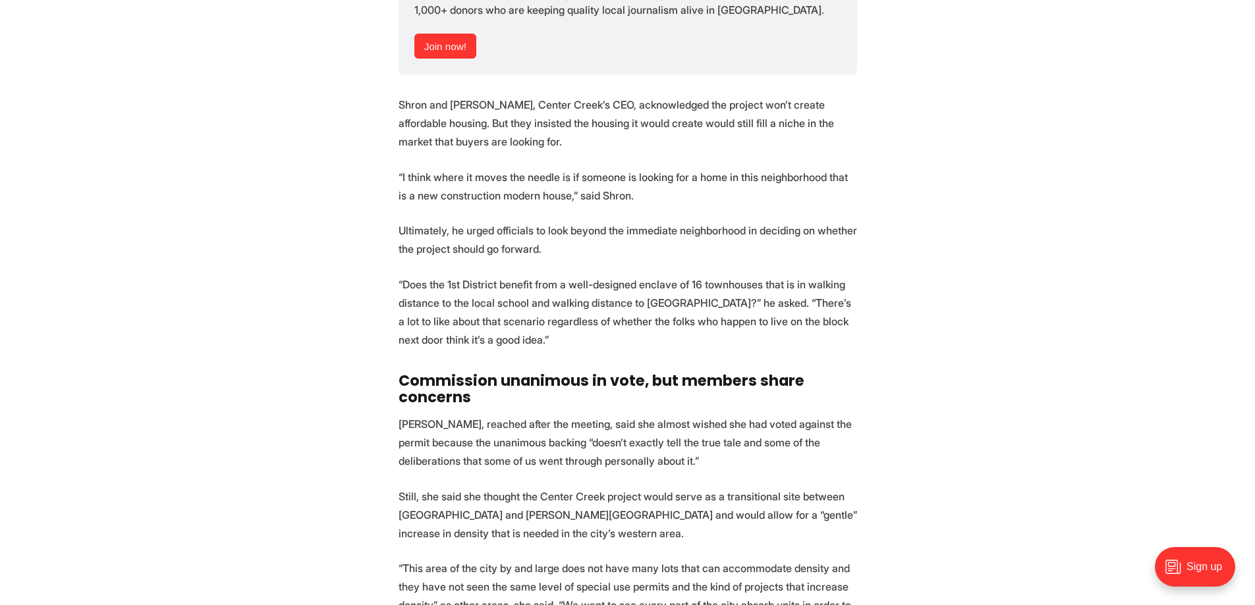
click at [537, 296] on p "“Does the 1st District benefit from a well-designed enclave of 16 townhouses th…" at bounding box center [627, 312] width 458 height 74
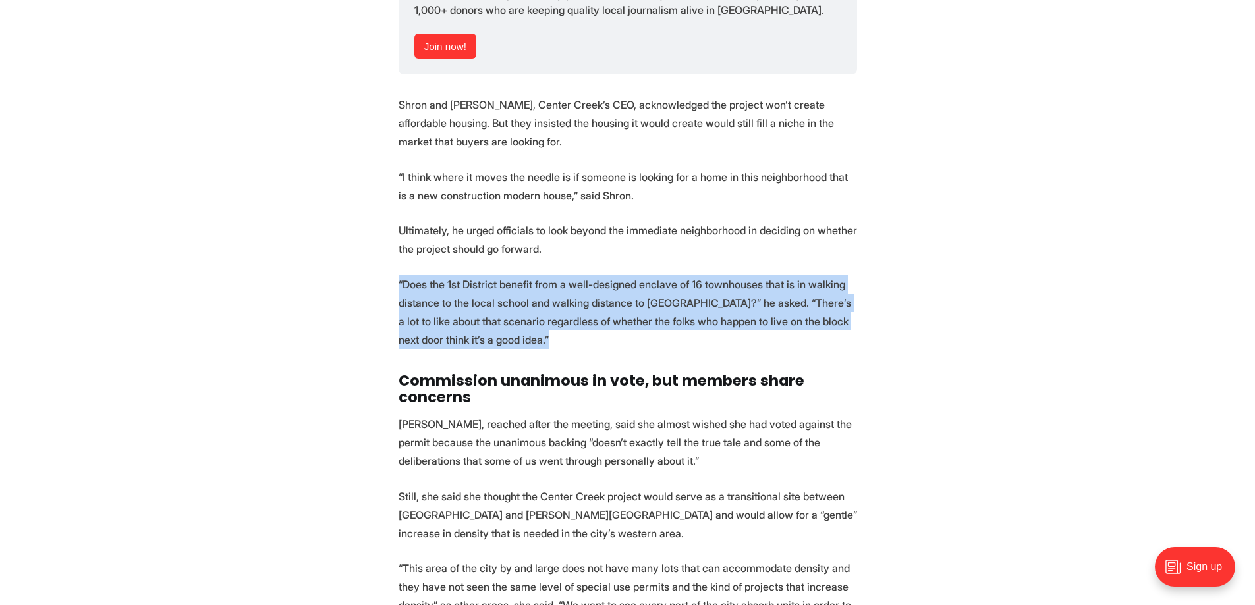
click at [537, 296] on p "“Does the 1st District benefit from a well-designed enclave of 16 townhouses th…" at bounding box center [627, 312] width 458 height 74
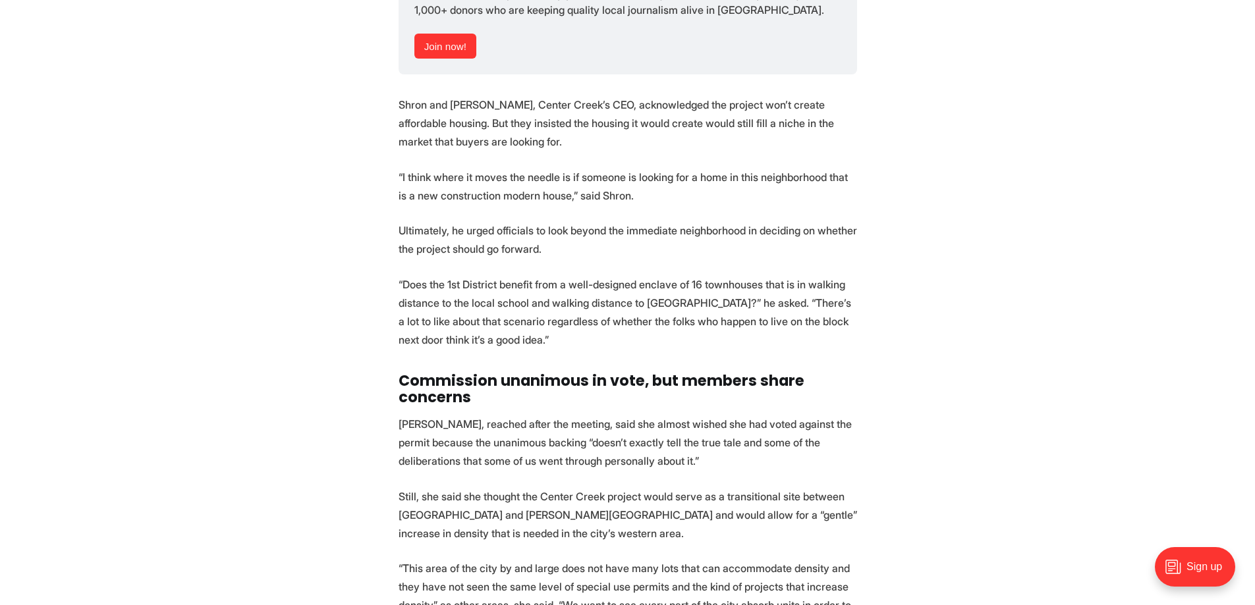
click at [520, 415] on p "Rowe, reached after the meeting, said she almost wished she had voted against t…" at bounding box center [627, 442] width 458 height 55
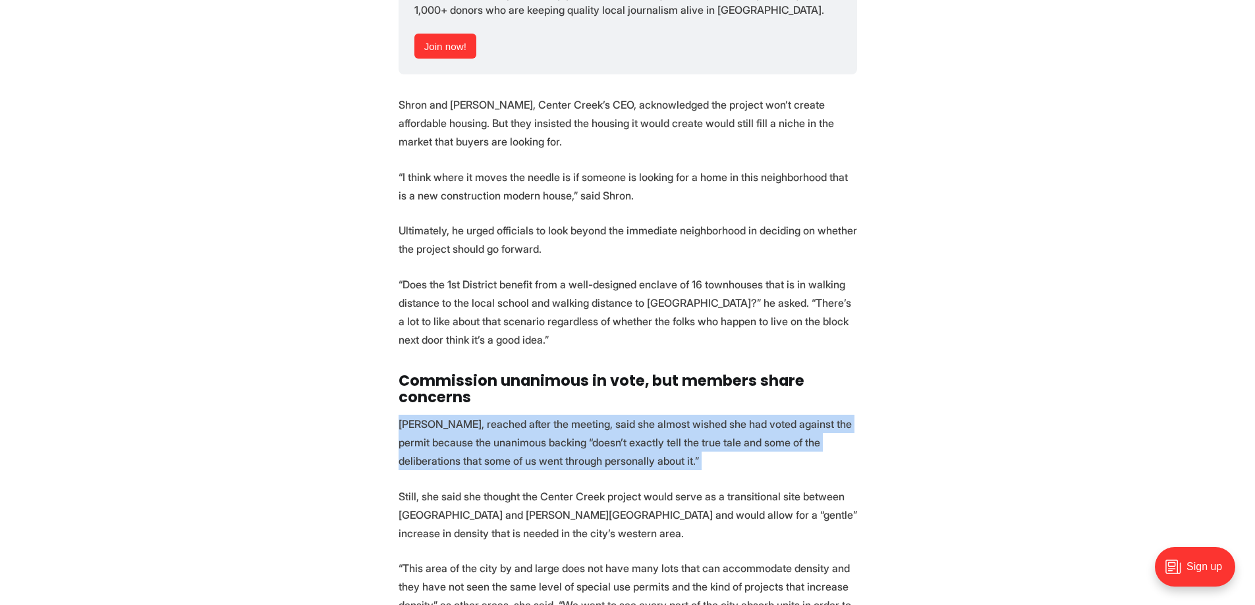
click at [520, 415] on p "Rowe, reached after the meeting, said she almost wished she had voted against t…" at bounding box center [627, 442] width 458 height 55
click at [464, 415] on p "Rowe, reached after the meeting, said she almost wished she had voted against t…" at bounding box center [627, 442] width 458 height 55
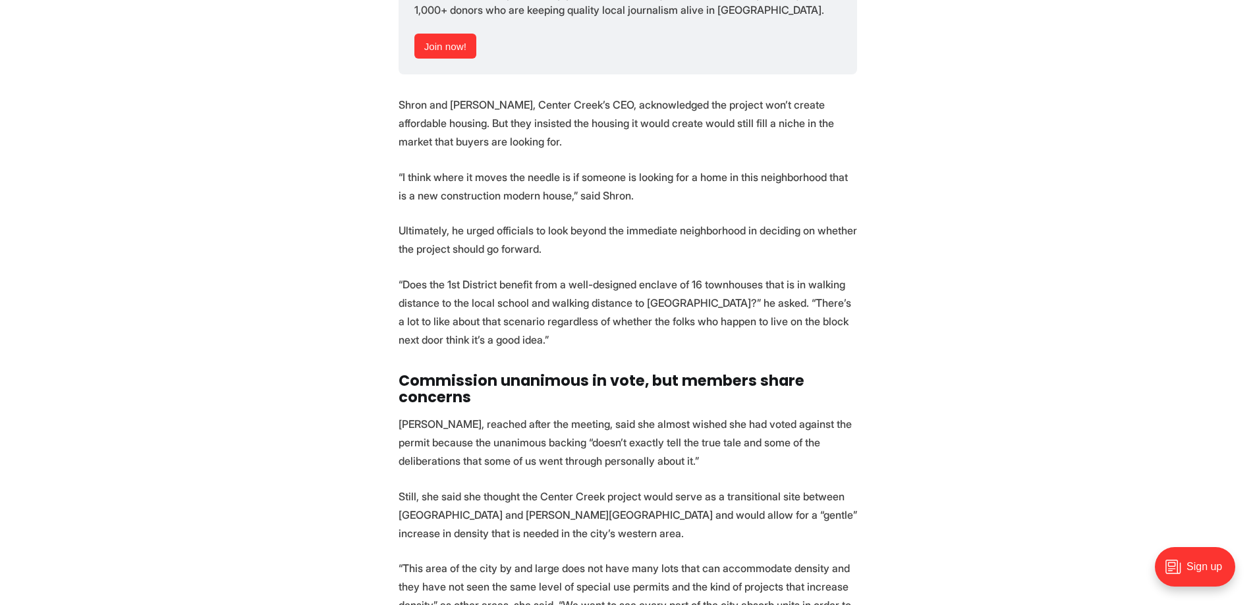
click at [435, 487] on p "Still, she said she thought the Center Creek project would serve as a transitio…" at bounding box center [627, 514] width 458 height 55
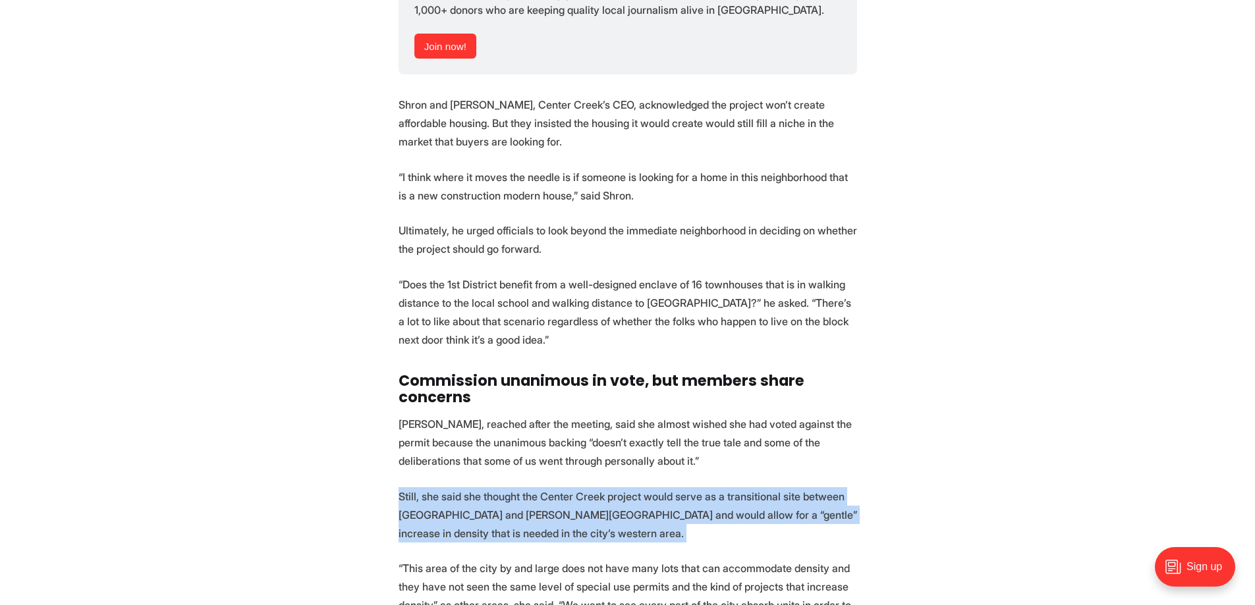
click at [435, 487] on p "Still, she said she thought the Center Creek project would serve as a transitio…" at bounding box center [627, 514] width 458 height 55
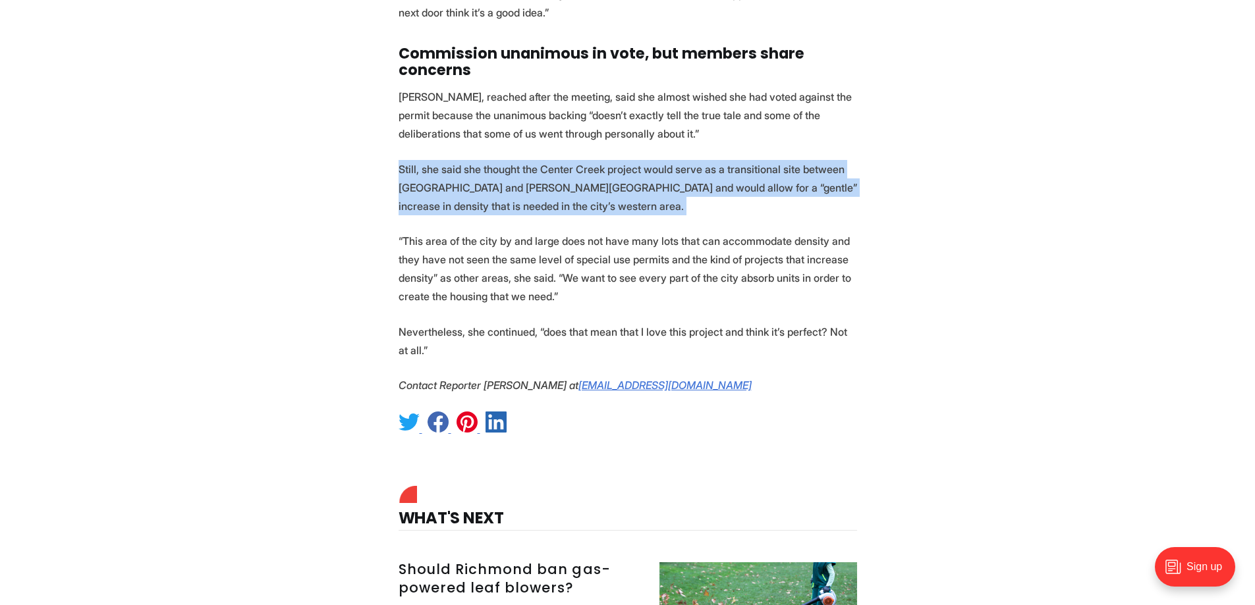
scroll to position [4544, 0]
click at [612, 164] on p "Still, she said she thought the Center Creek project would serve as a transitio…" at bounding box center [627, 186] width 458 height 55
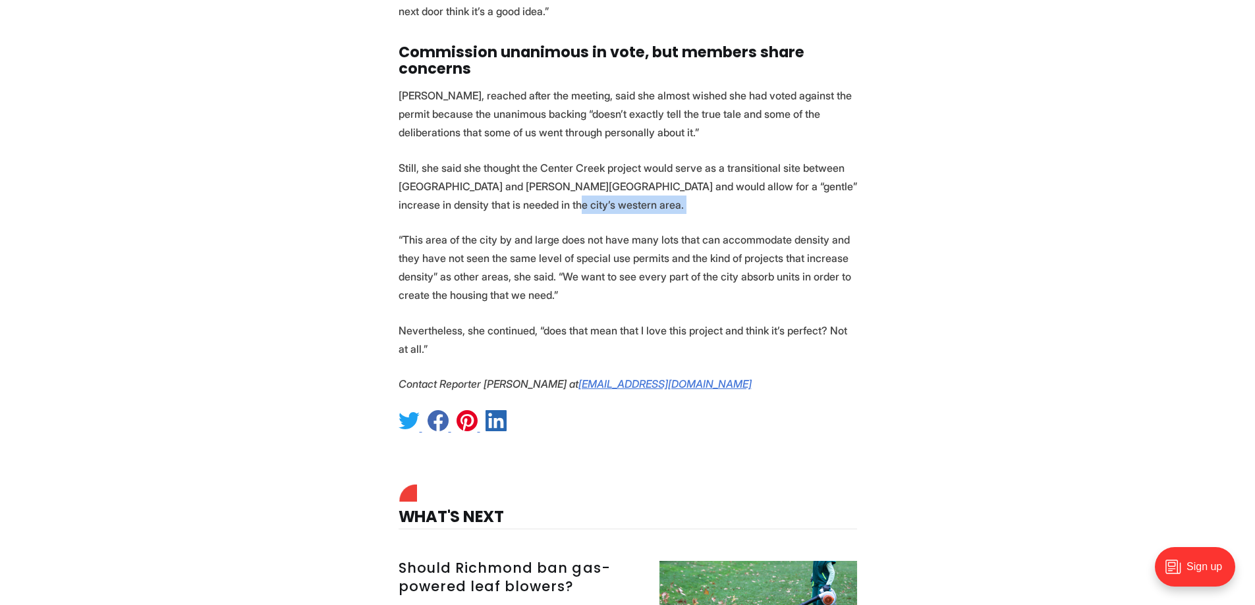
click at [612, 164] on p "Still, she said she thought the Center Creek project would serve as a transitio…" at bounding box center [627, 186] width 458 height 55
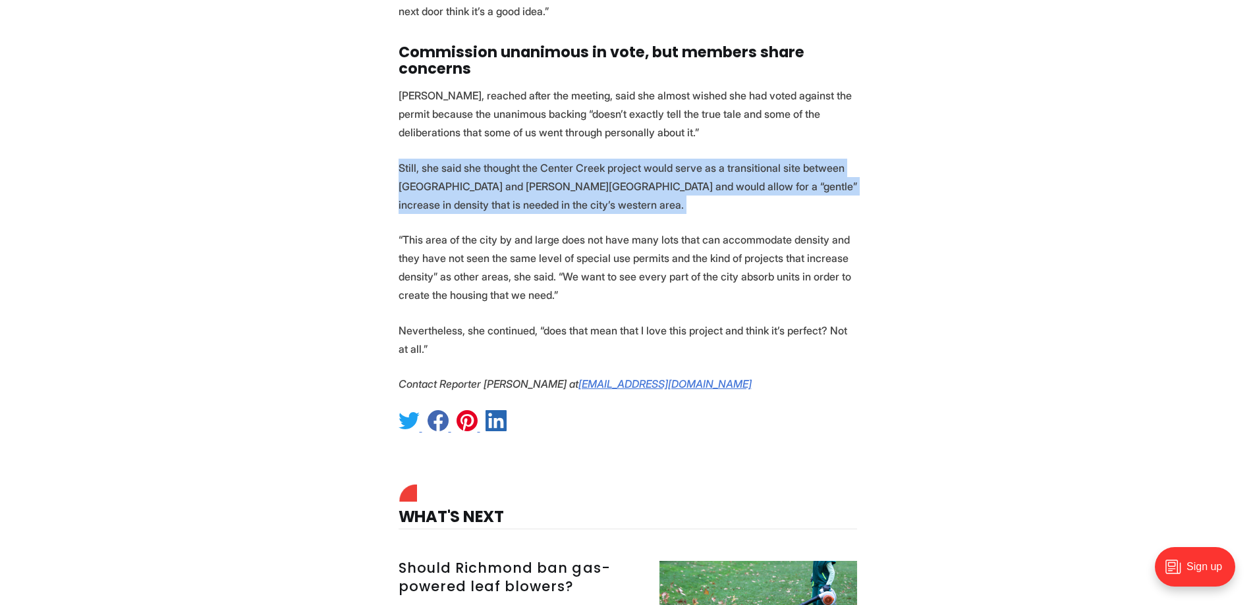
click at [612, 164] on p "Still, she said she thought the Center Creek project would serve as a transitio…" at bounding box center [627, 186] width 458 height 55
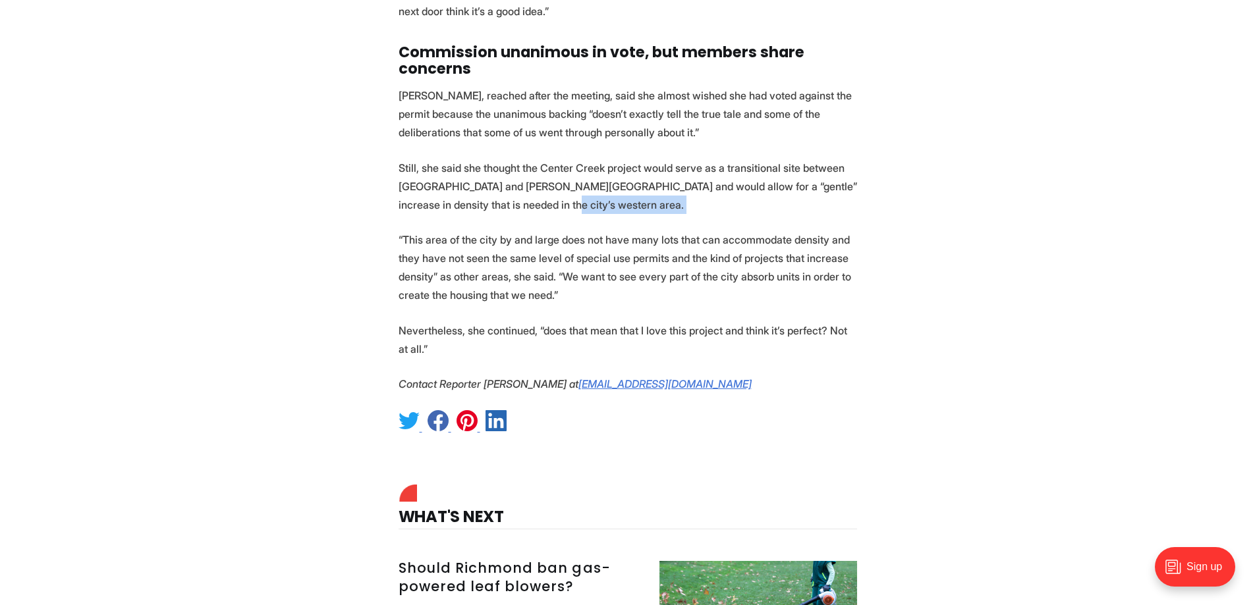
click at [612, 164] on p "Still, she said she thought the Center Creek project would serve as a transitio…" at bounding box center [627, 186] width 458 height 55
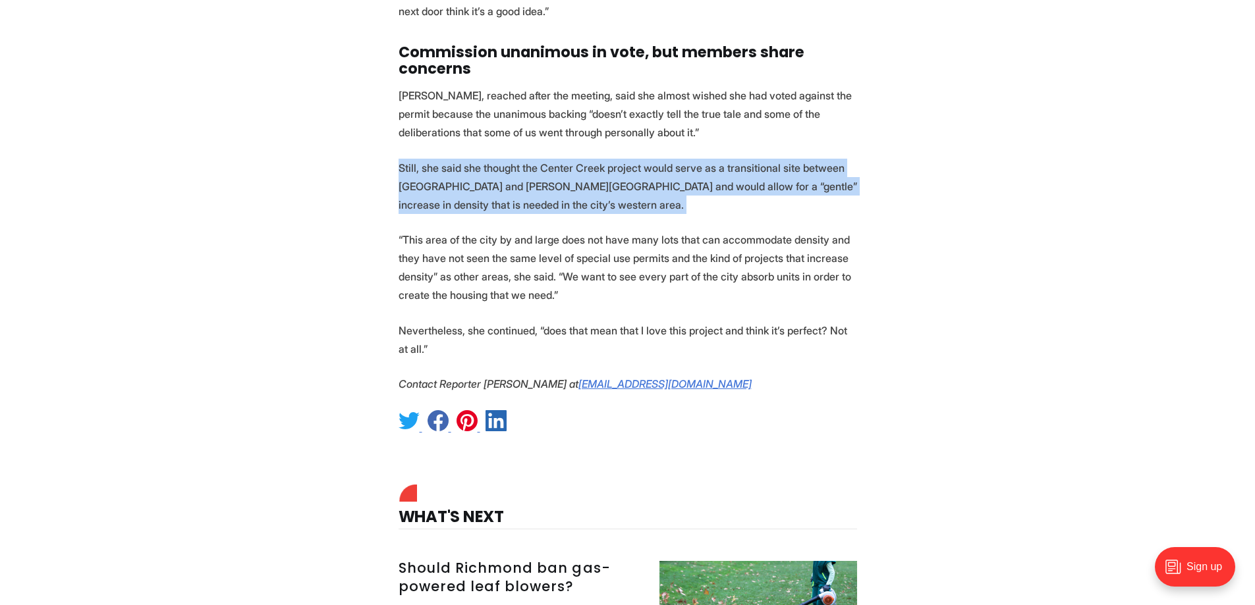
click at [612, 164] on p "Still, she said she thought the Center Creek project would serve as a transitio…" at bounding box center [627, 186] width 458 height 55
click at [612, 165] on p "Still, she said she thought the Center Creek project would serve as a transitio…" at bounding box center [627, 186] width 458 height 55
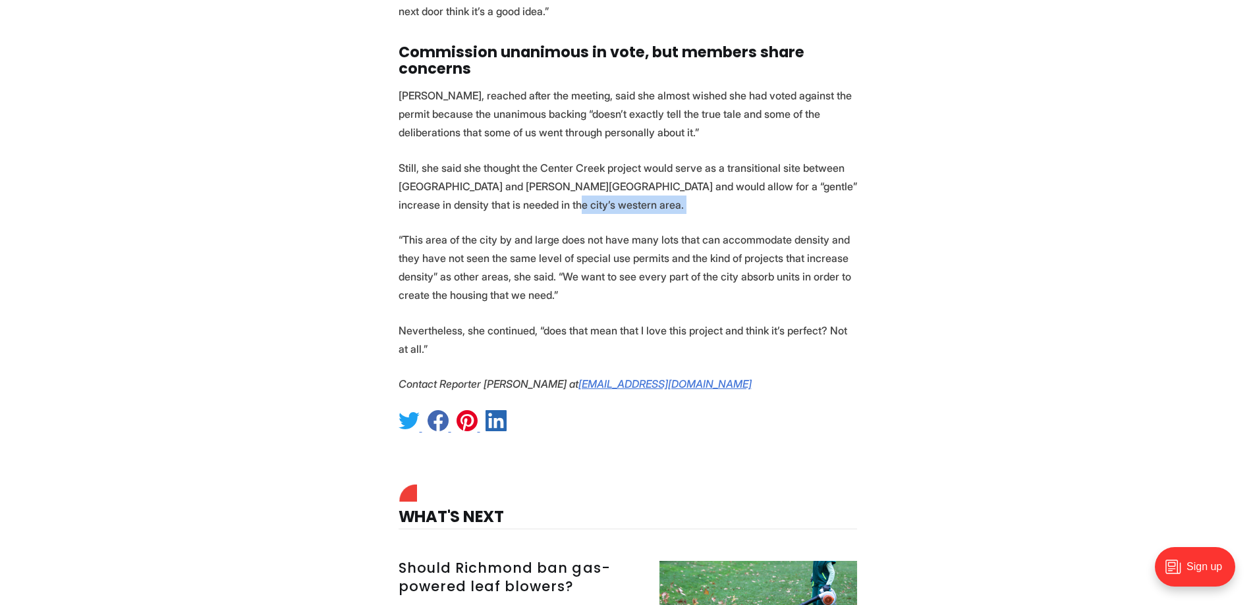
click at [612, 165] on p "Still, she said she thought the Center Creek project would serve as a transitio…" at bounding box center [627, 186] width 458 height 55
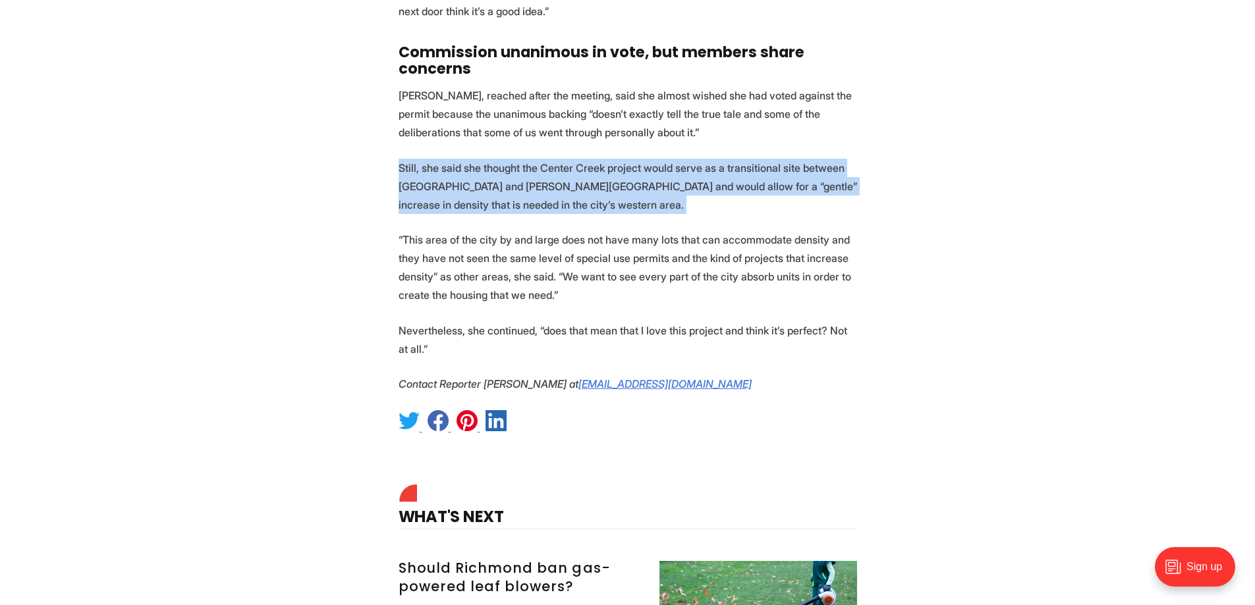
click at [612, 165] on p "Still, she said she thought the Center Creek project would serve as a transitio…" at bounding box center [627, 186] width 458 height 55
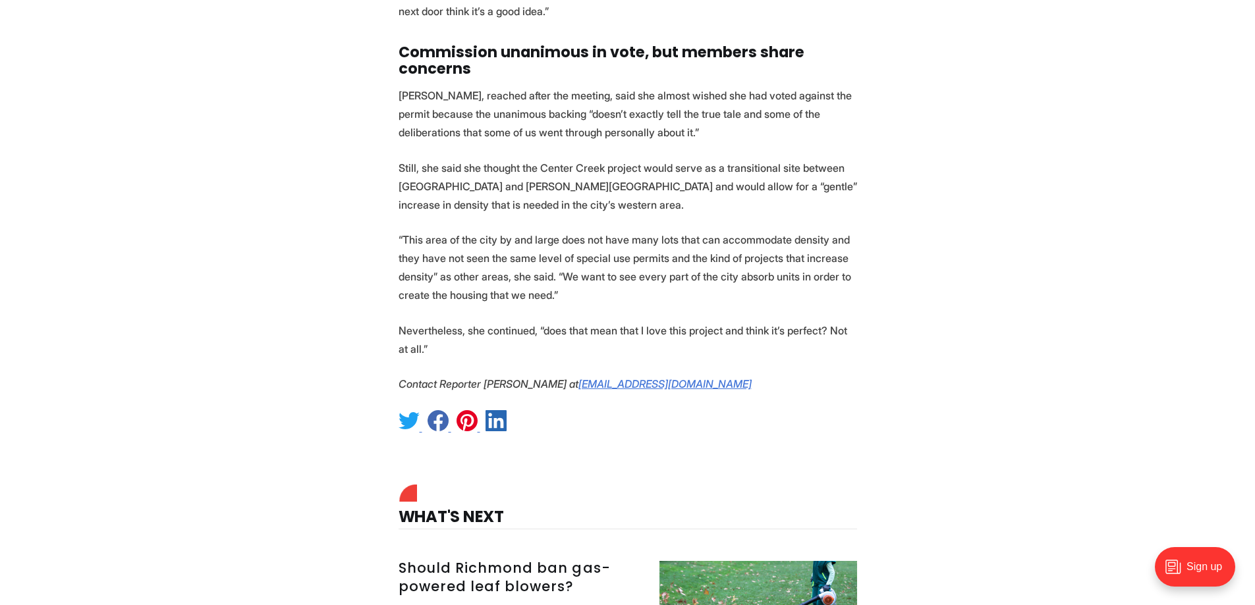
click at [500, 239] on p "“This area of the city by and large does not have many lots that can accommodat…" at bounding box center [627, 268] width 458 height 74
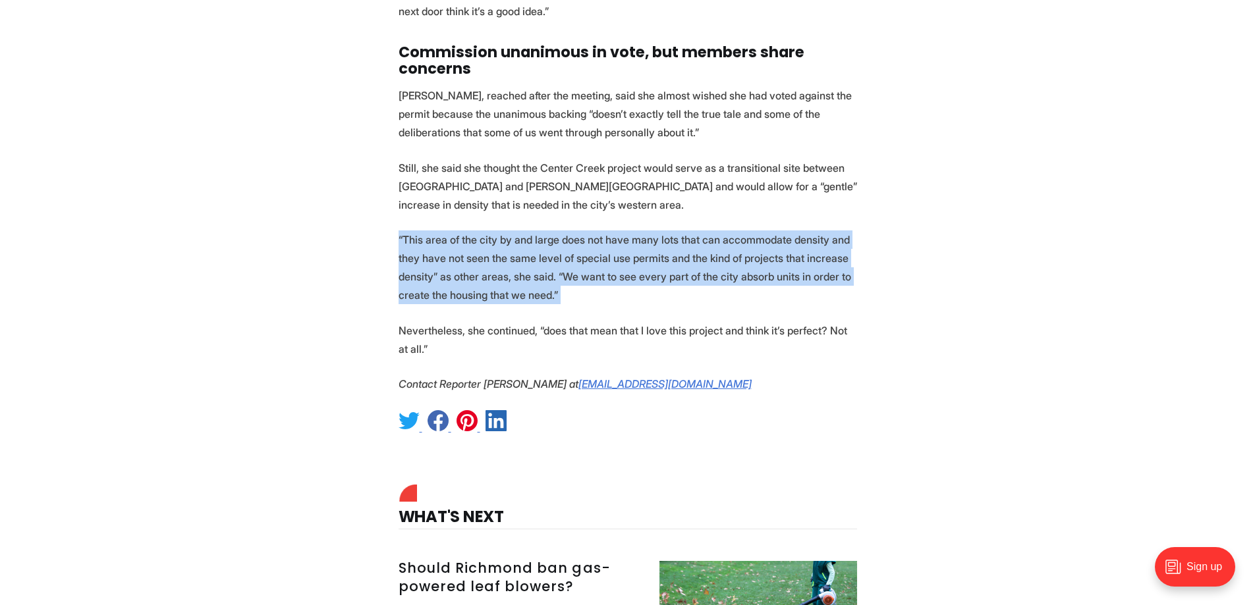
click at [500, 239] on p "“This area of the city by and large does not have many lots that can accommodat…" at bounding box center [627, 268] width 458 height 74
click at [500, 237] on p "“This area of the city by and large does not have many lots that can accommodat…" at bounding box center [627, 268] width 458 height 74
click at [512, 231] on p "“This area of the city by and large does not have many lots that can accommodat…" at bounding box center [627, 268] width 458 height 74
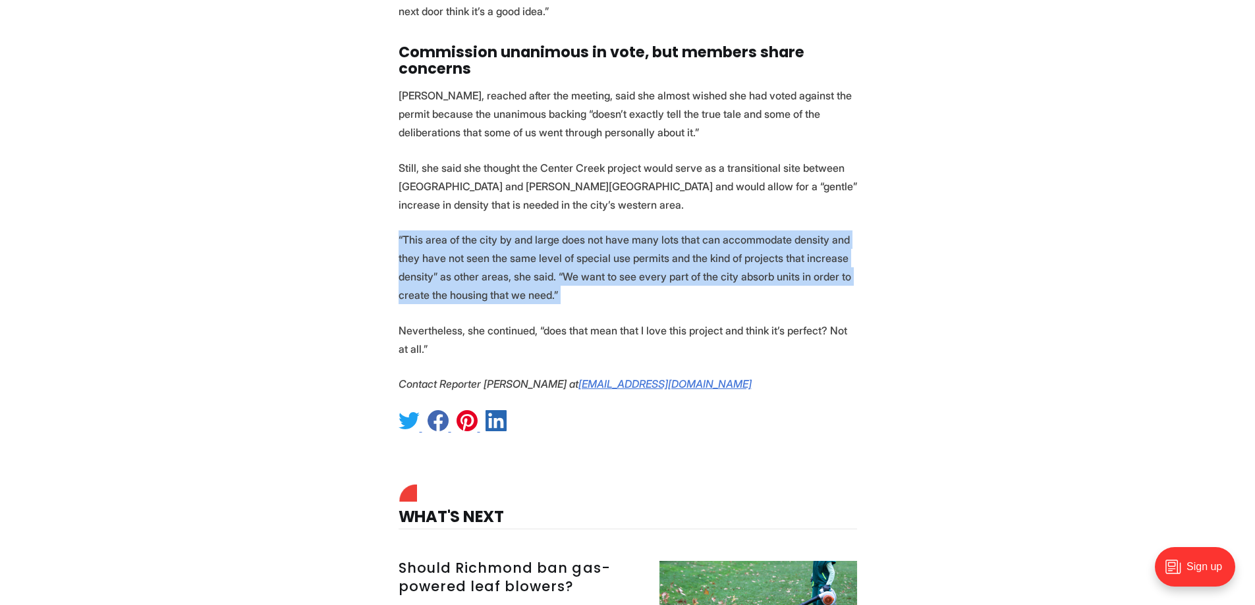
click at [512, 231] on p "“This area of the city by and large does not have many lots that can accommodat…" at bounding box center [627, 268] width 458 height 74
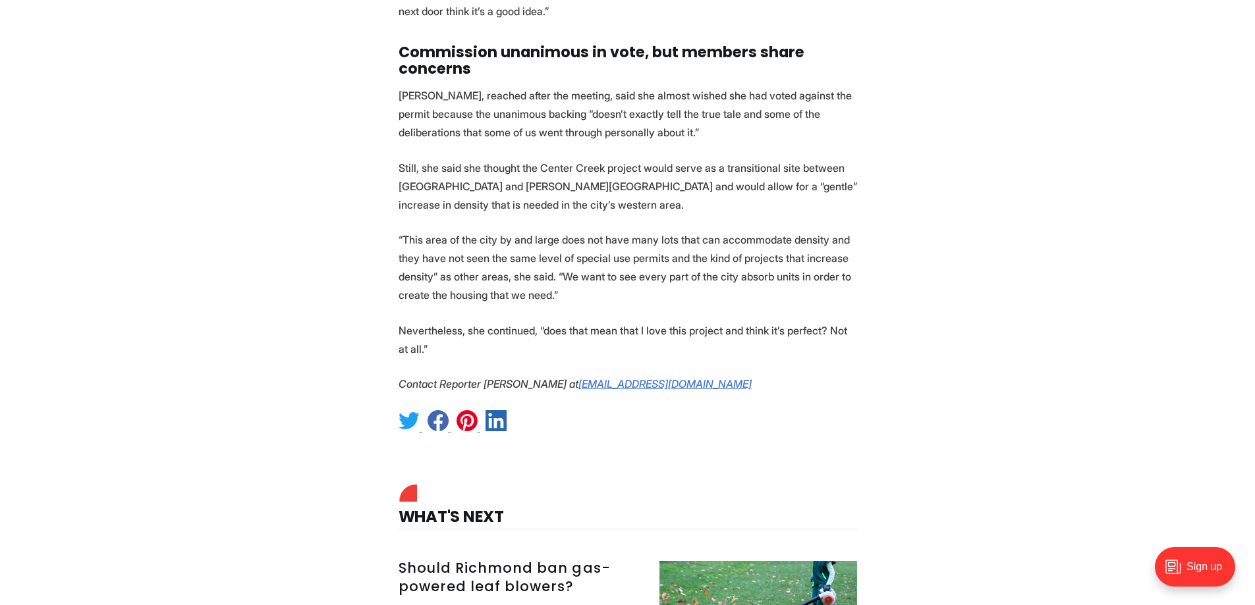
drag, startPoint x: 572, startPoint y: 176, endPoint x: 568, endPoint y: 188, distance: 12.7
click at [572, 177] on p "Still, she said she thought the Center Creek project would serve as a transitio…" at bounding box center [627, 186] width 458 height 55
drag, startPoint x: 614, startPoint y: 263, endPoint x: 389, endPoint y: 202, distance: 233.6
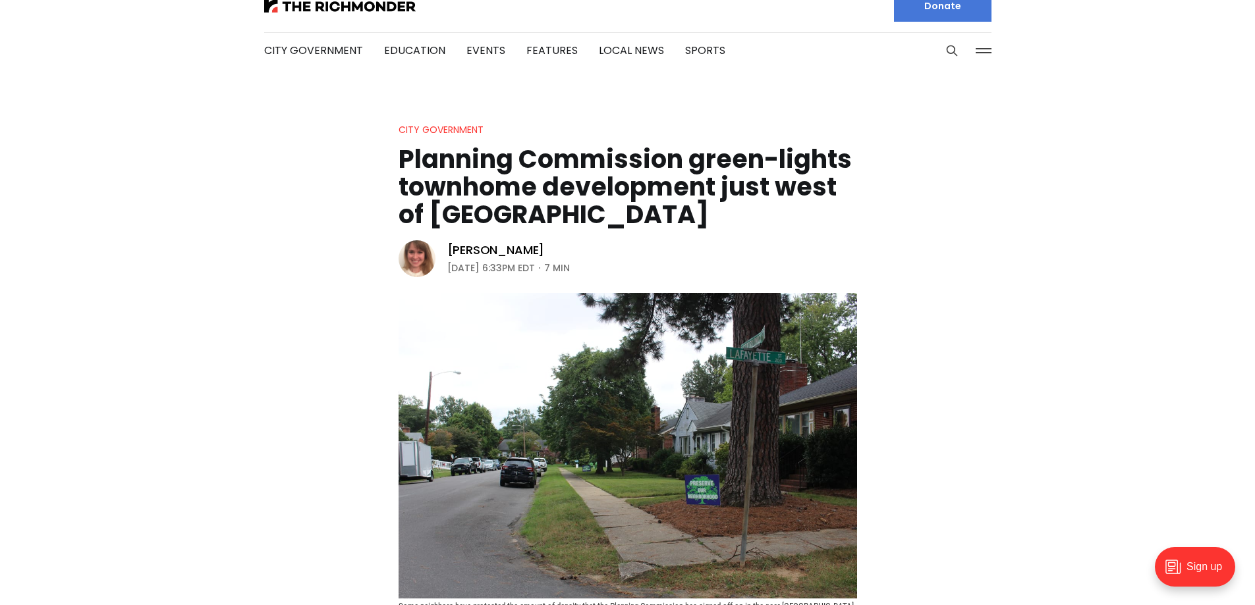
scroll to position [0, 0]
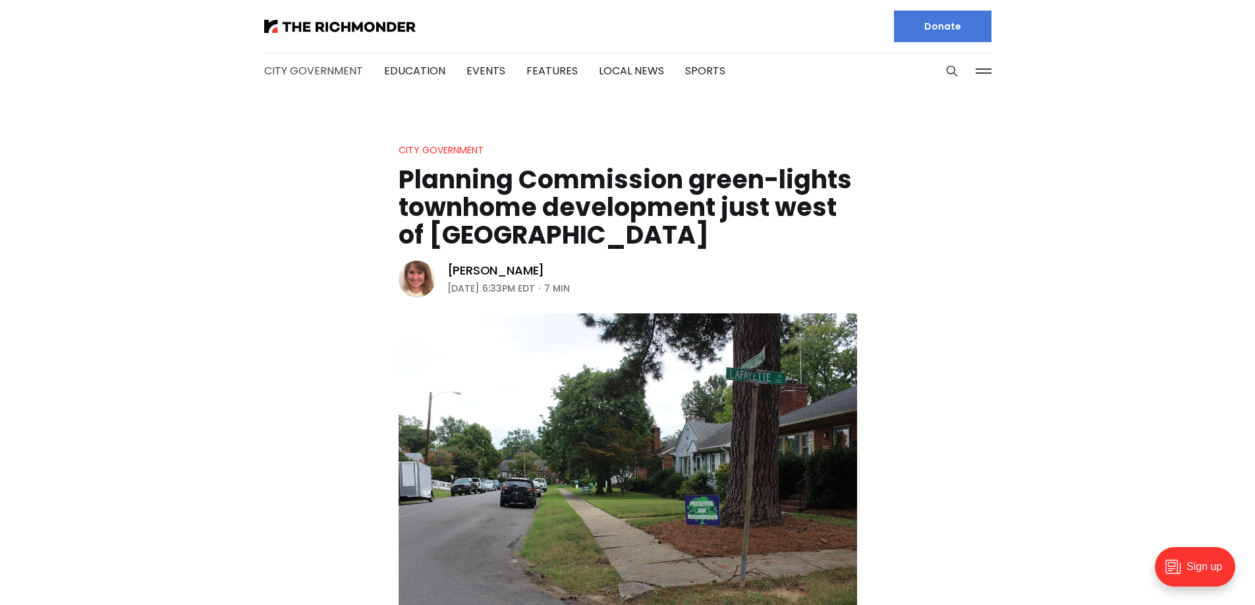
drag, startPoint x: 344, startPoint y: 76, endPoint x: 352, endPoint y: 77, distance: 8.0
click at [344, 76] on link "City Government" at bounding box center [313, 70] width 99 height 15
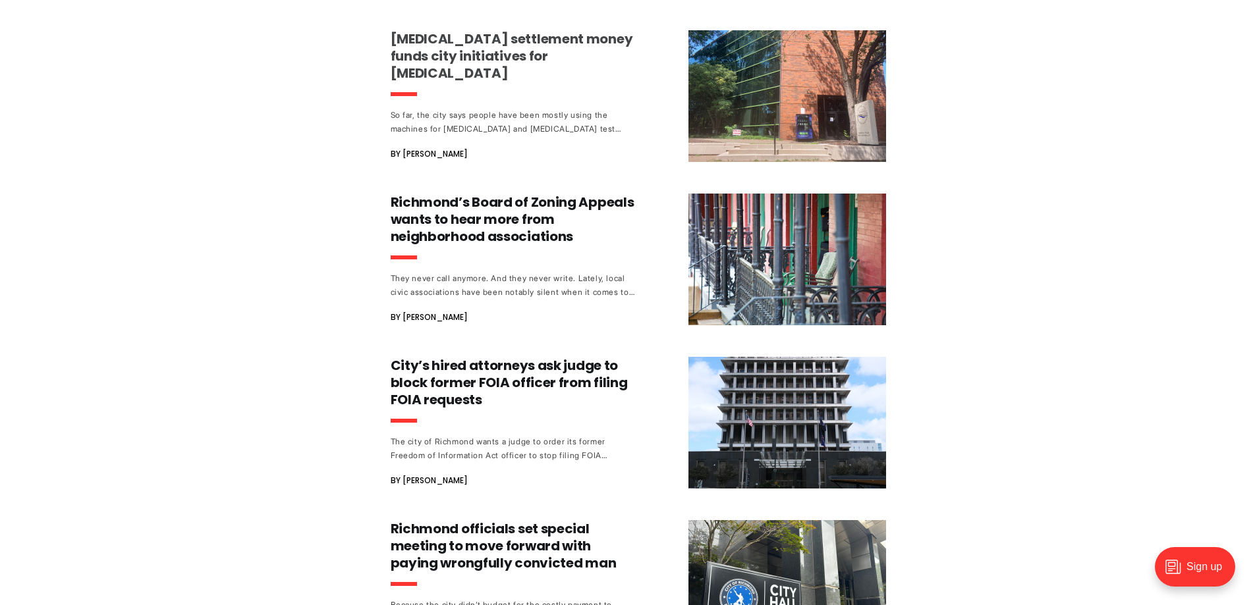
scroll to position [1053, 0]
